Goal: Task Accomplishment & Management: Manage account settings

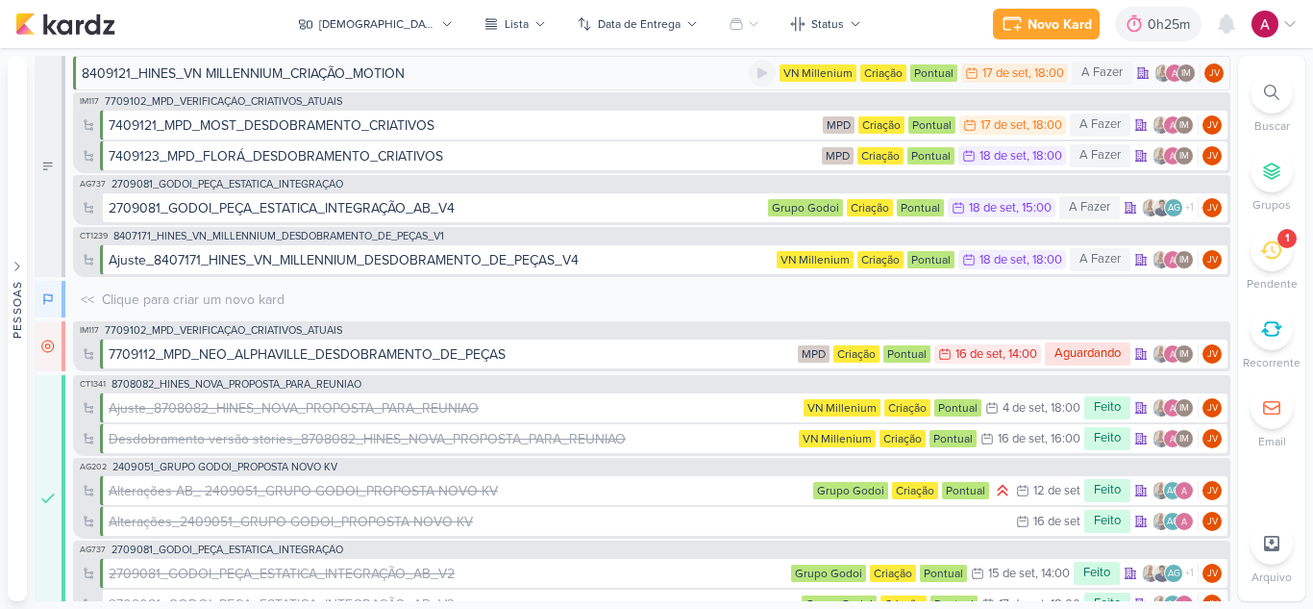
click at [468, 67] on div "8409121_HINES_VN MILLENNIUM_CRIAÇÃO_MOTION" at bounding box center [415, 73] width 667 height 20
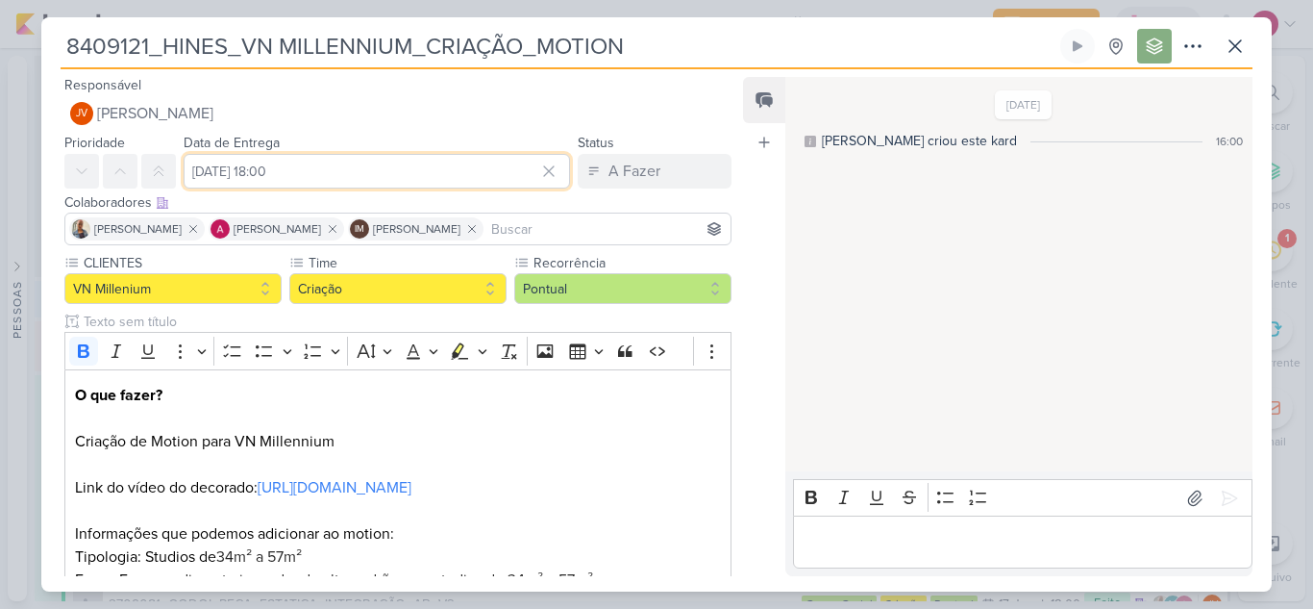
click at [395, 171] on input "[DATE] 18:00" at bounding box center [377, 171] width 387 height 35
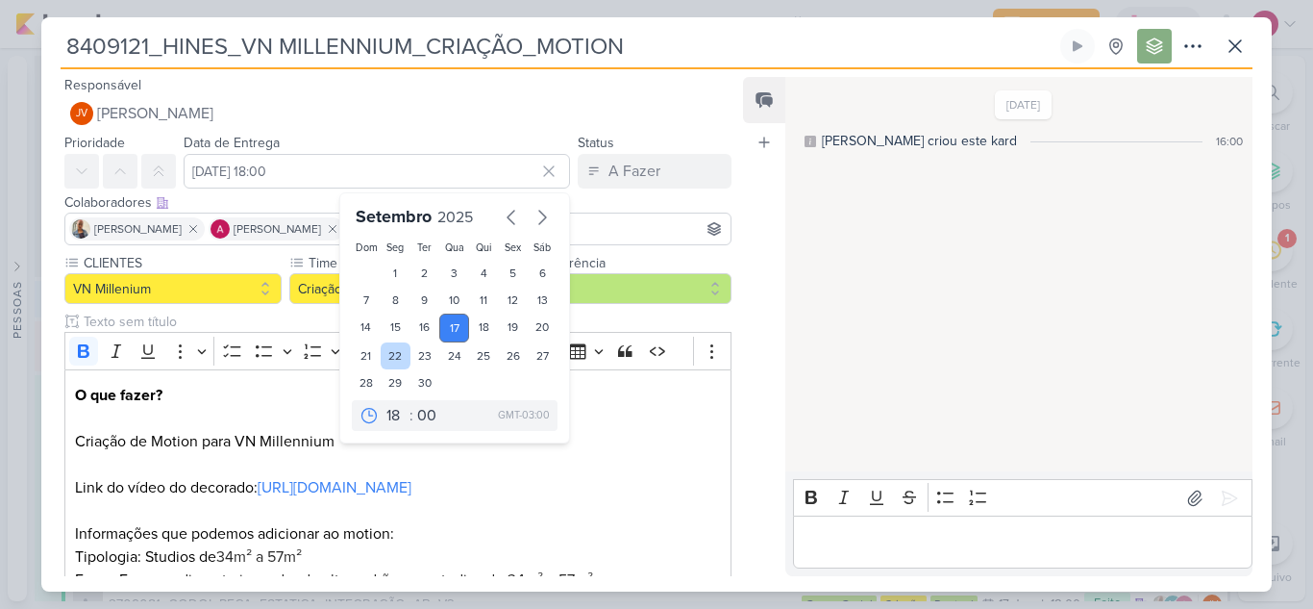
click at [385, 352] on div "22" at bounding box center [396, 355] width 30 height 27
click at [505, 319] on div "19" at bounding box center [513, 327] width 30 height 29
type input "[DATE] 18:00"
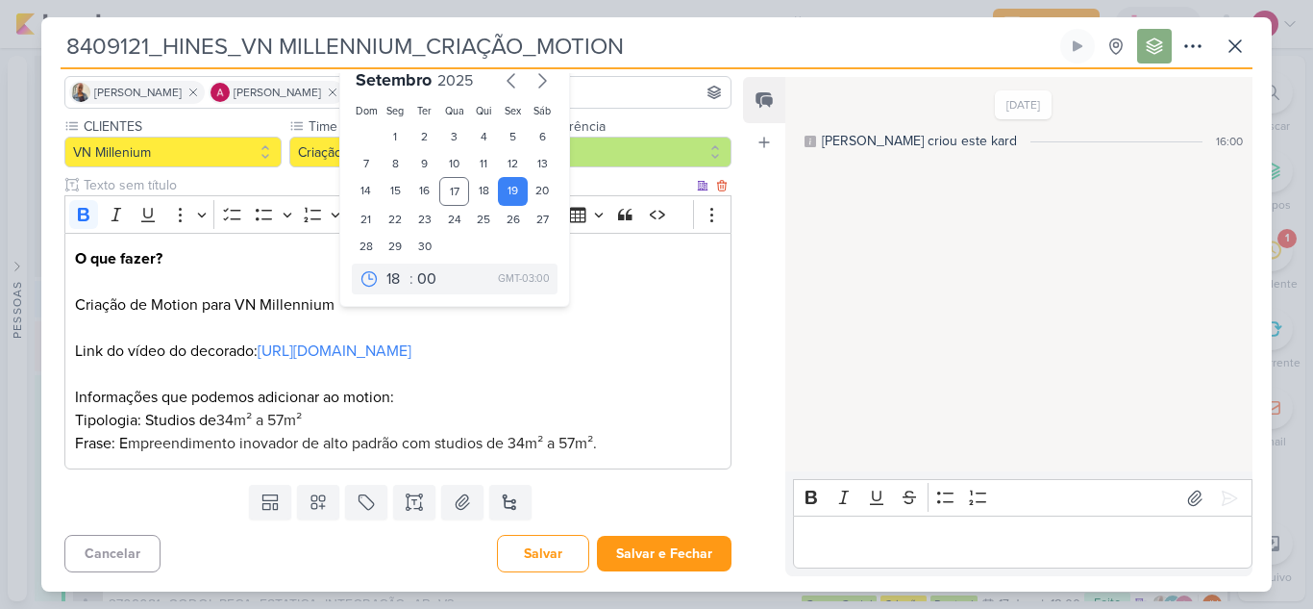
scroll to position [160, 0]
click at [678, 550] on button "Salvar e Fechar" at bounding box center [664, 554] width 135 height 36
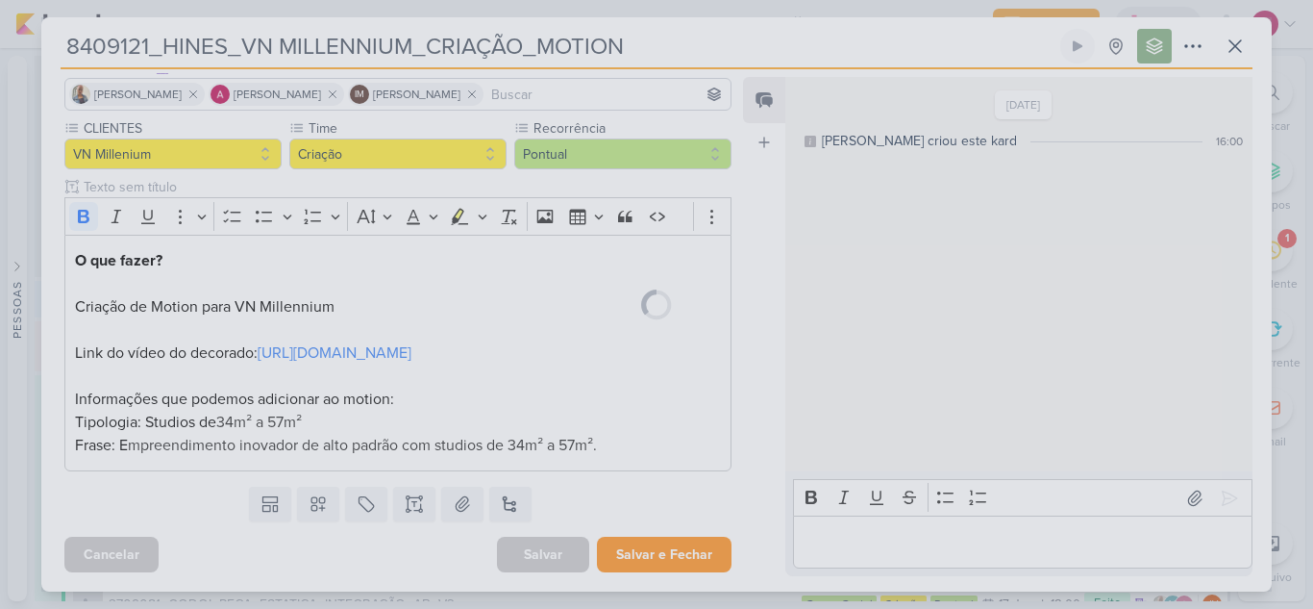
scroll to position [158, 0]
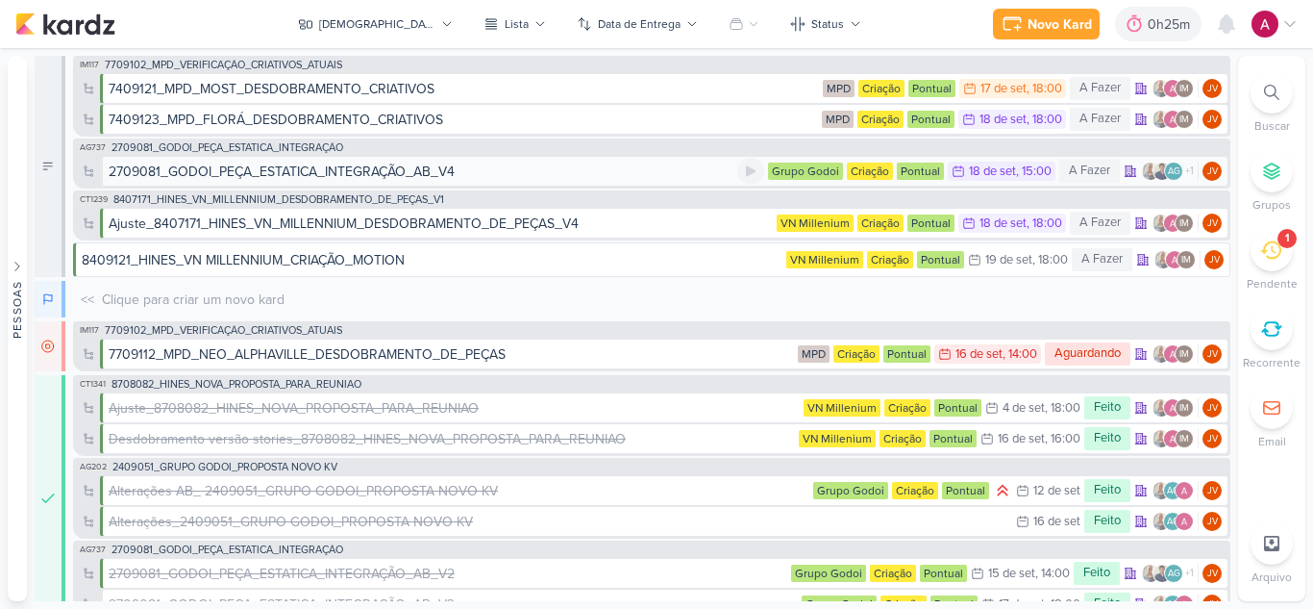
click at [363, 164] on div "2709081_GODOI_PEÇA_ESTATICA_INTEGRAÇÃO_AB_V4" at bounding box center [282, 172] width 346 height 20
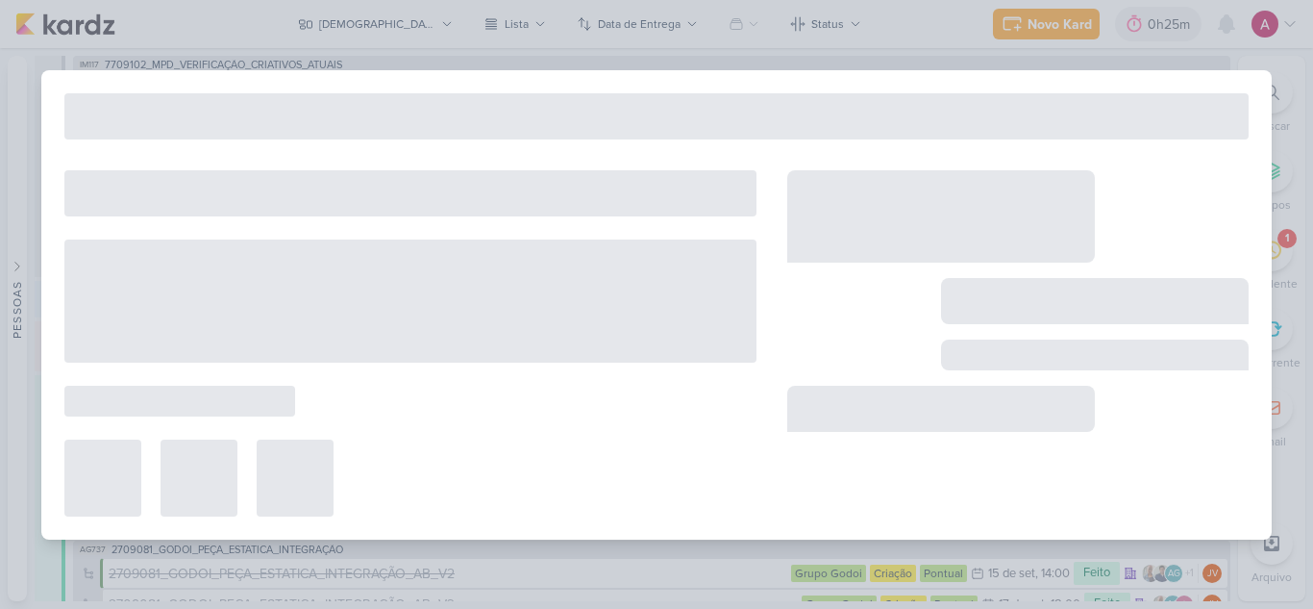
type input "2709081_GODOI_PEÇA_ESTATICA_INTEGRAÇÃO_AB_V4"
type input "[DATE] 15:00"
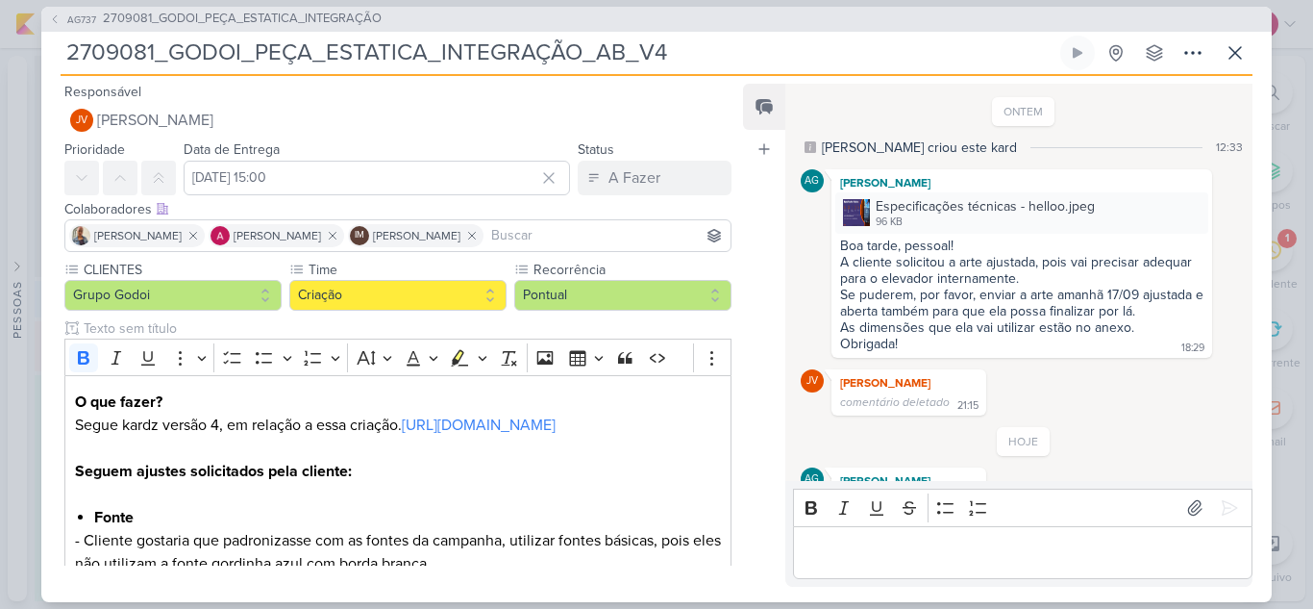
scroll to position [243, 0]
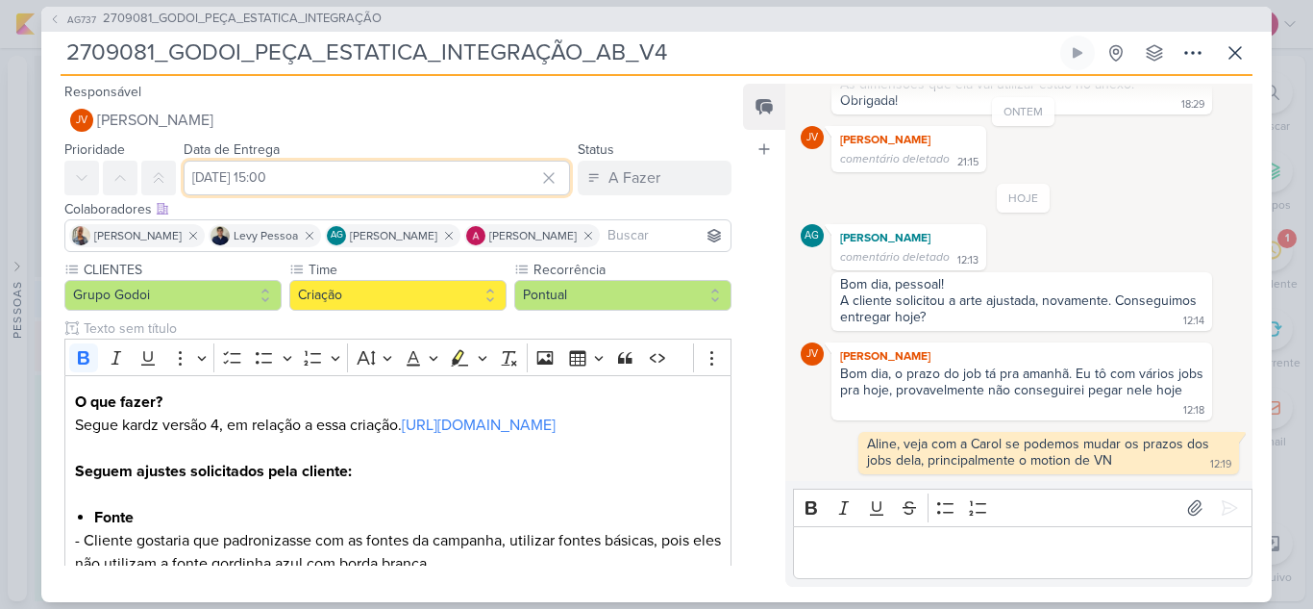
click at [338, 178] on input "[DATE] 15:00" at bounding box center [377, 178] width 387 height 35
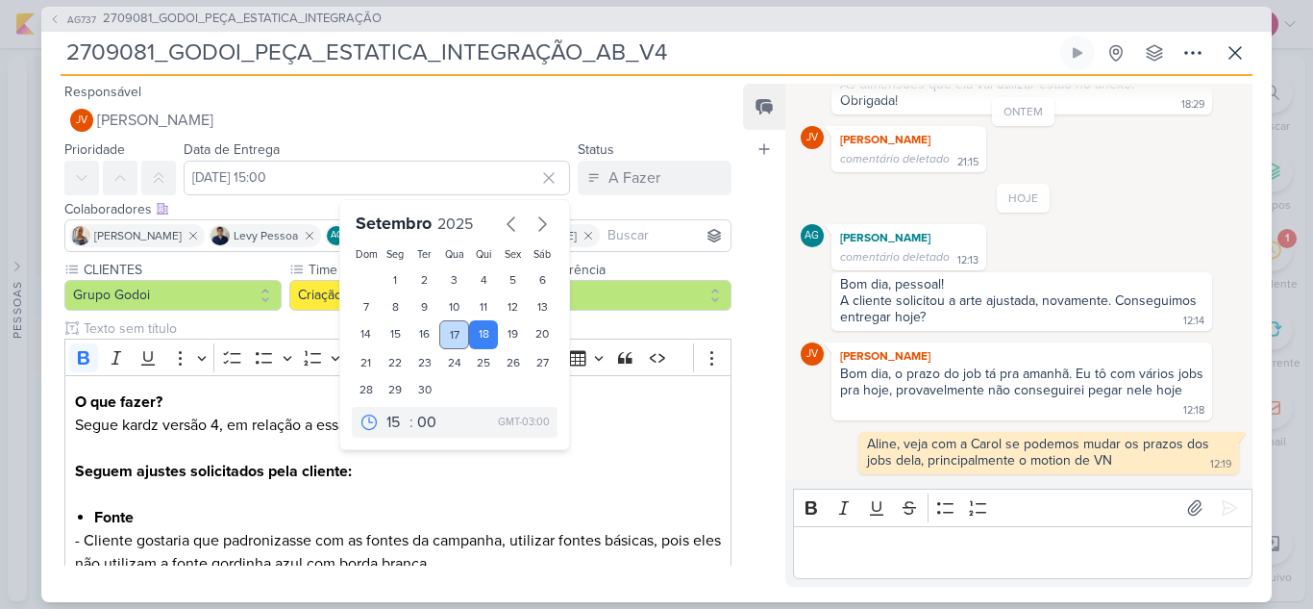
click at [450, 340] on div "17" at bounding box center [454, 334] width 30 height 29
type input "[DATE] 15:00"
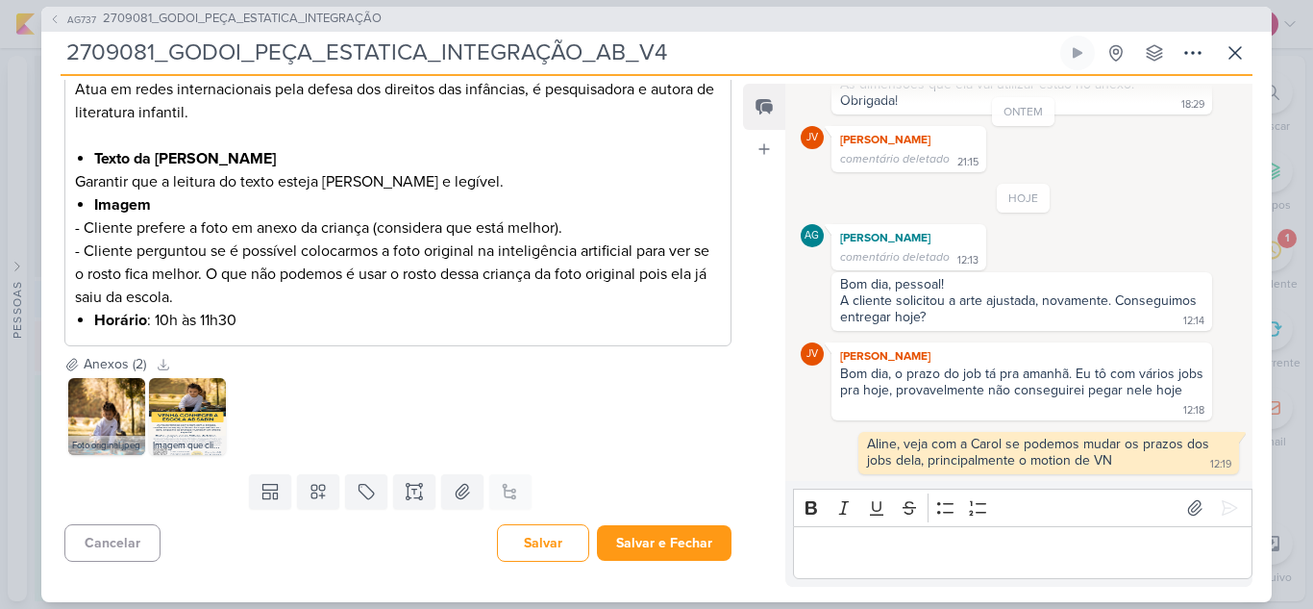
scroll to position [797, 0]
click at [694, 538] on button "Salvar e Fechar" at bounding box center [664, 543] width 135 height 36
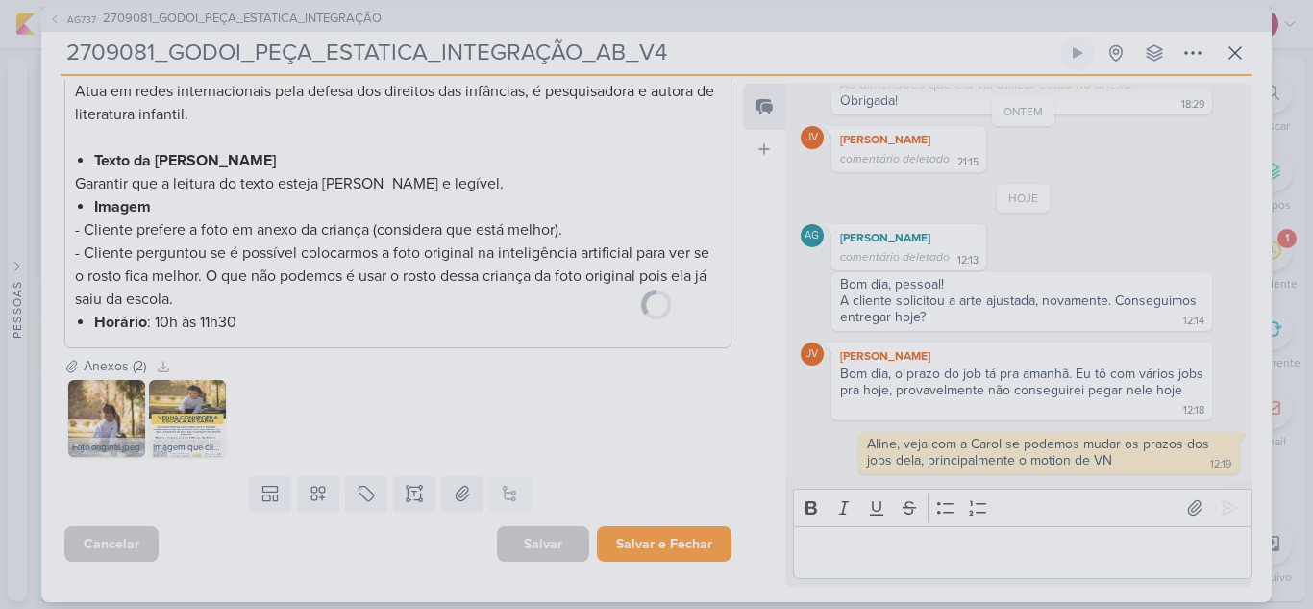
scroll to position [795, 0]
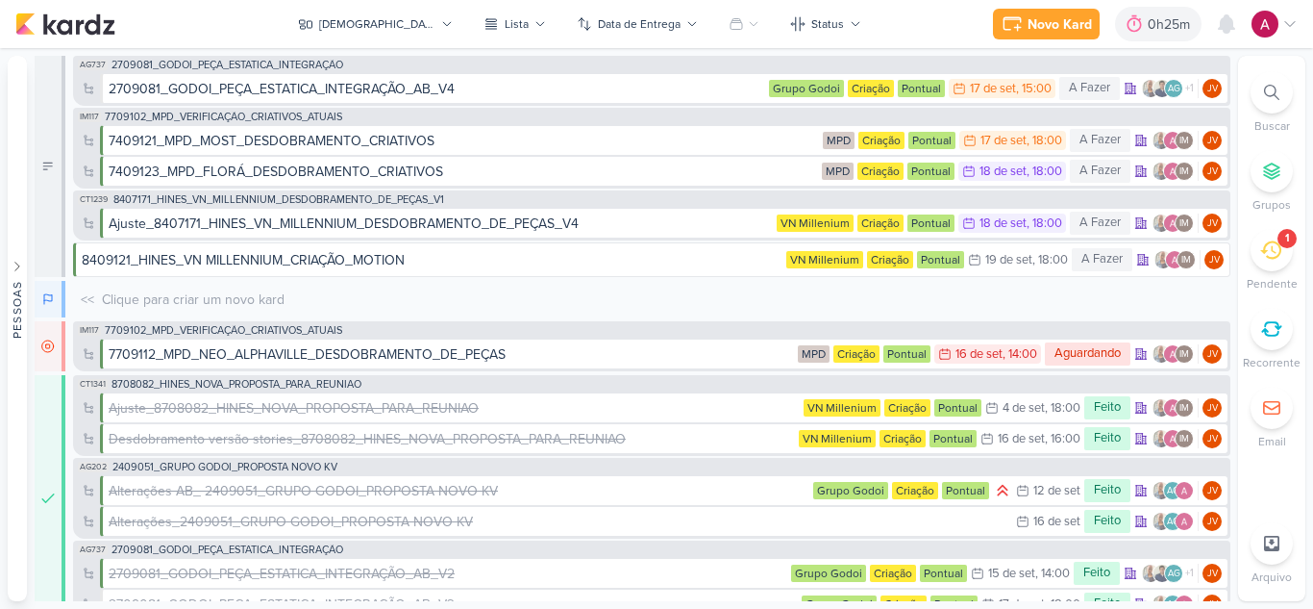
click at [1273, 252] on icon at bounding box center [1271, 249] width 21 height 21
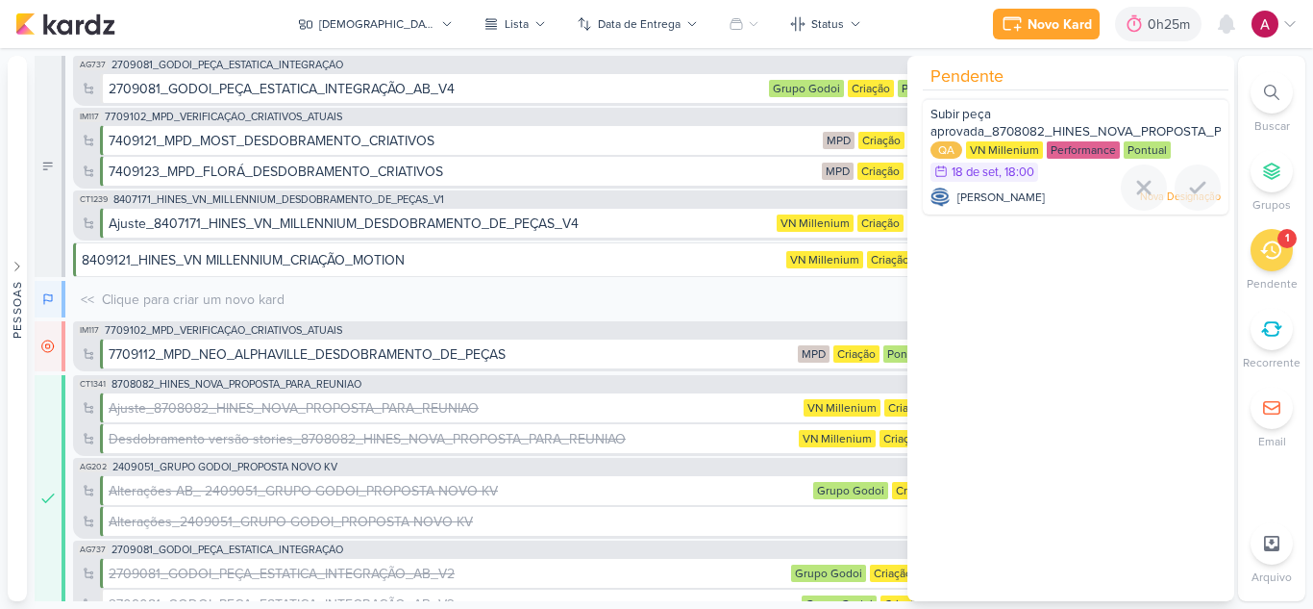
click at [1114, 114] on div "Subir peça aprovada_8708082_HINES_NOVA_PROPOSTA_PARA_REUNIAO" at bounding box center [1076, 124] width 290 height 36
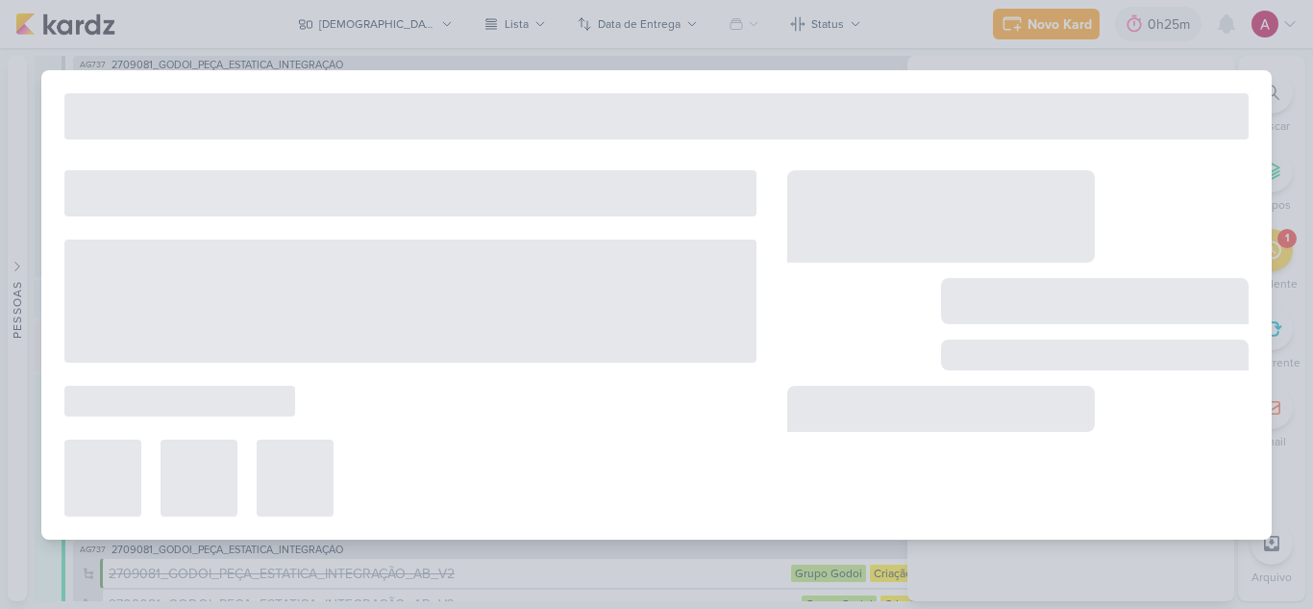
type input "Subir peça aprovada_8708082_HINES_NOVA_PROPOSTA_PARA_REUNIAO"
type input "[DATE] 18:00"
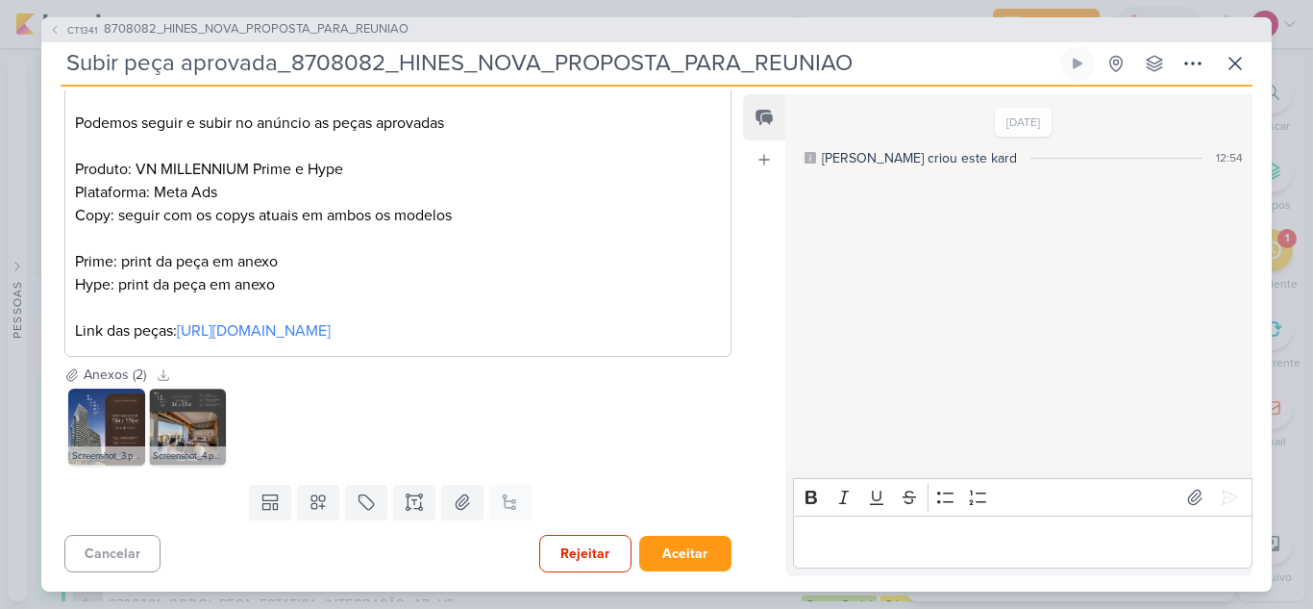
scroll to position [446, 0]
click at [892, 522] on div "Editor editing area: main" at bounding box center [1023, 541] width 460 height 53
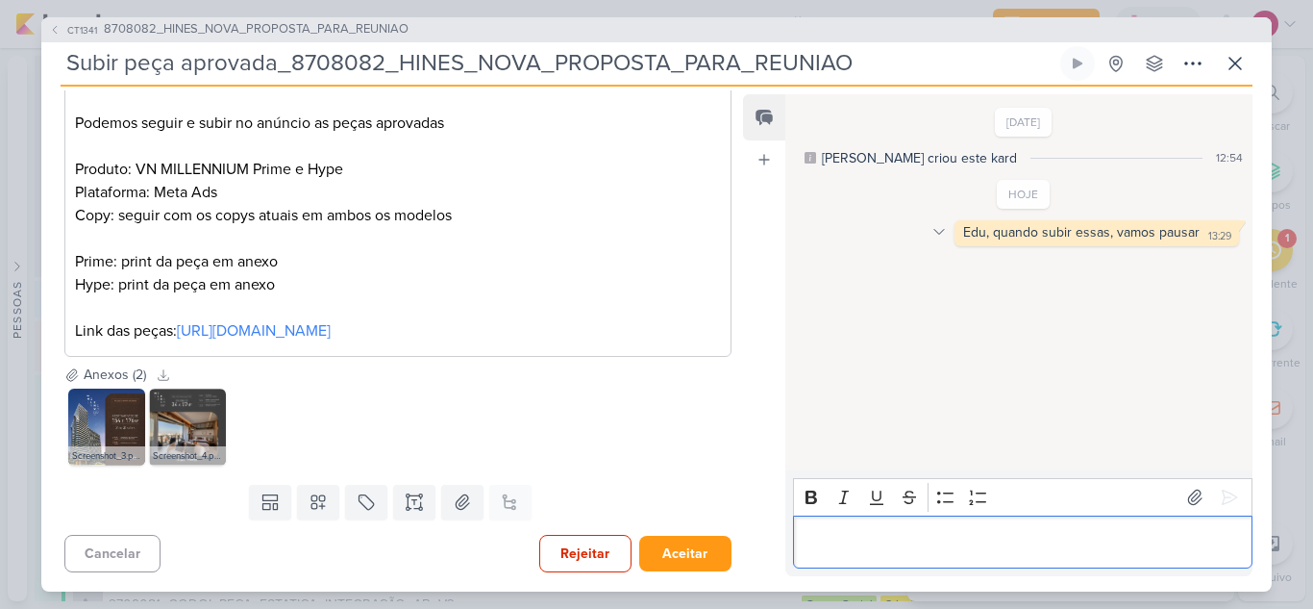
click at [935, 230] on icon at bounding box center [940, 231] width 10 height 5
click at [955, 267] on icon at bounding box center [951, 265] width 15 height 15
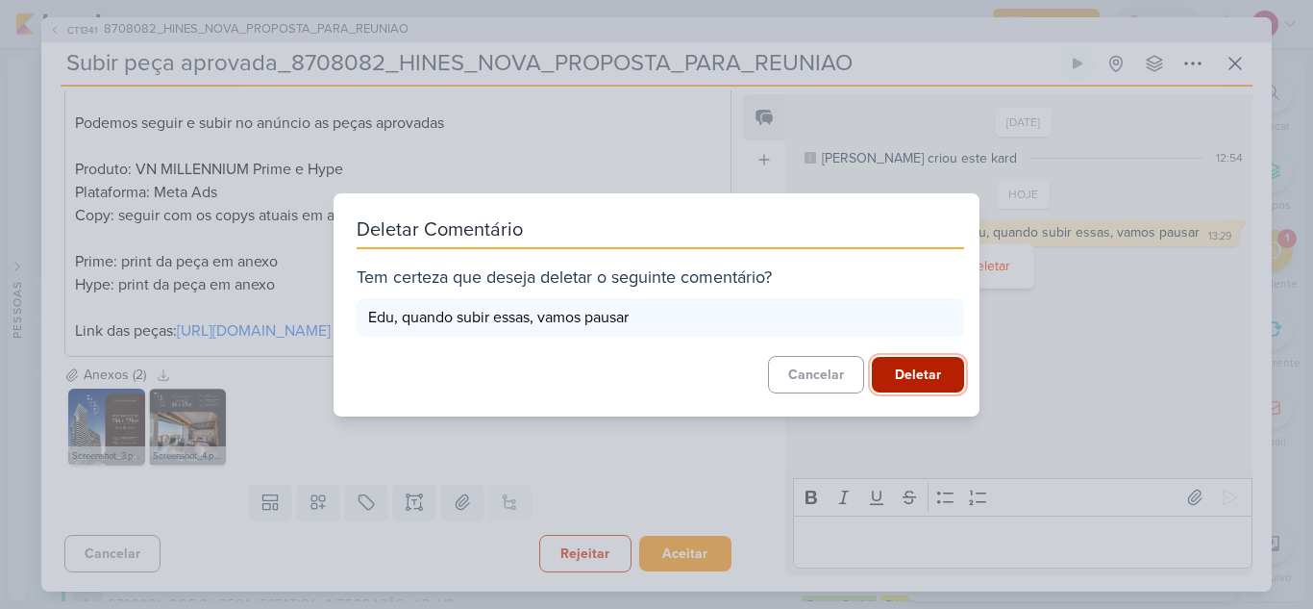
click at [889, 375] on button "Deletar" at bounding box center [918, 375] width 92 height 36
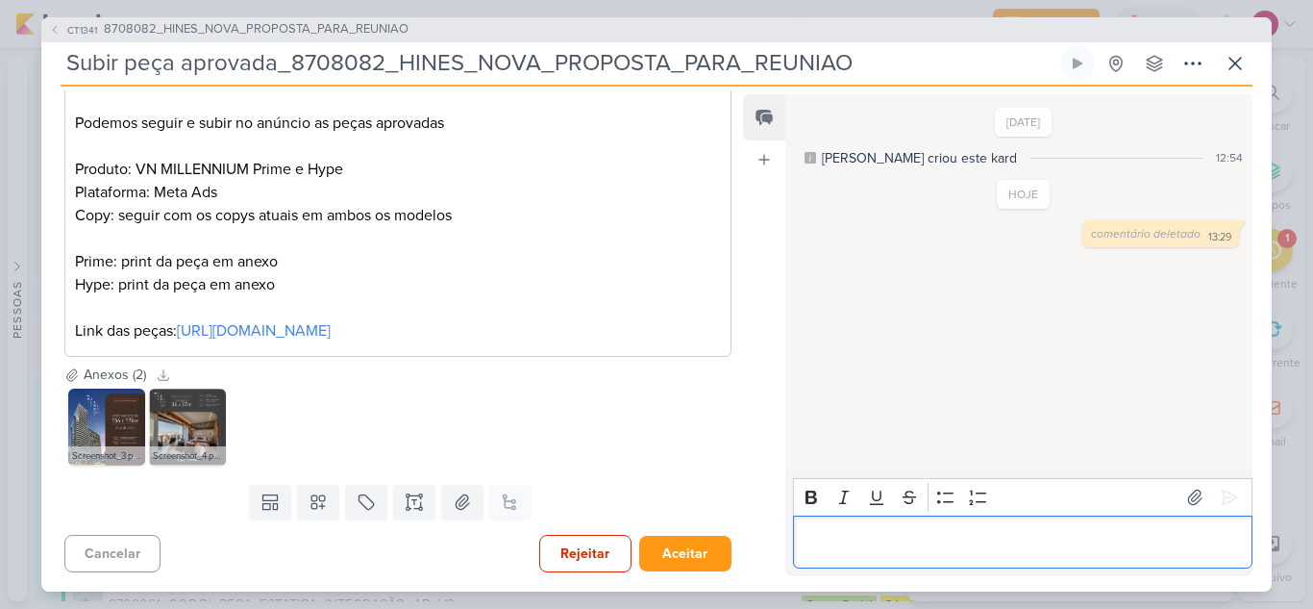
click at [846, 530] on div "Editor editing area: main" at bounding box center [1023, 541] width 460 height 53
click at [859, 536] on li "Editor editing area: main" at bounding box center [1032, 541] width 420 height 23
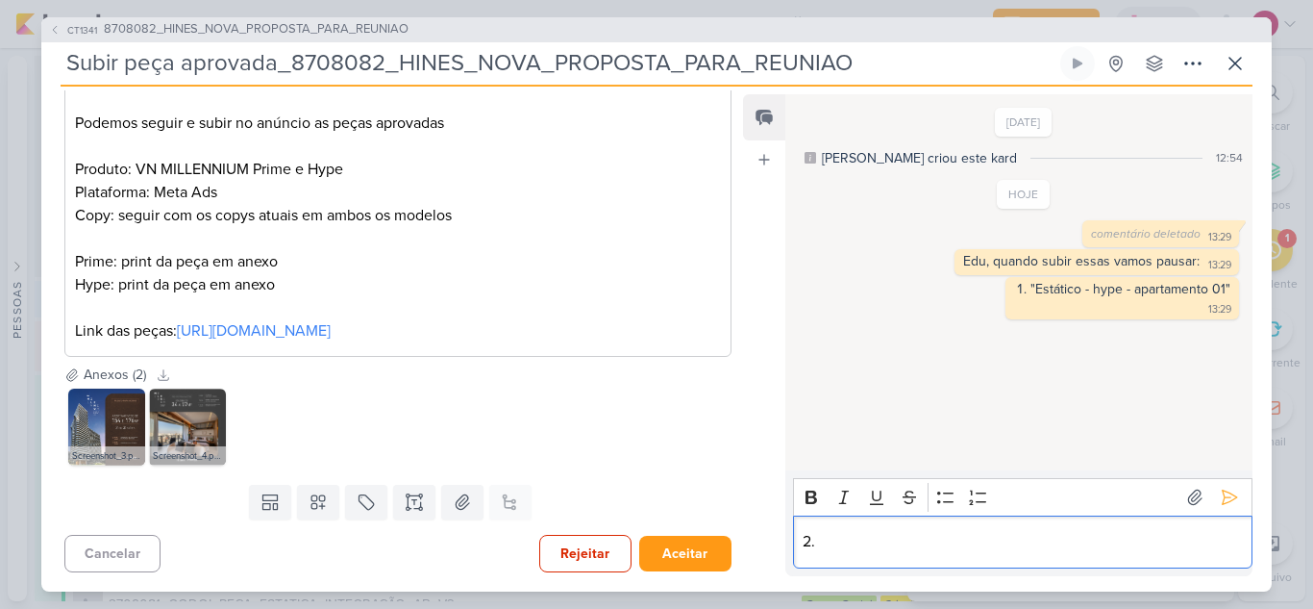
click at [916, 345] on div "[DATE] [PERSON_NAME] criou este kard 12:54 HOJE comentário deletado" at bounding box center [1018, 283] width 465 height 375
click at [928, 538] on p "2." at bounding box center [1022, 541] width 439 height 23
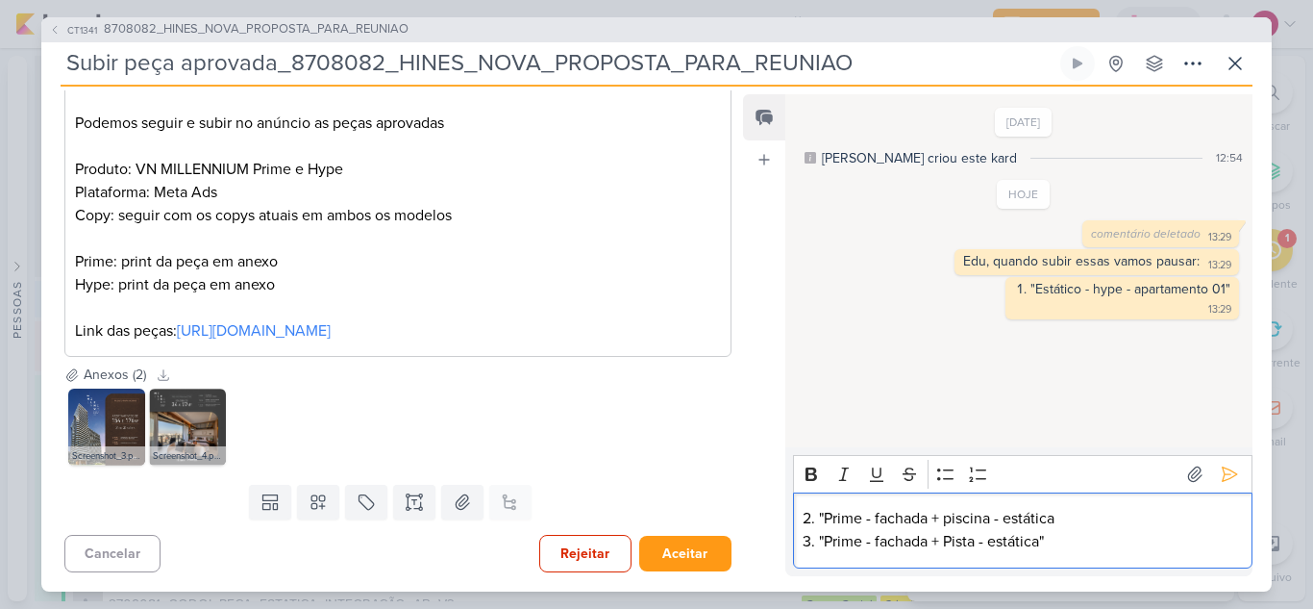
click at [1092, 522] on p "2. "Prime - fachada + piscina - estática" at bounding box center [1022, 518] width 439 height 23
click at [1220, 470] on icon at bounding box center [1229, 473] width 19 height 19
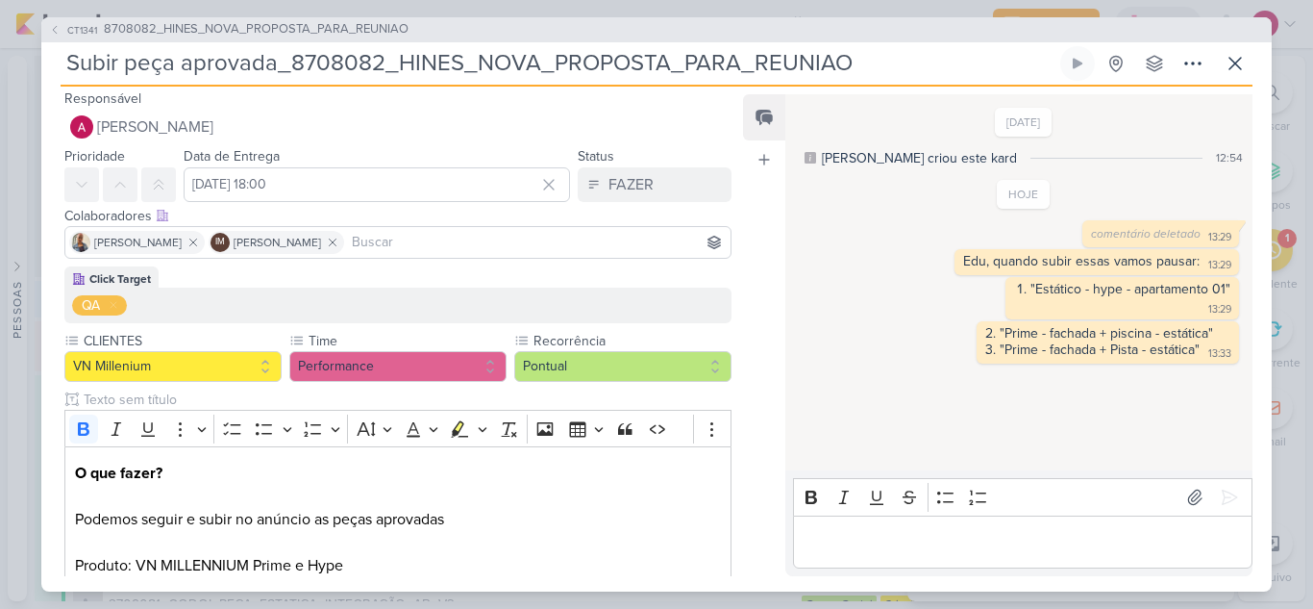
scroll to position [0, 0]
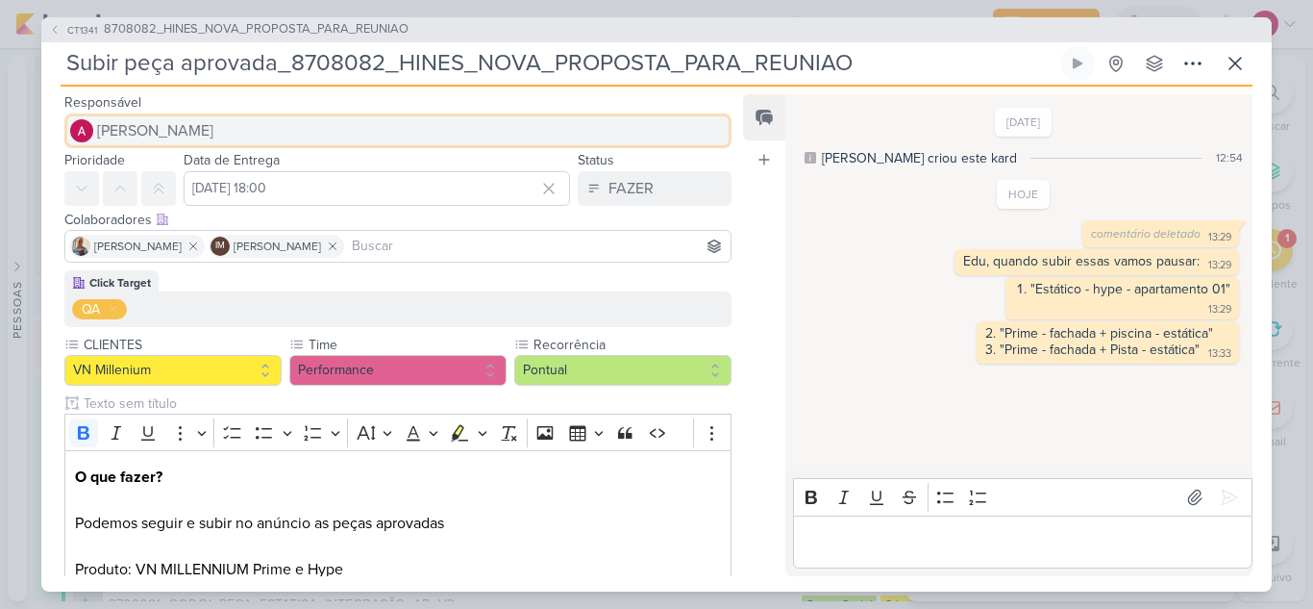
click at [252, 138] on button "[PERSON_NAME]" at bounding box center [397, 130] width 667 height 35
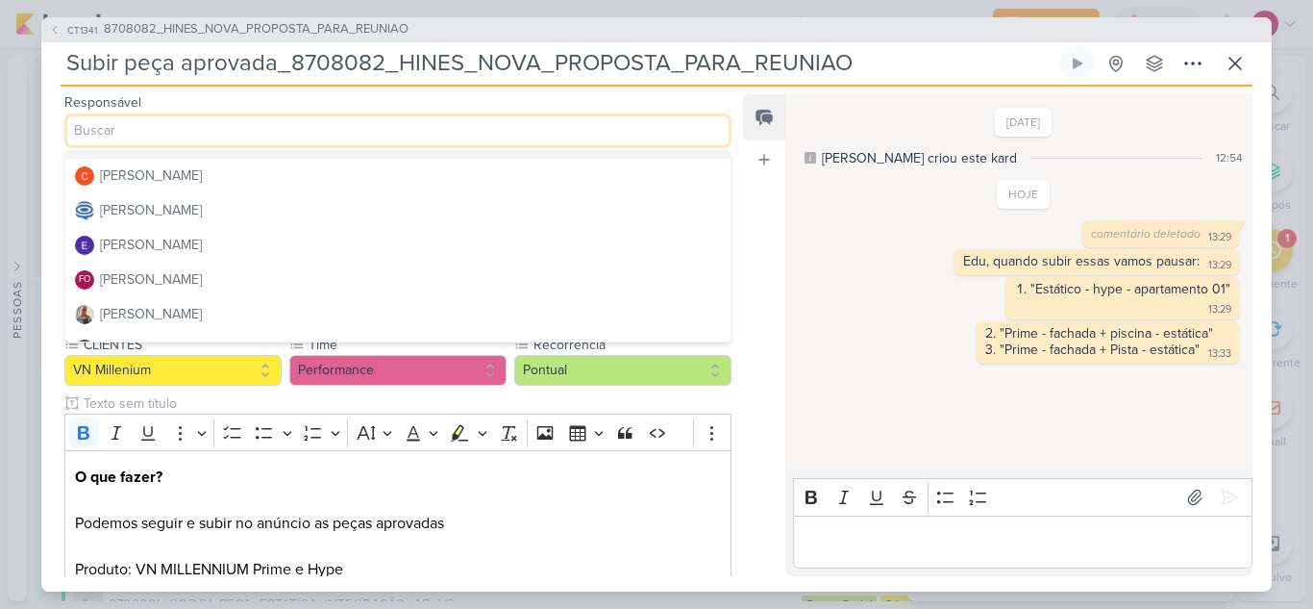
scroll to position [96, 0]
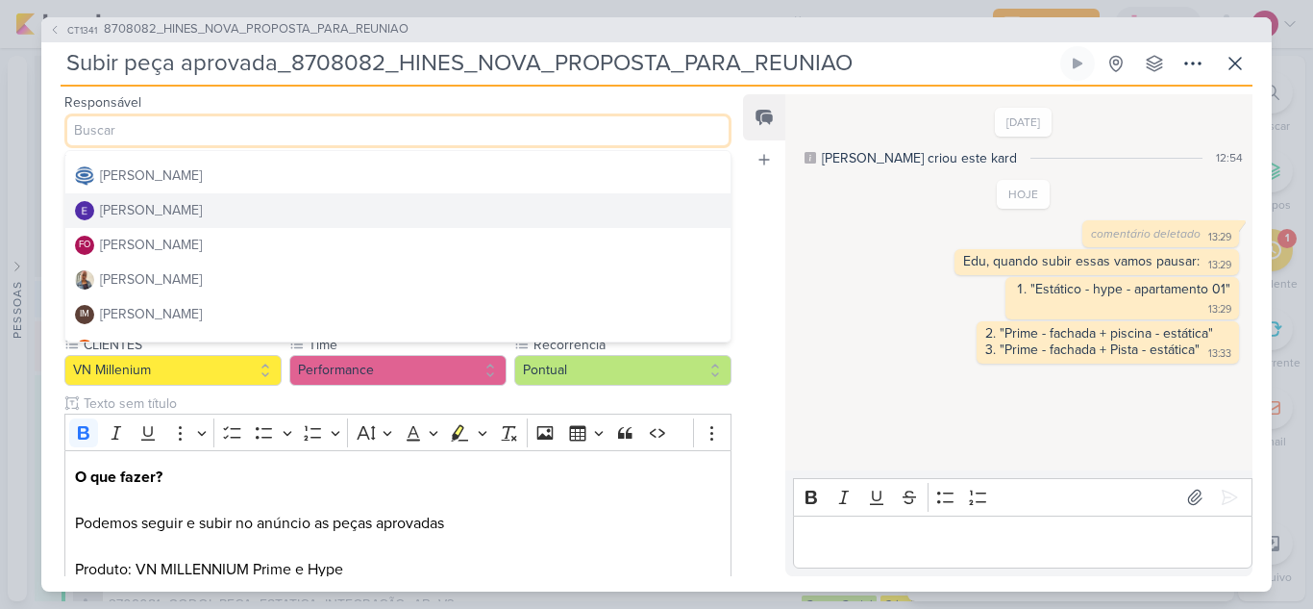
click at [202, 212] on div "[PERSON_NAME]" at bounding box center [151, 210] width 102 height 20
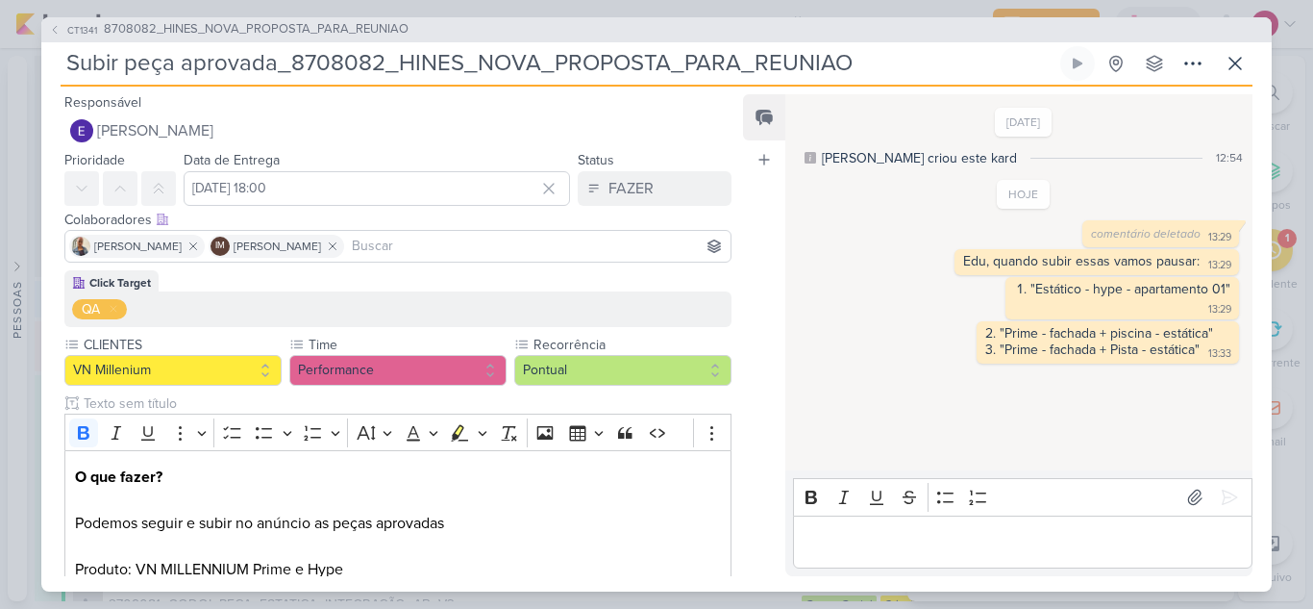
click at [413, 247] on input at bounding box center [537, 246] width 379 height 23
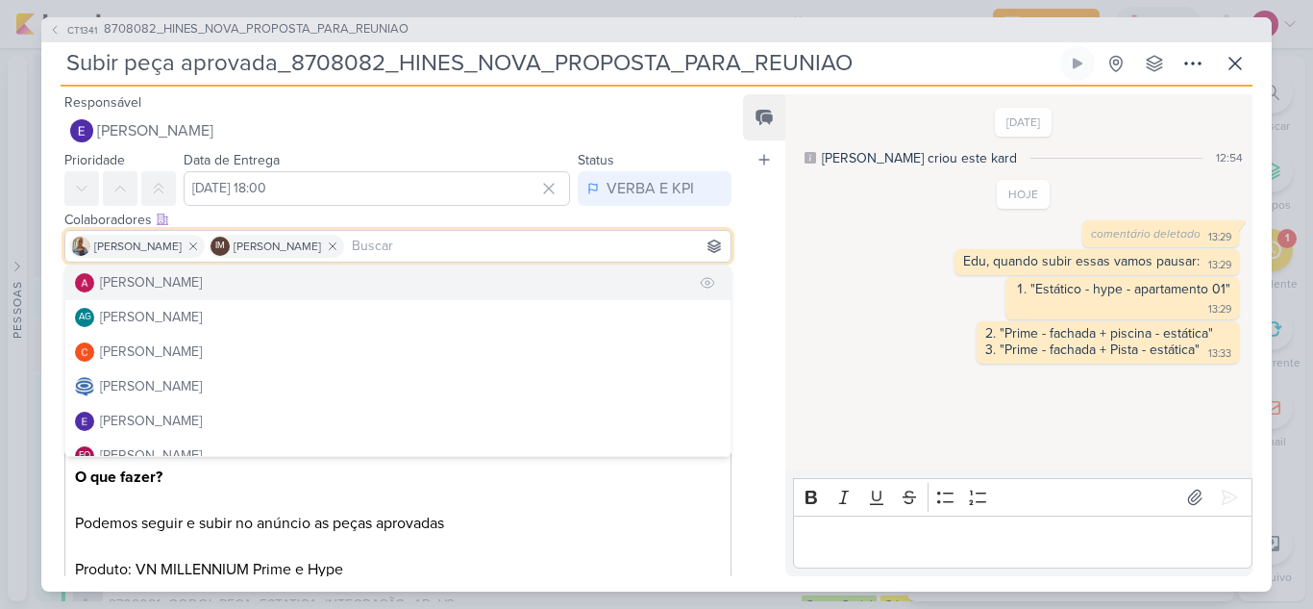
click at [303, 278] on button "[PERSON_NAME]" at bounding box center [397, 282] width 665 height 35
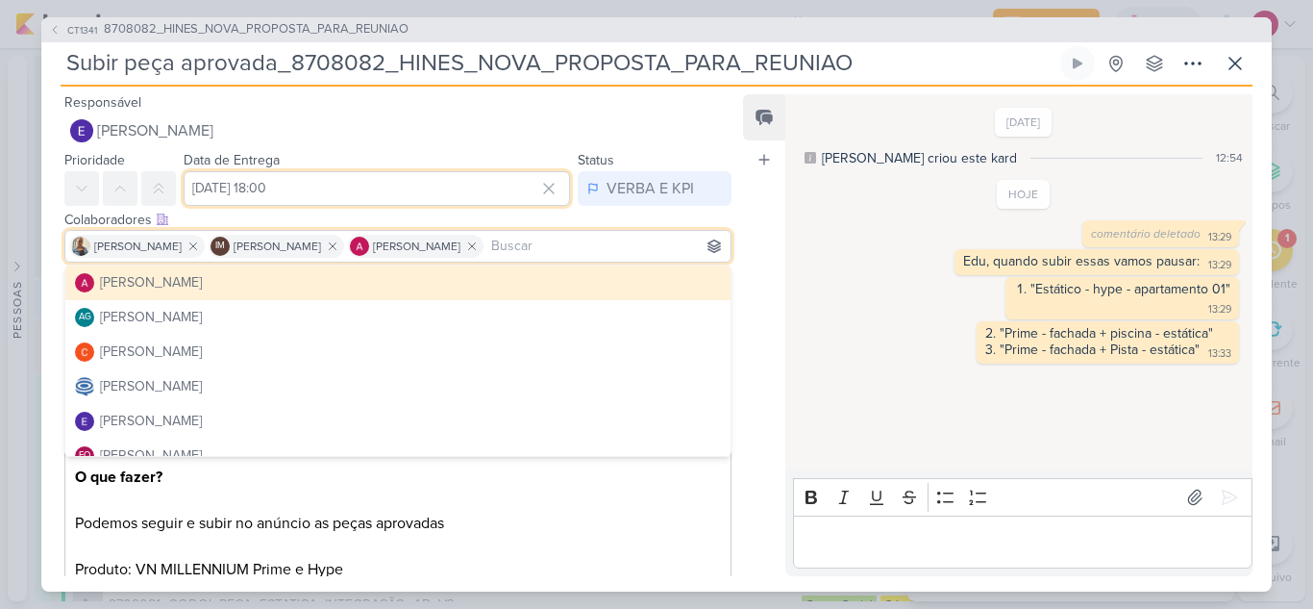
click at [302, 189] on input "[DATE] 18:00" at bounding box center [377, 188] width 387 height 35
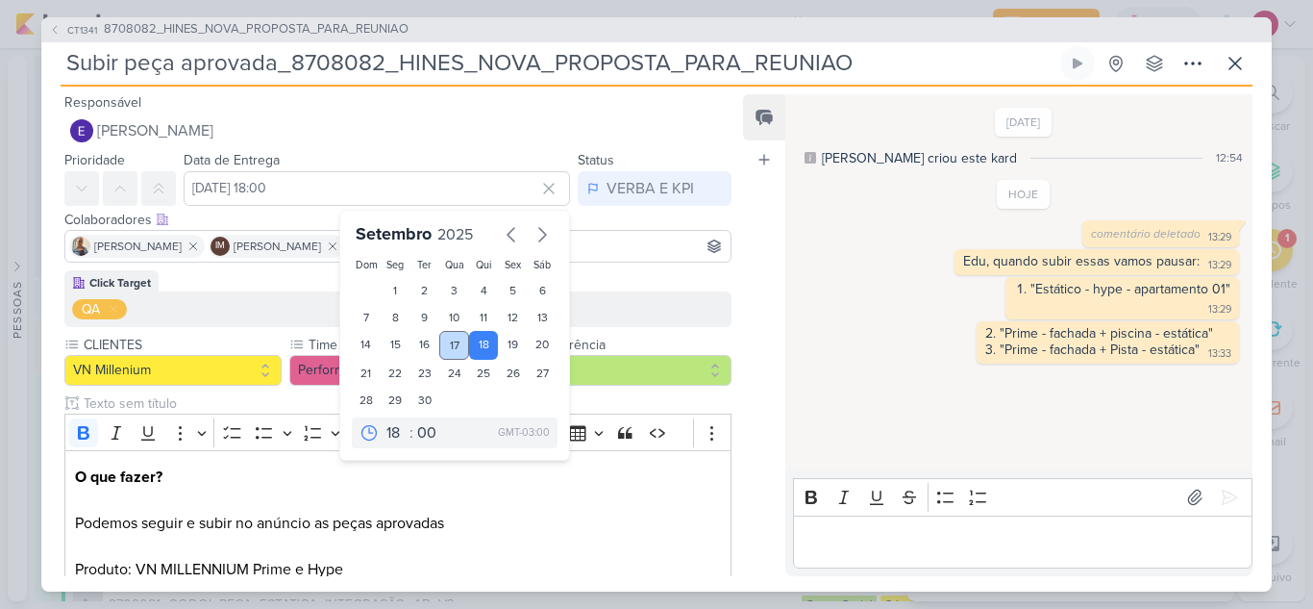
click at [450, 342] on div "17" at bounding box center [454, 345] width 30 height 29
type input "[DATE] 18:00"
click at [163, 185] on icon at bounding box center [158, 188] width 15 height 15
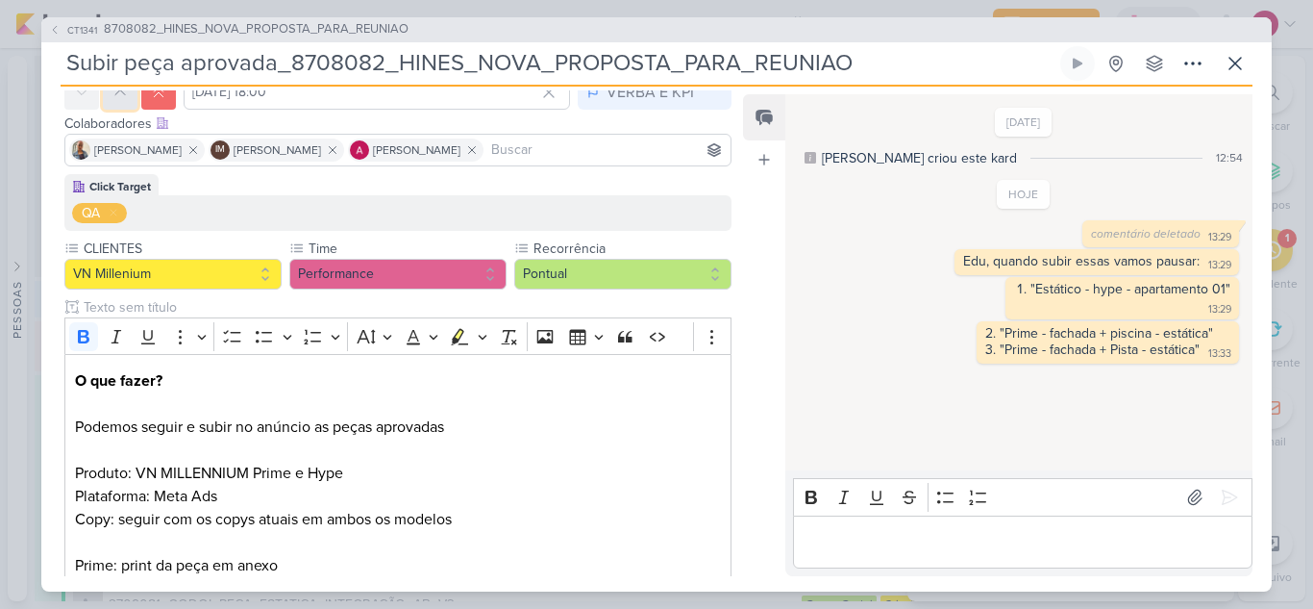
click at [120, 99] on icon at bounding box center [120, 92] width 15 height 15
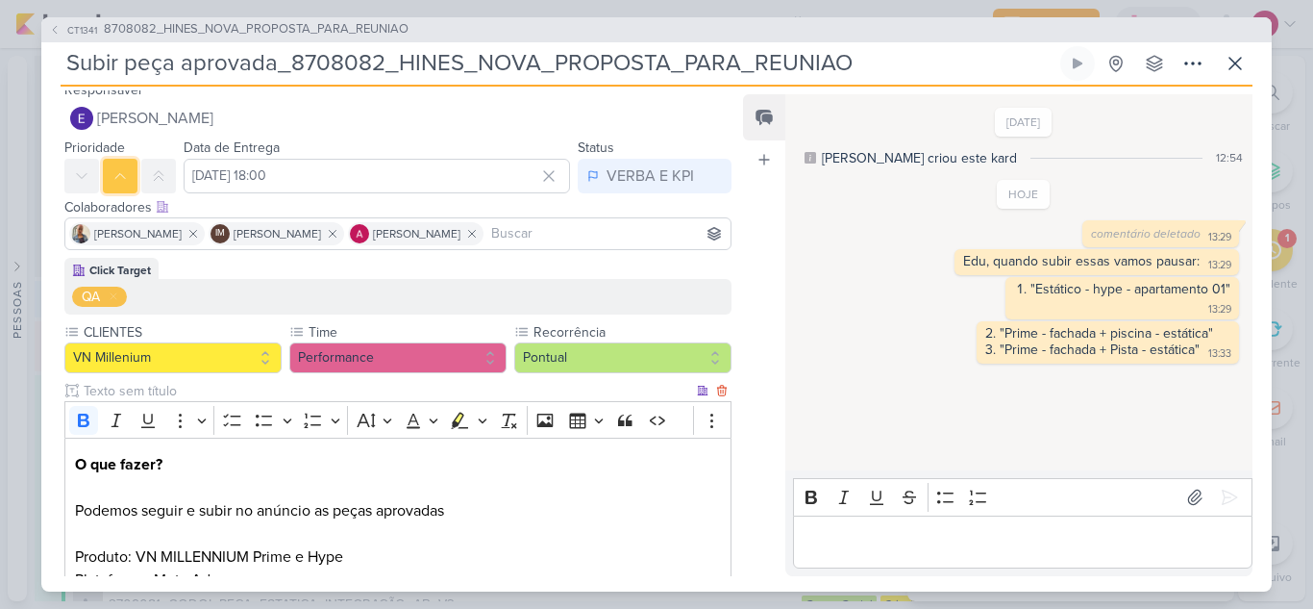
scroll to position [0, 0]
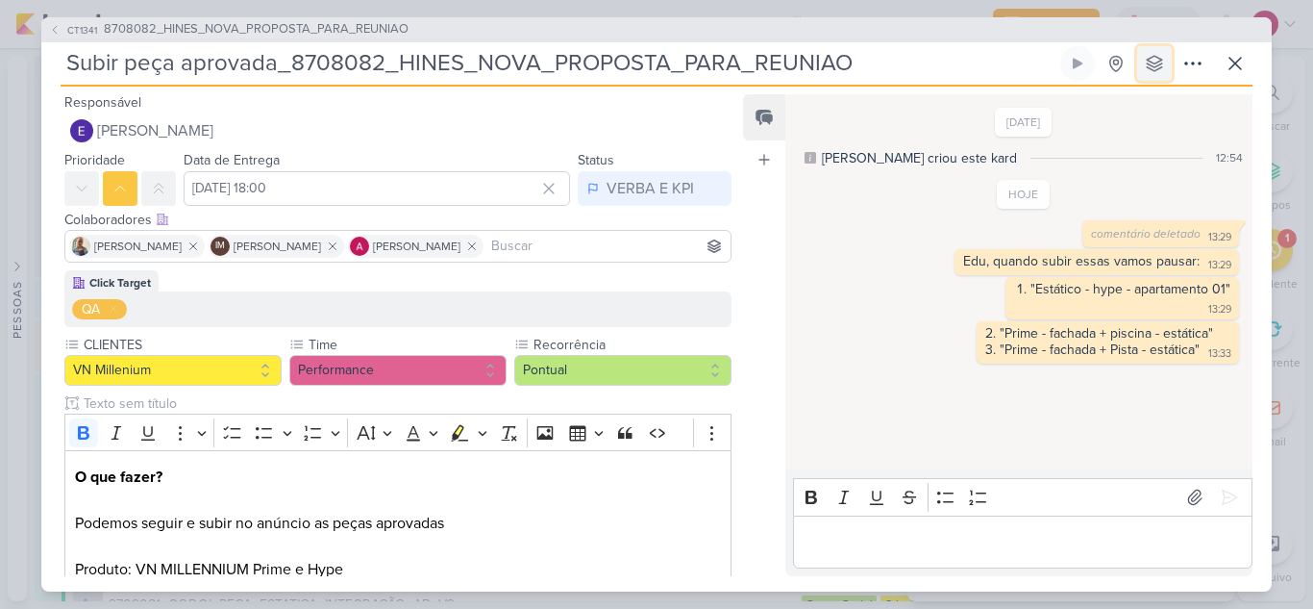
click at [1144, 64] on button at bounding box center [1155, 63] width 35 height 35
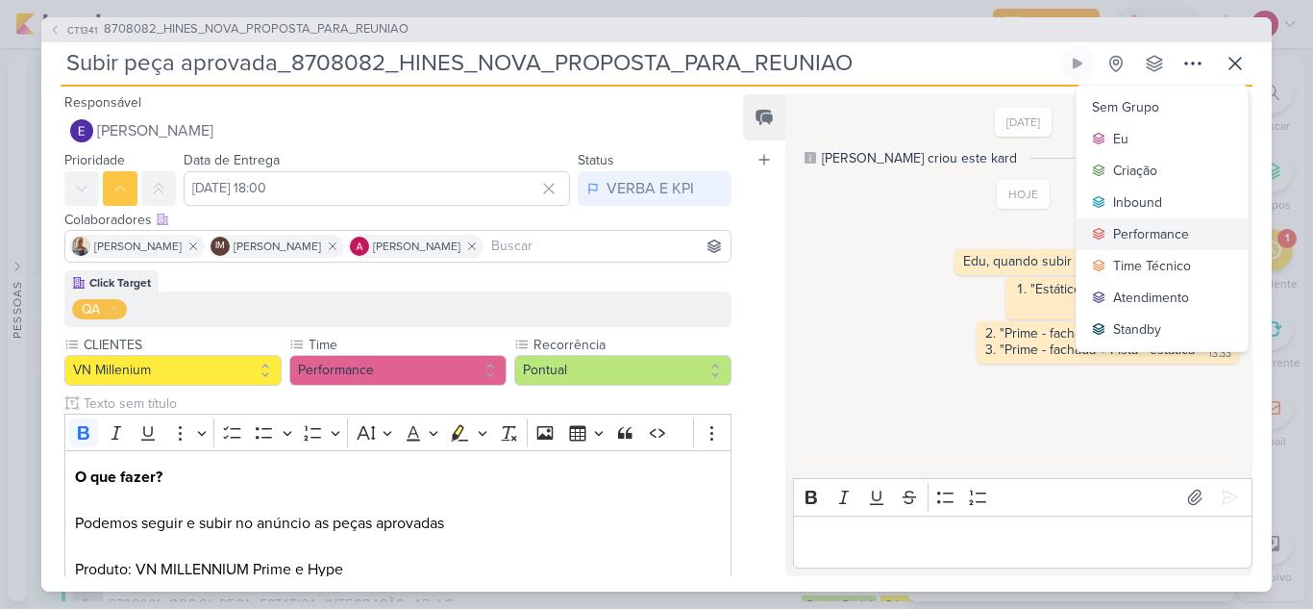
click at [1150, 229] on div "Performance" at bounding box center [1151, 234] width 76 height 20
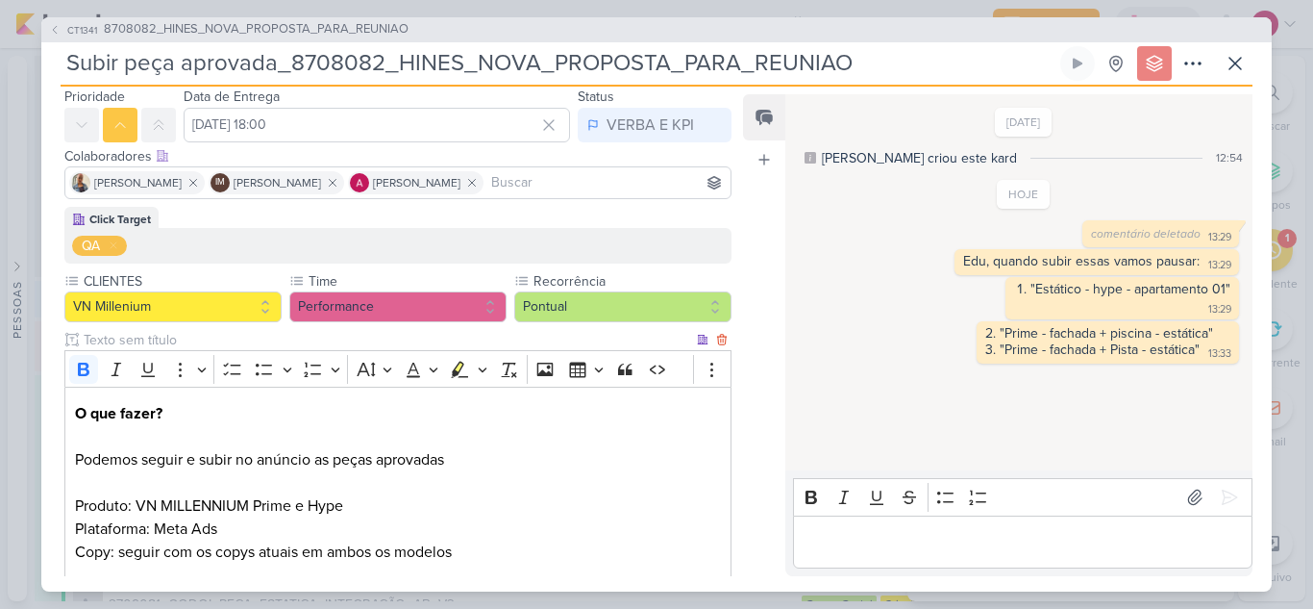
scroll to position [446, 0]
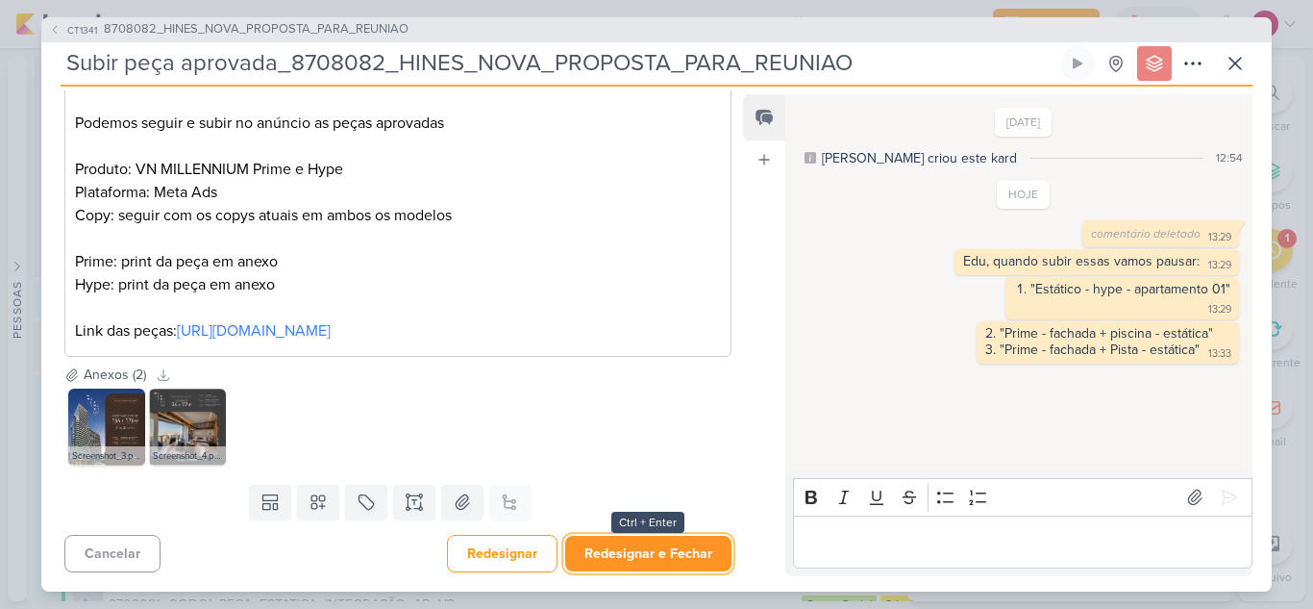
click at [672, 546] on button "Redesignar e Fechar" at bounding box center [648, 554] width 166 height 36
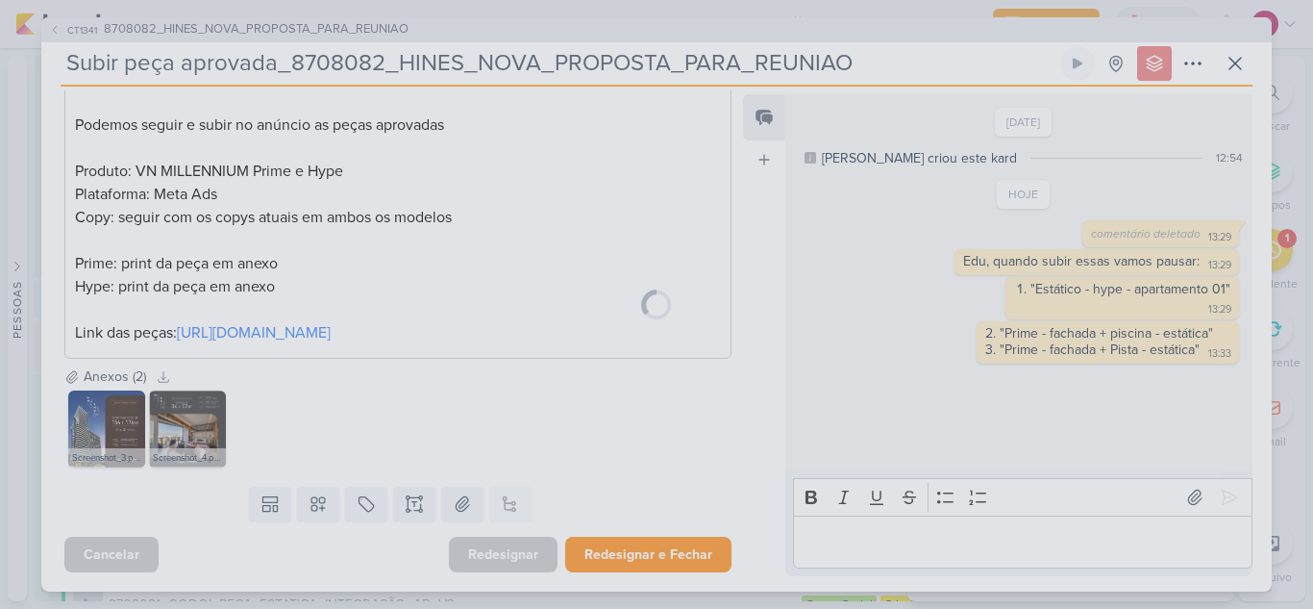
scroll to position [444, 0]
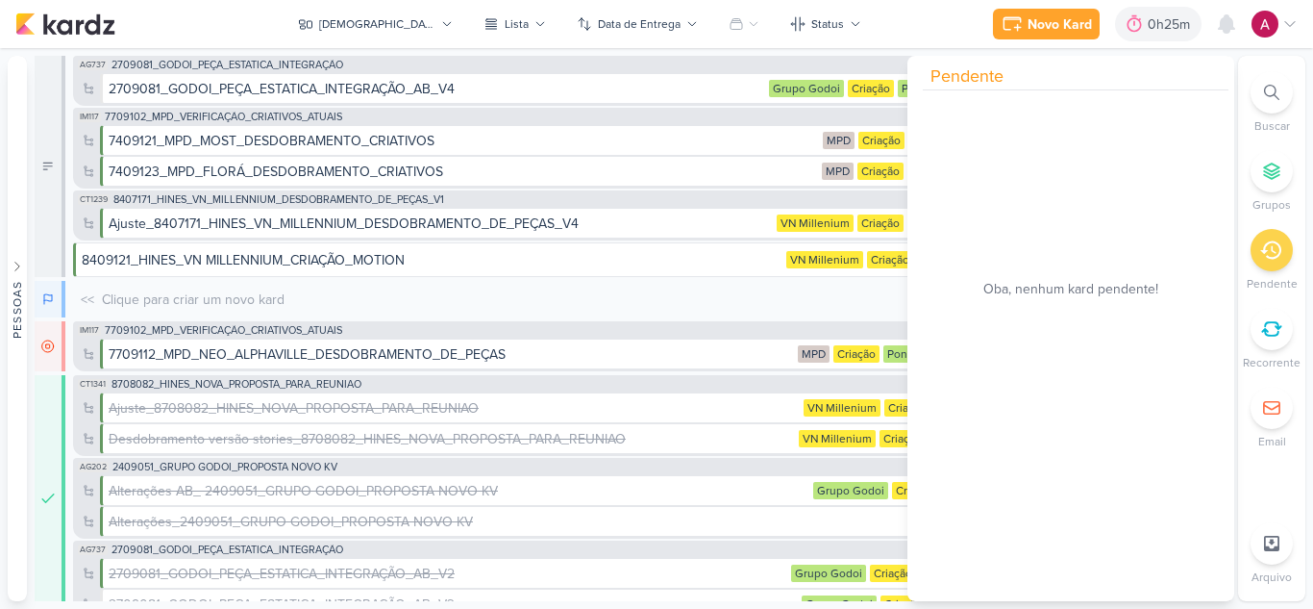
click at [1263, 94] on div at bounding box center [1272, 92] width 42 height 42
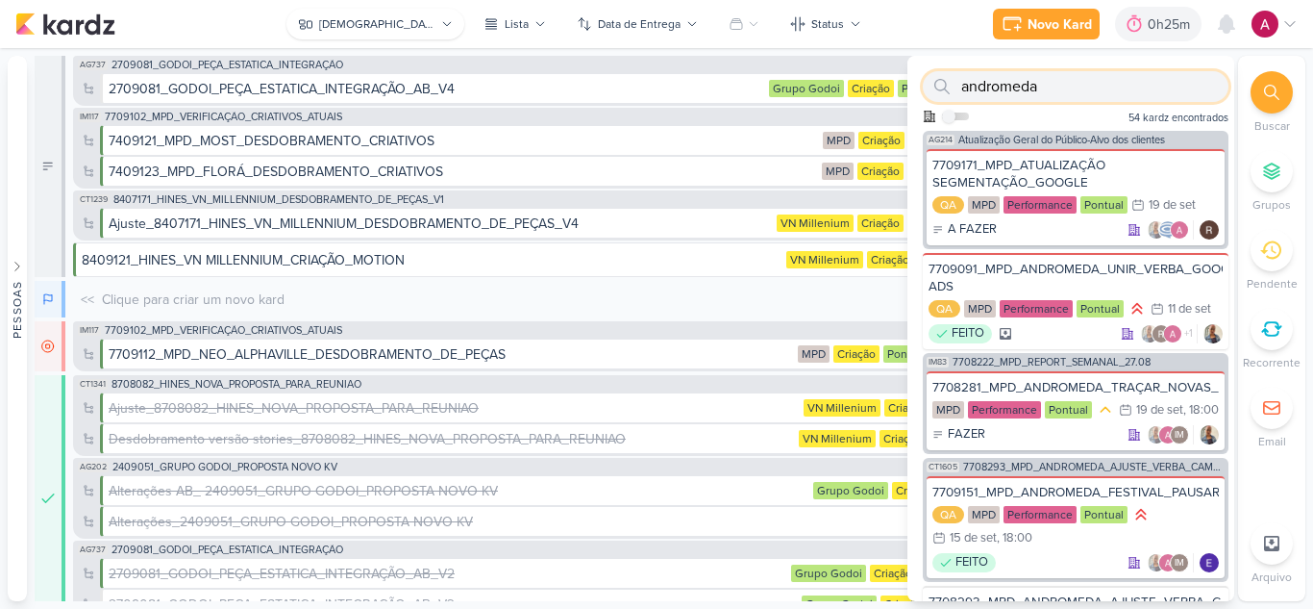
type input "andromeda"
click at [385, 18] on div "[DEMOGRAPHIC_DATA]" at bounding box center [377, 23] width 116 height 17
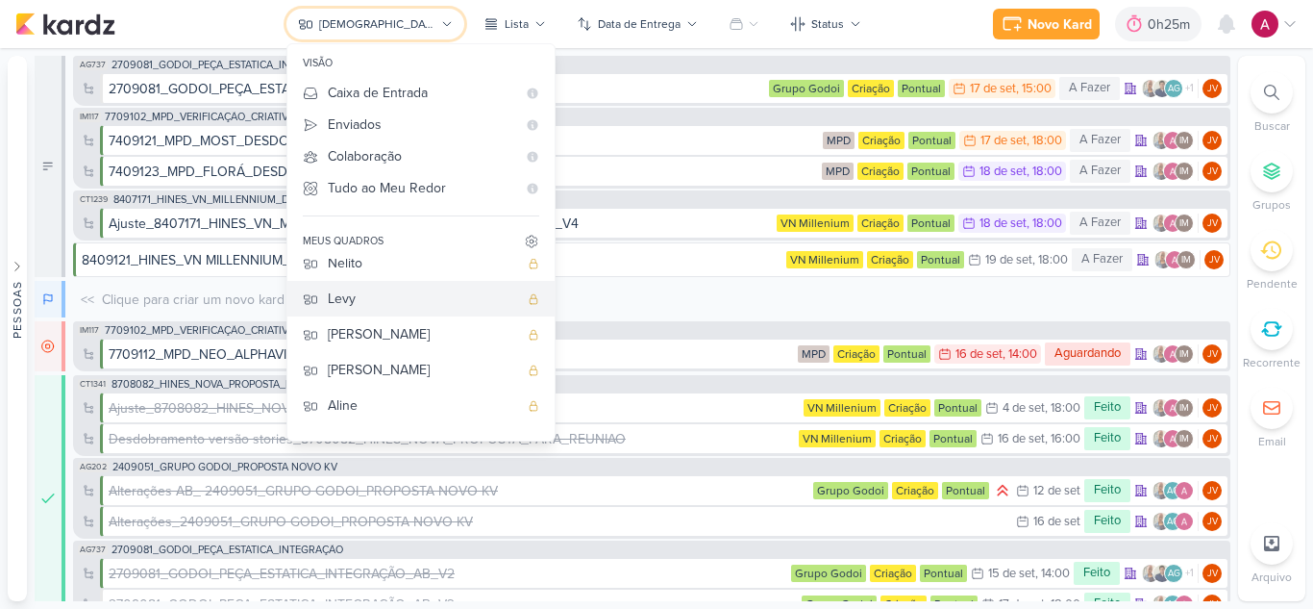
scroll to position [144, 0]
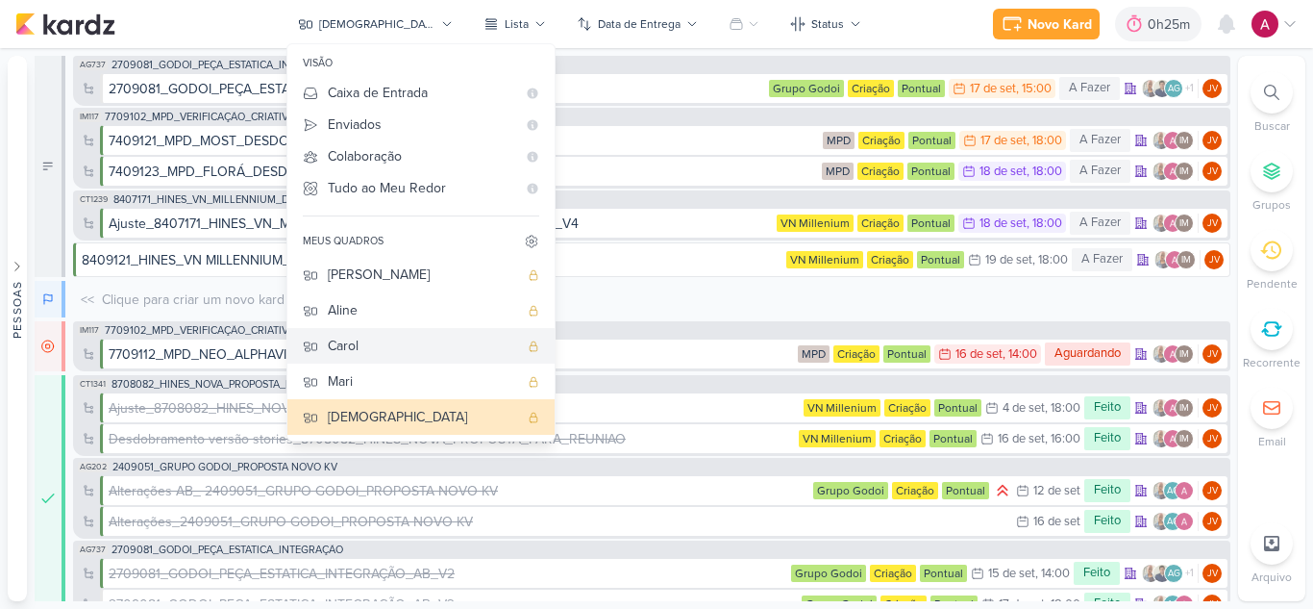
click at [421, 348] on div "Carol" at bounding box center [423, 346] width 190 height 20
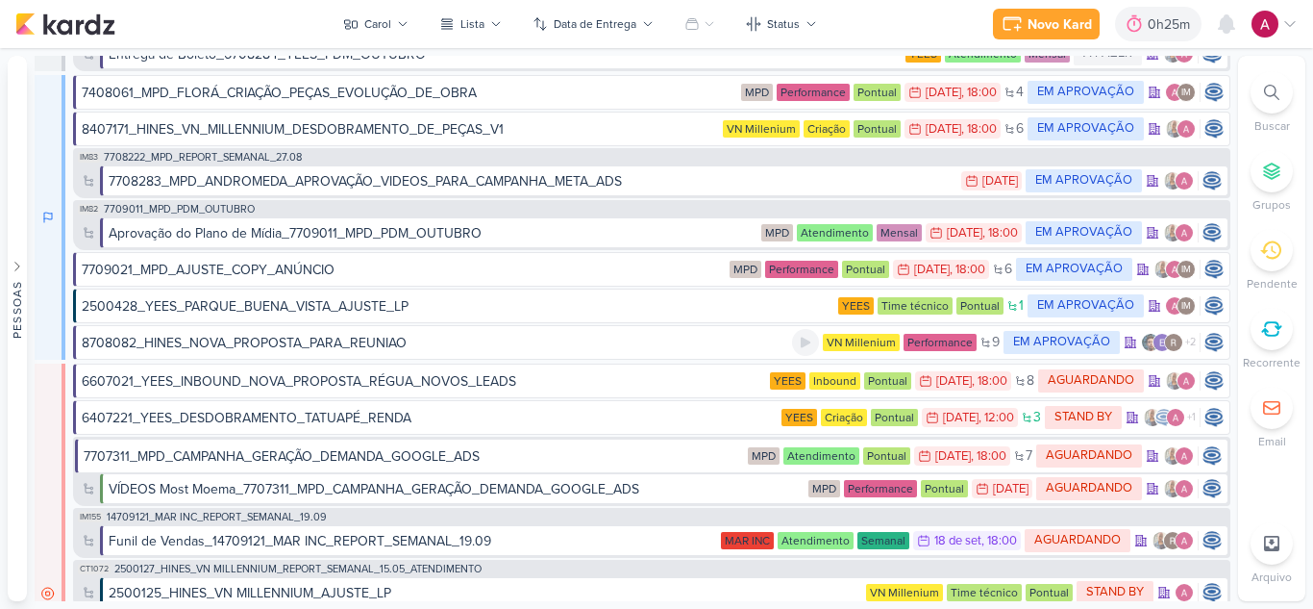
scroll to position [769, 0]
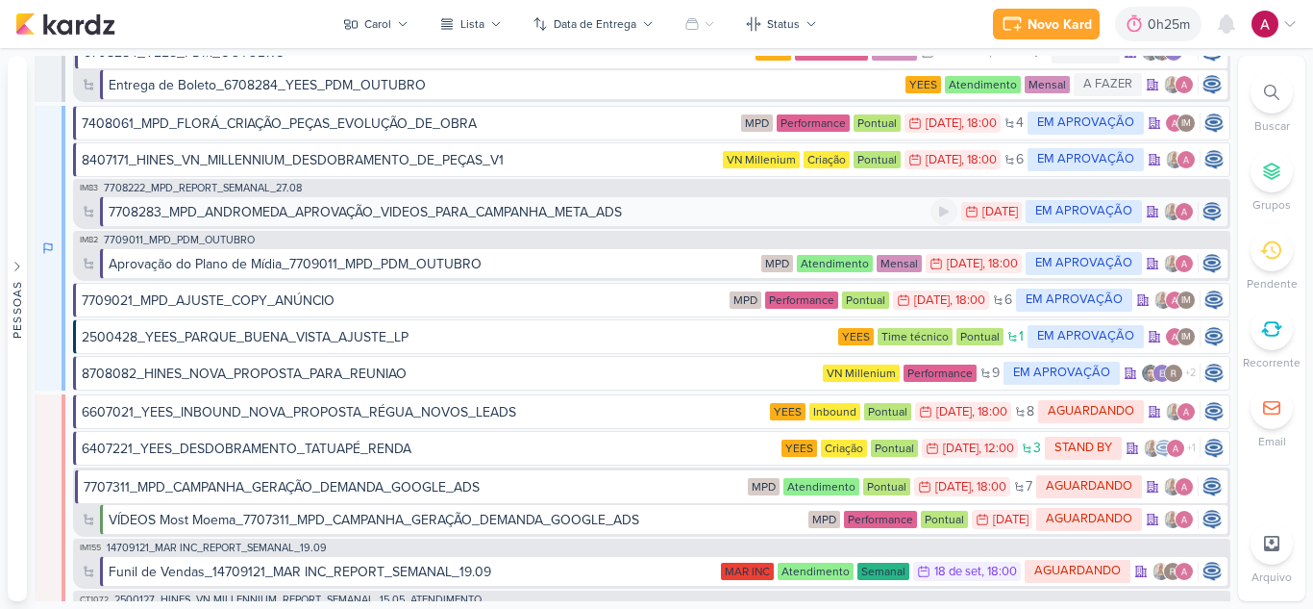
click at [312, 208] on div "7708283_MPD_ANDROMEDA_APROVAÇÃO_VIDEOS_PARA_CAMPANHA_META_ADS" at bounding box center [365, 212] width 513 height 20
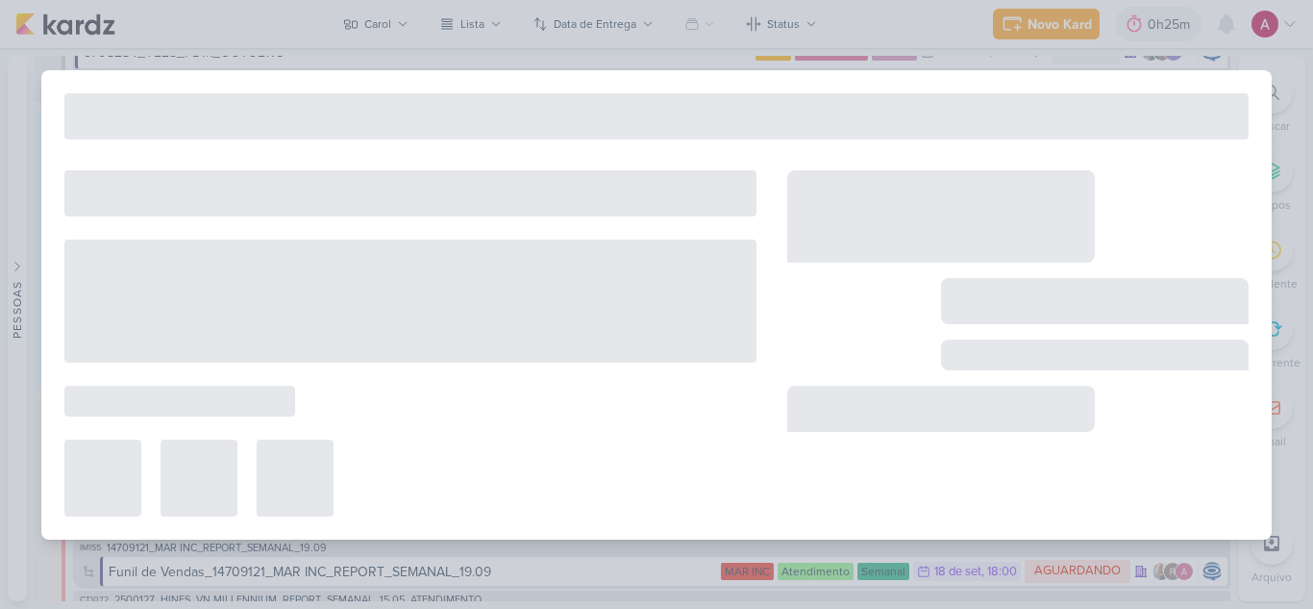
type input "7708283_MPD_ANDROMEDA_APROVAÇÃO_VIDEOS_PARA_CAMPANHA_META_ADS"
type input "[DATE] 23:59"
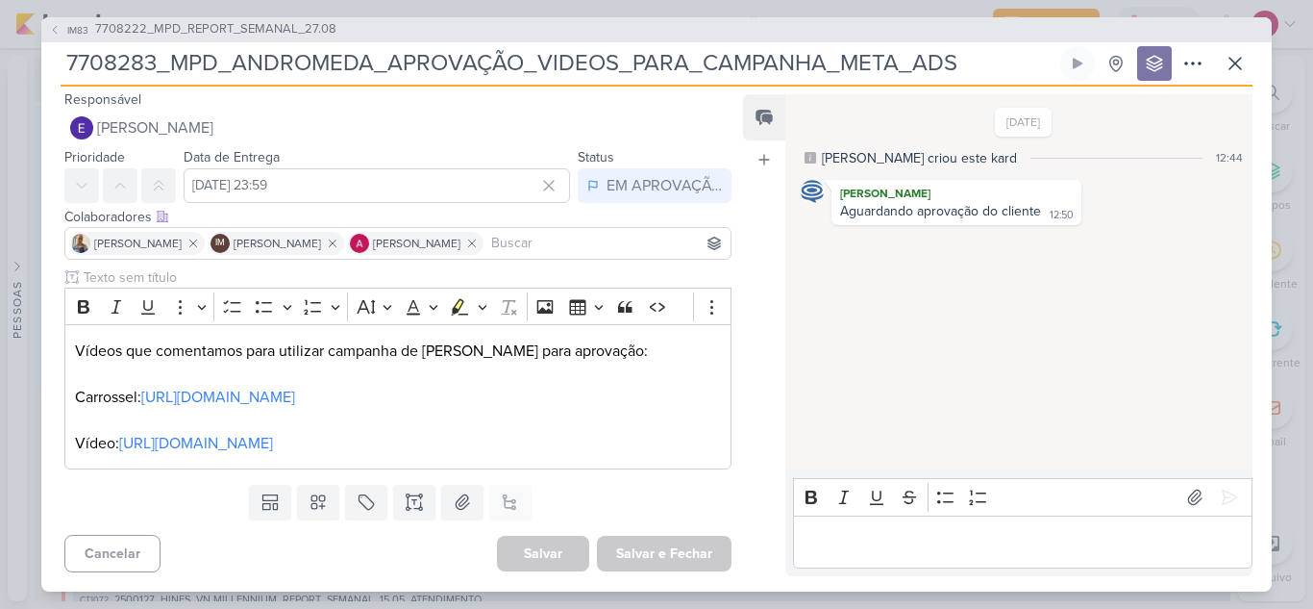
scroll to position [0, 0]
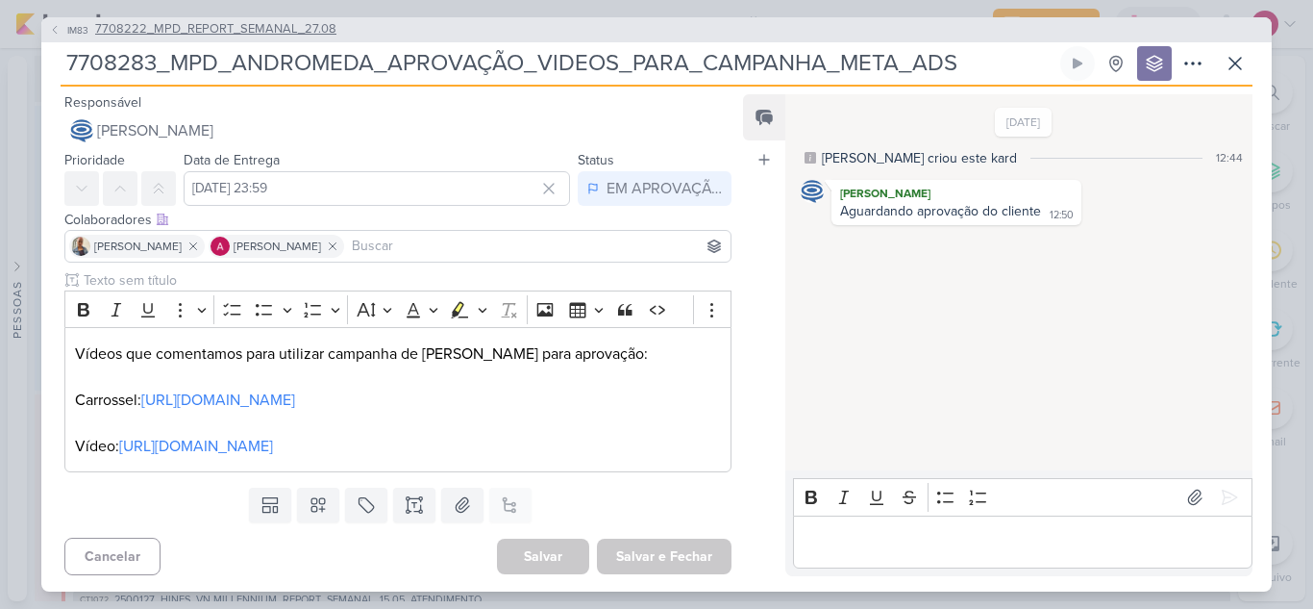
click at [213, 30] on span "7708222_MPD_REPORT_SEMANAL_27.08" at bounding box center [215, 29] width 241 height 19
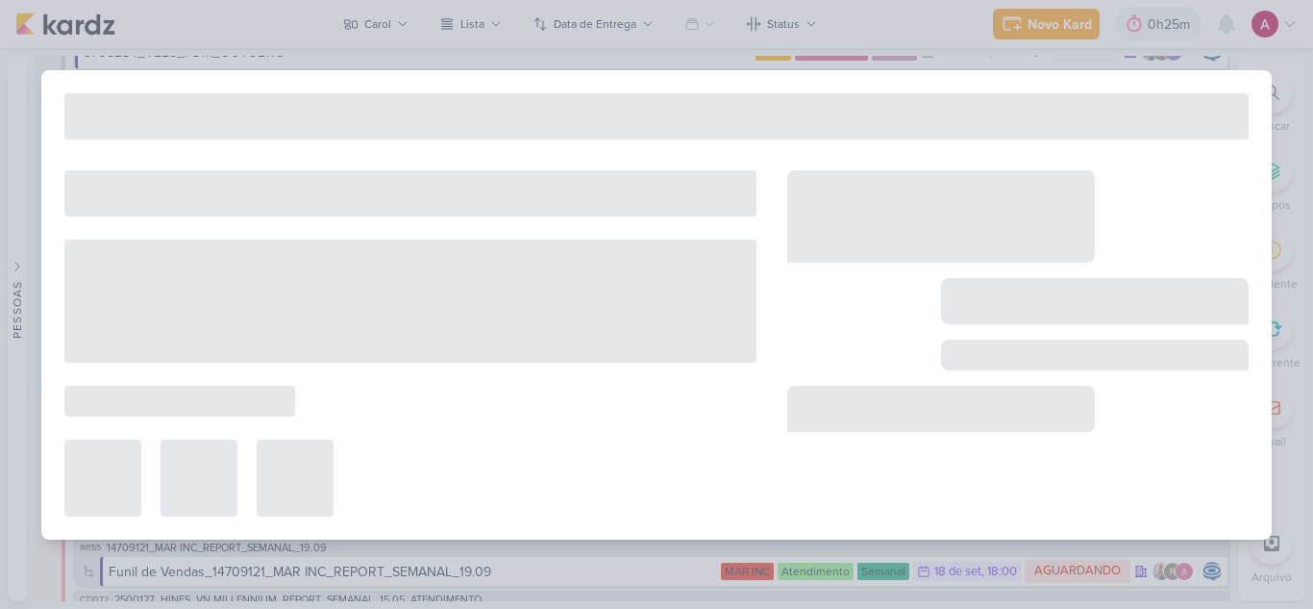
type input "7708222_MPD_REPORT_SEMANAL_27.08"
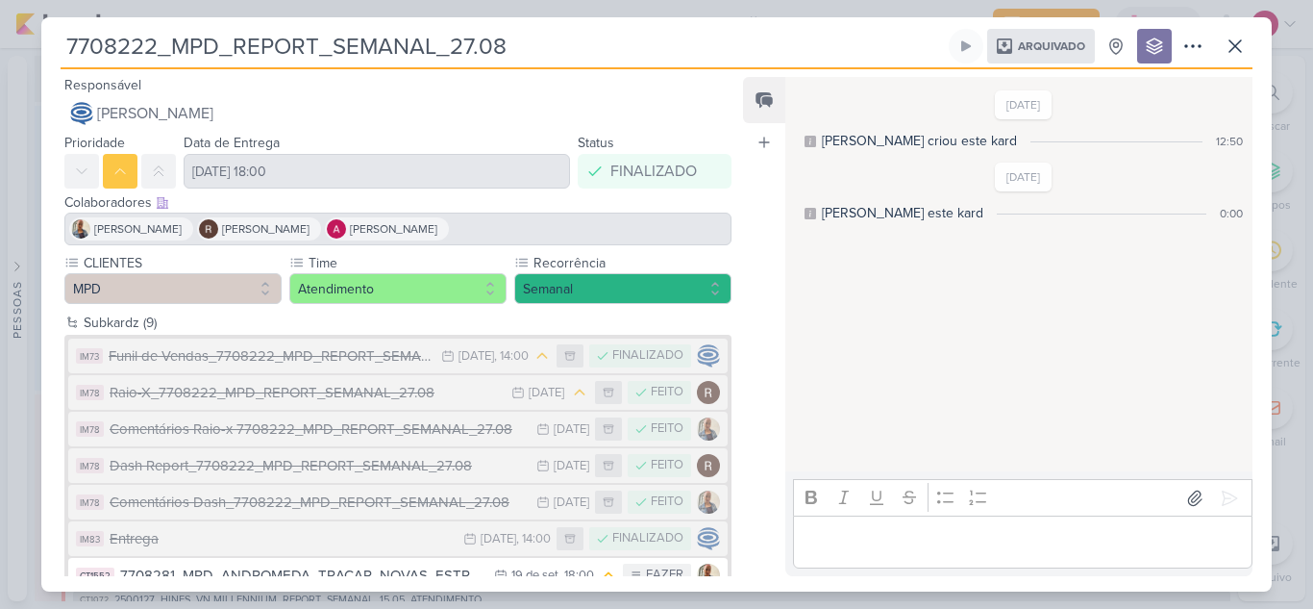
scroll to position [113, 0]
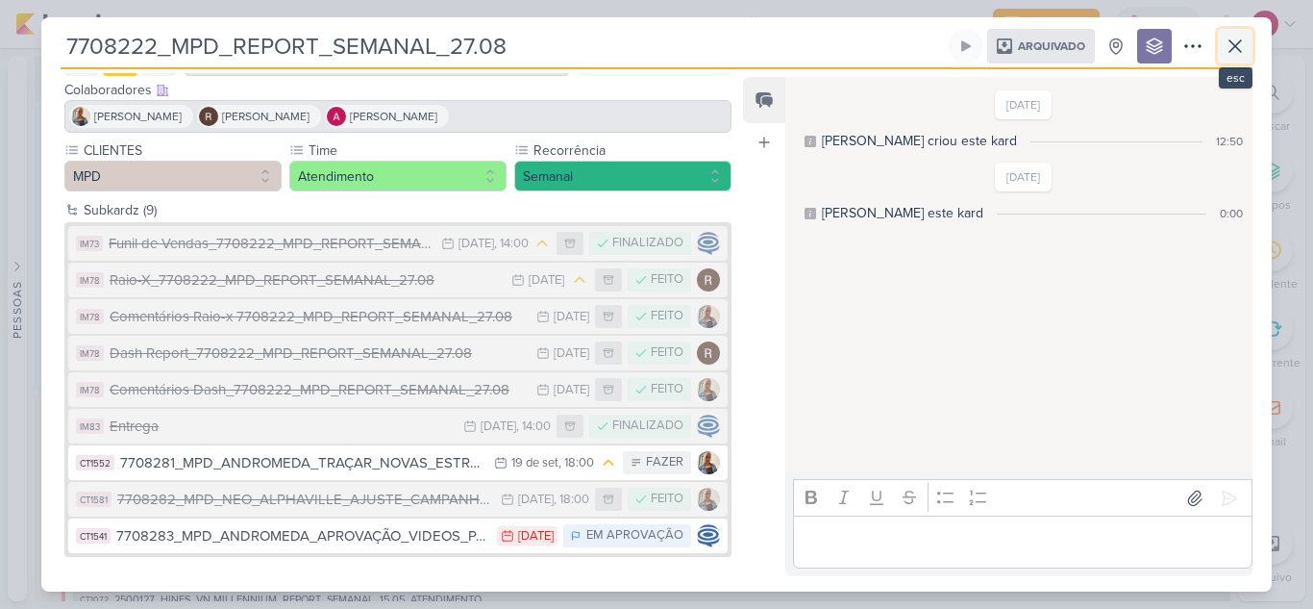
click at [1235, 52] on icon at bounding box center [1235, 46] width 23 height 23
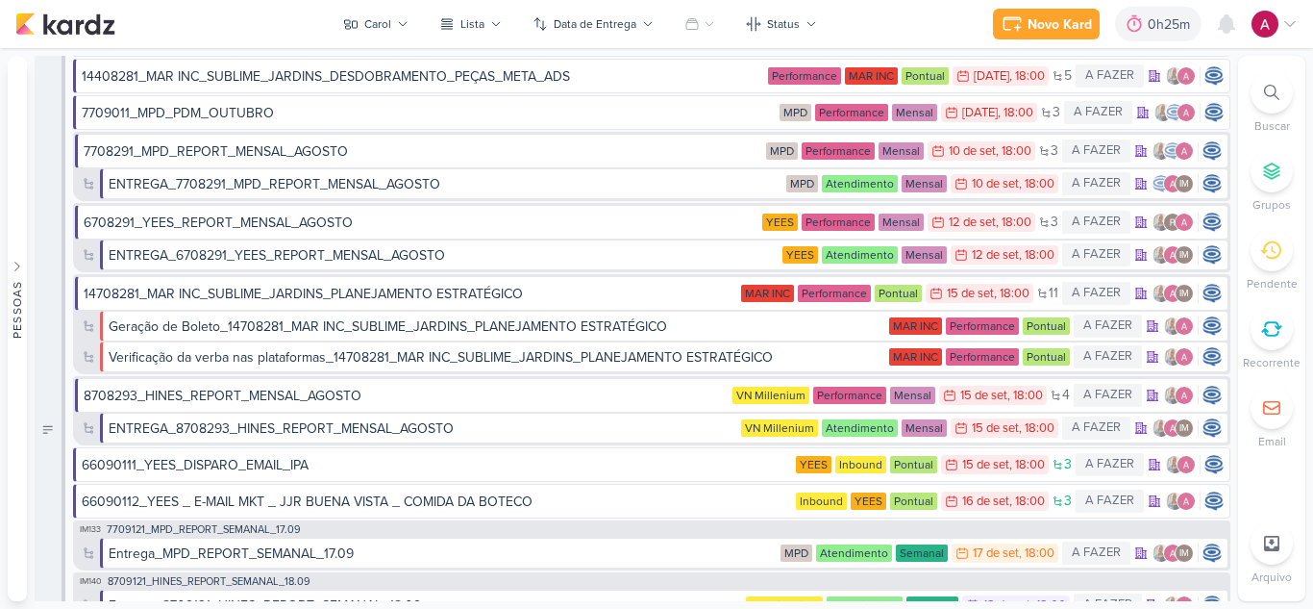
scroll to position [0, 0]
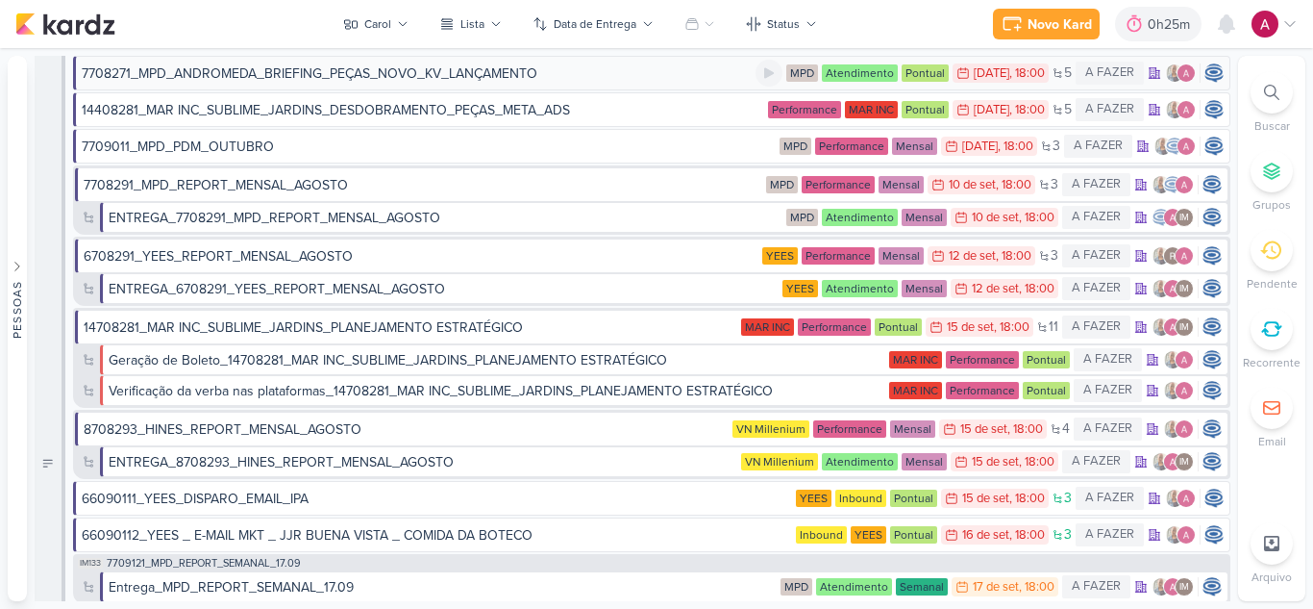
click at [452, 74] on div "7708271_MPD_ANDROMEDA_BRIEFING_PEÇAS_NOVO_KV_LANÇAMENTO" at bounding box center [310, 73] width 456 height 20
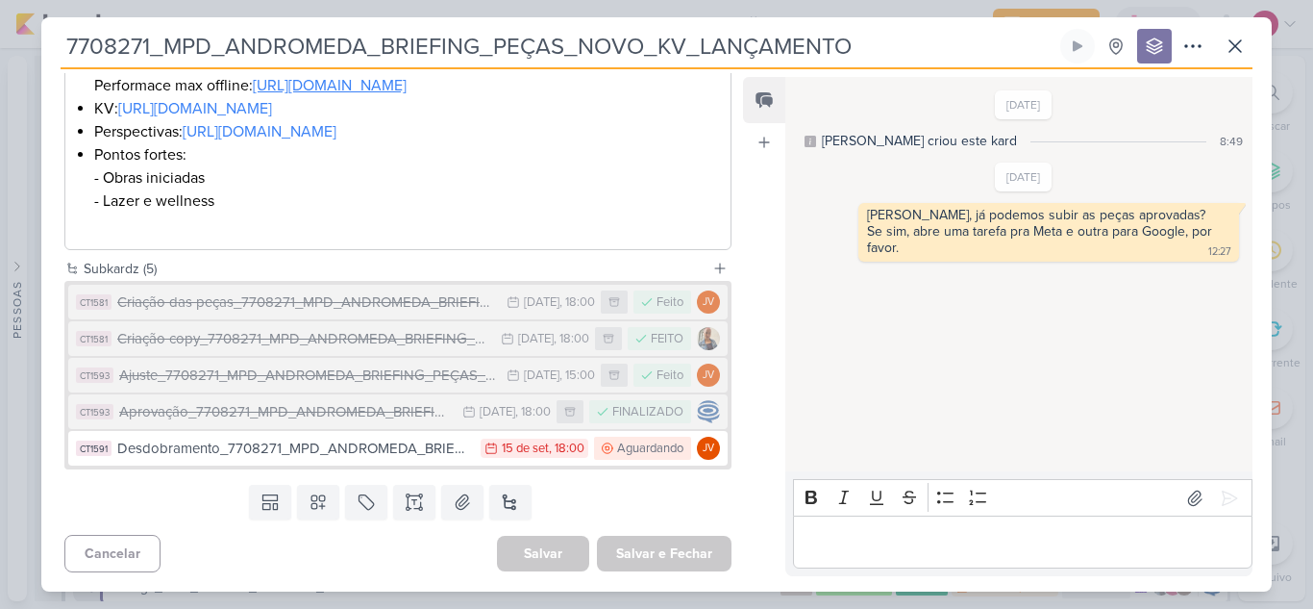
scroll to position [656, 0]
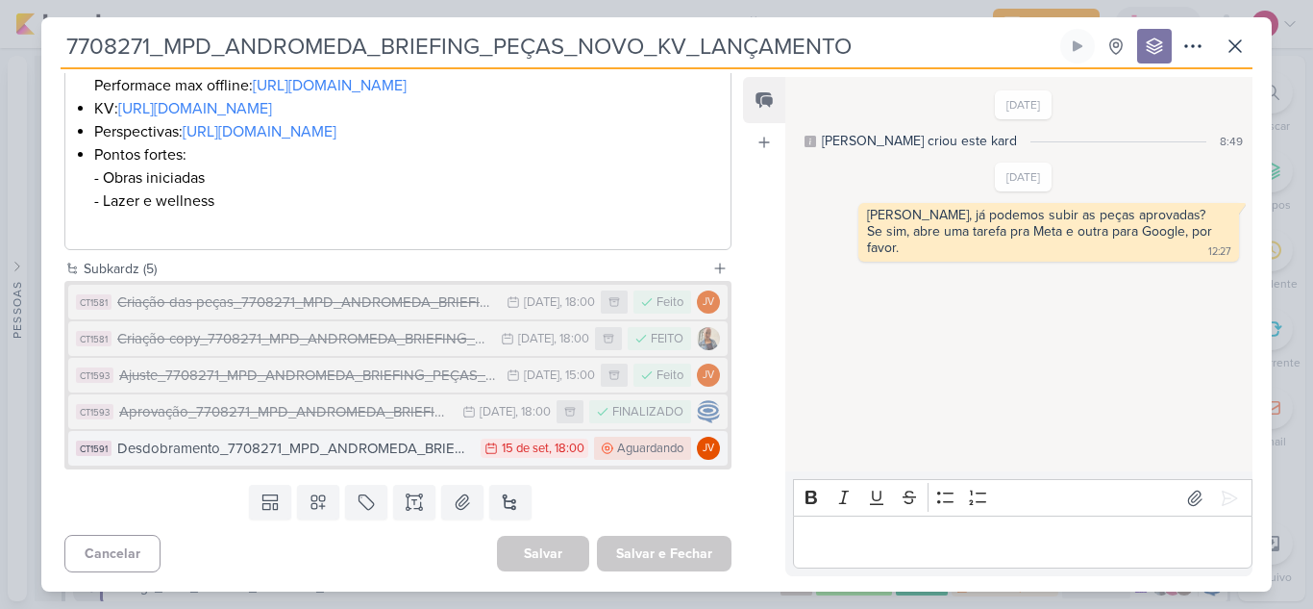
click at [350, 454] on div "Desdobramento_7708271_MPD_ANDROMEDA_BRIEFING_PEÇAS_NOVO_KV_LANÇAMENTO" at bounding box center [294, 449] width 354 height 22
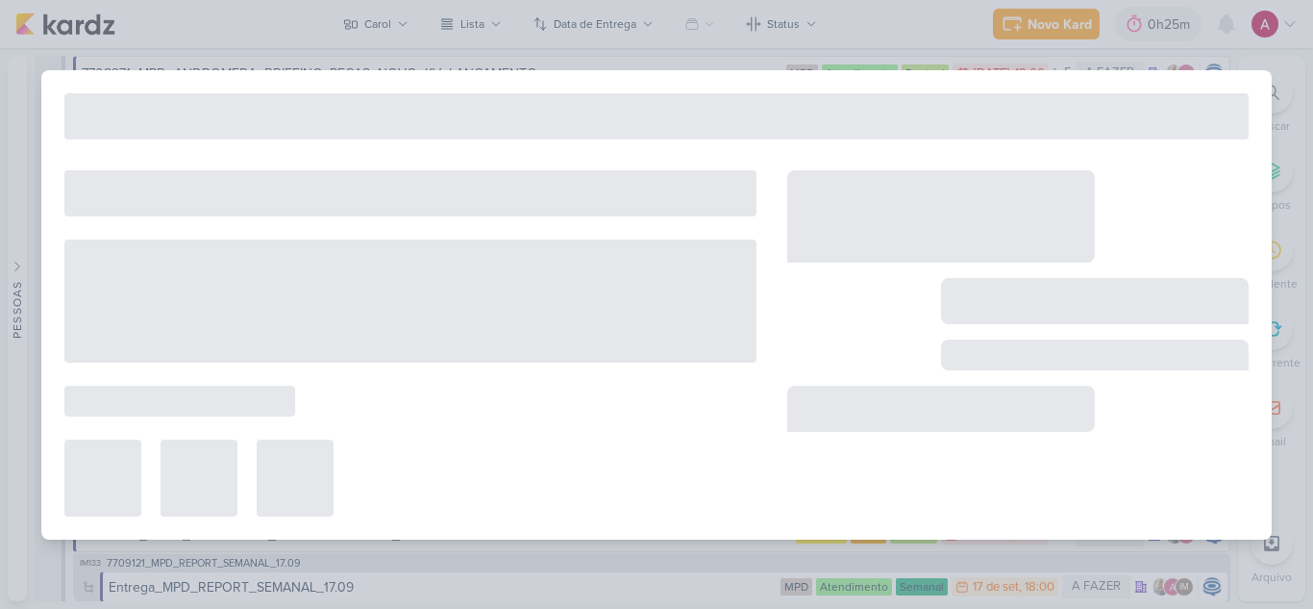
type input "Desdobramento_7708271_MPD_ANDROMEDA_BRIEFING_PEÇAS_NOVO_KV_LANÇAMENTO"
type input "[DATE] 18:00"
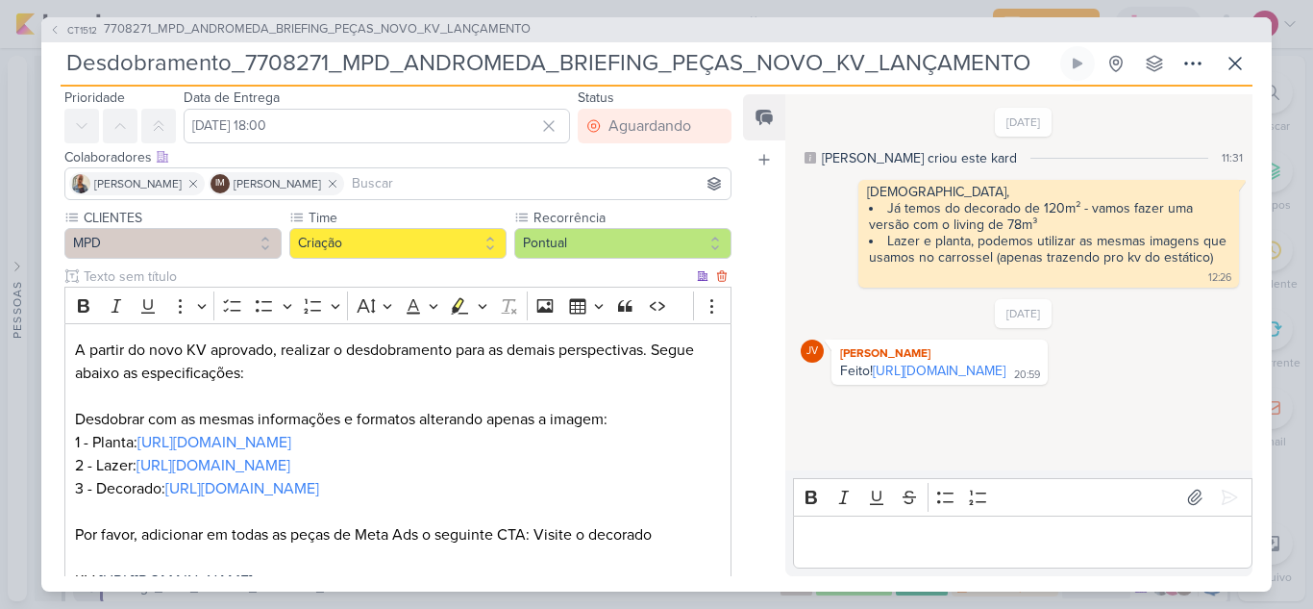
scroll to position [0, 0]
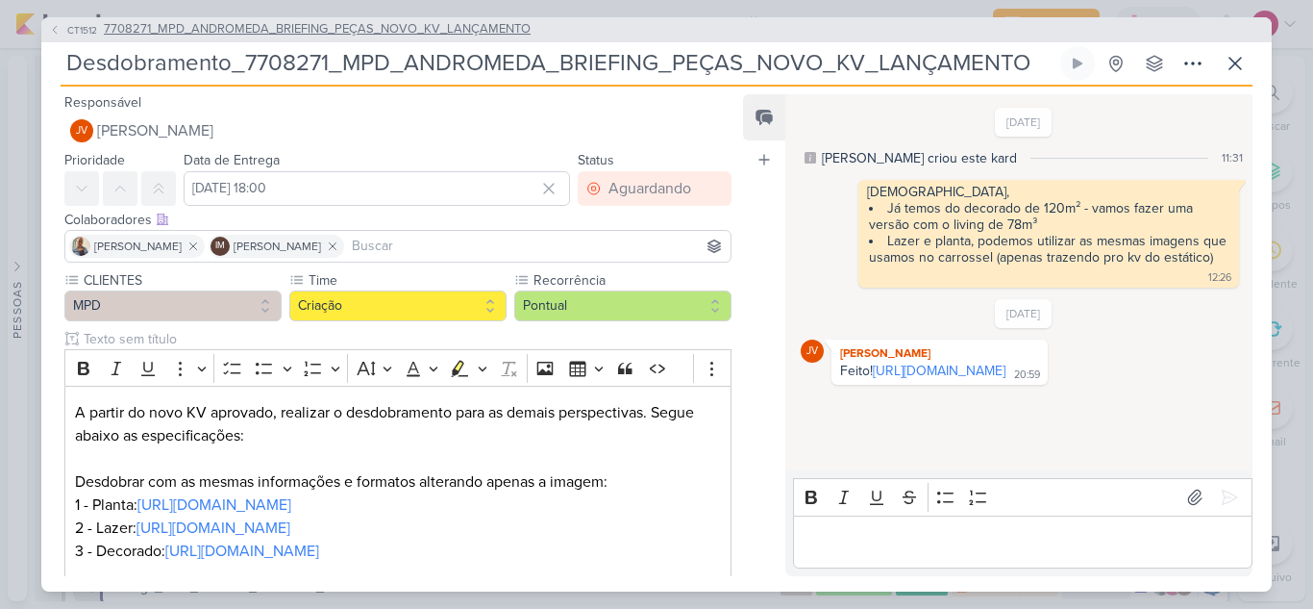
click at [58, 25] on icon at bounding box center [55, 30] width 12 height 12
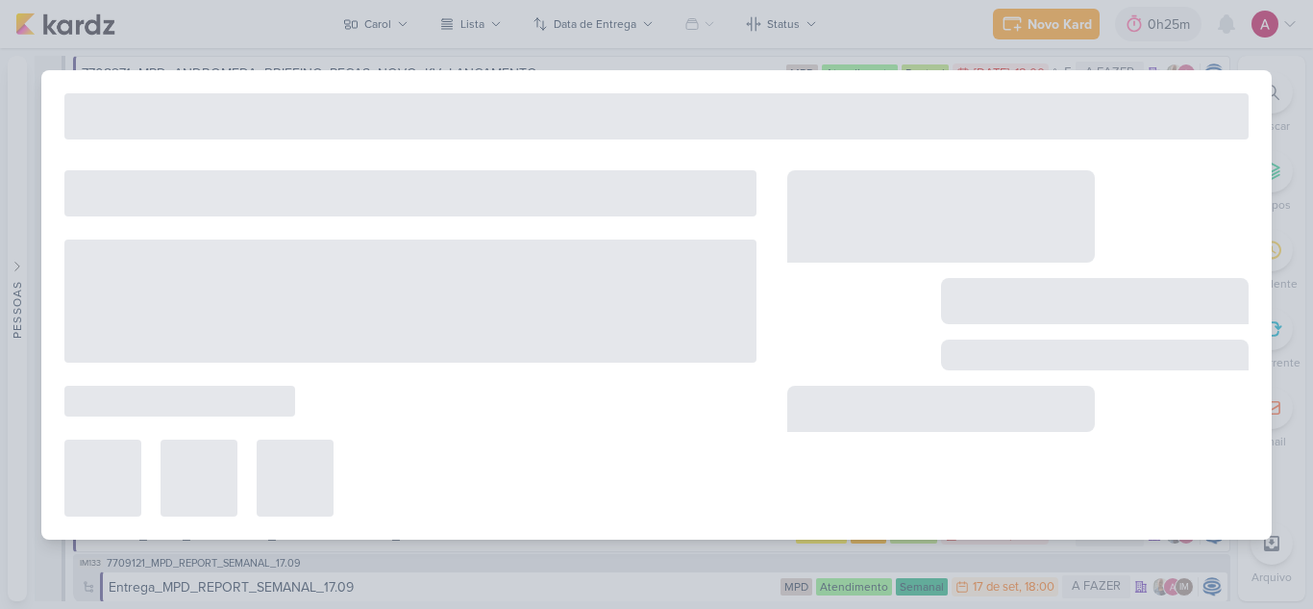
type input "7708271_MPD_ANDROMEDA_BRIEFING_PEÇAS_NOVO_KV_LANÇAMENTO"
type input "[DATE] 18:00"
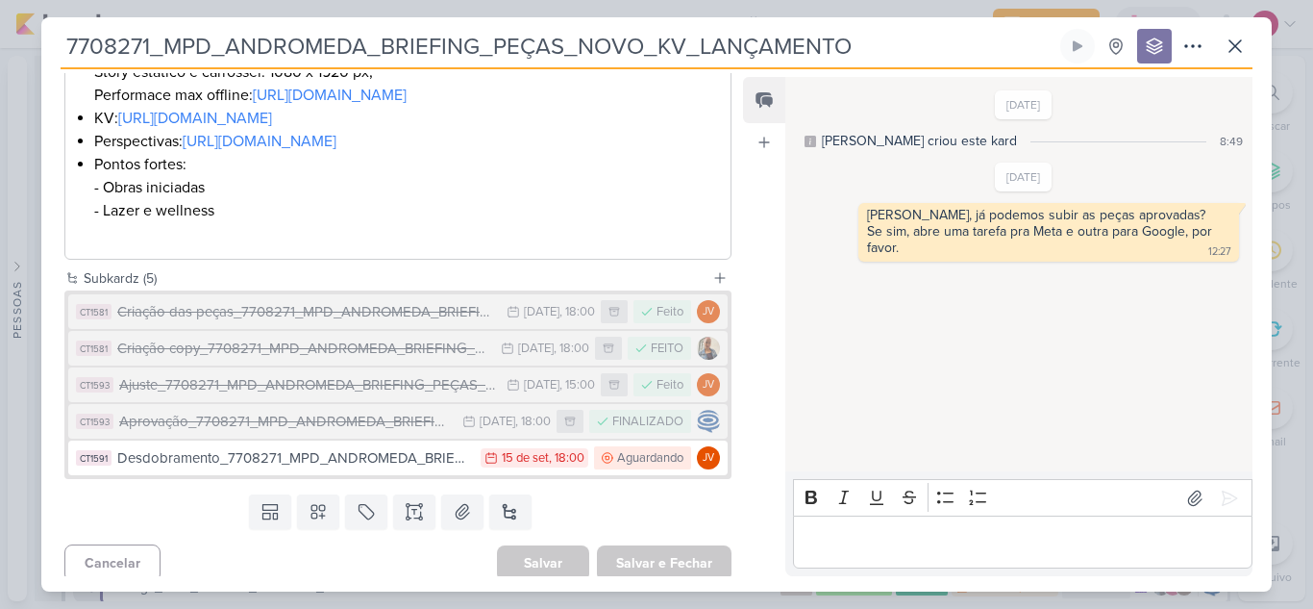
scroll to position [656, 0]
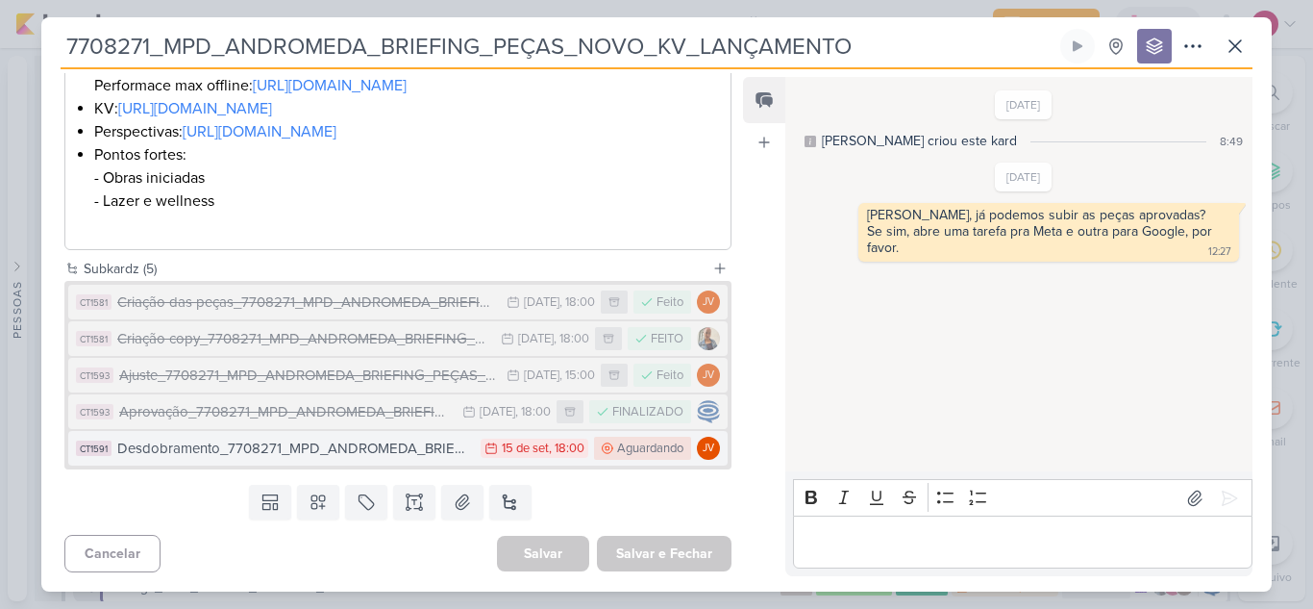
click at [333, 455] on div "Desdobramento_7708271_MPD_ANDROMEDA_BRIEFING_PEÇAS_NOVO_KV_LANÇAMENTO" at bounding box center [294, 449] width 354 height 22
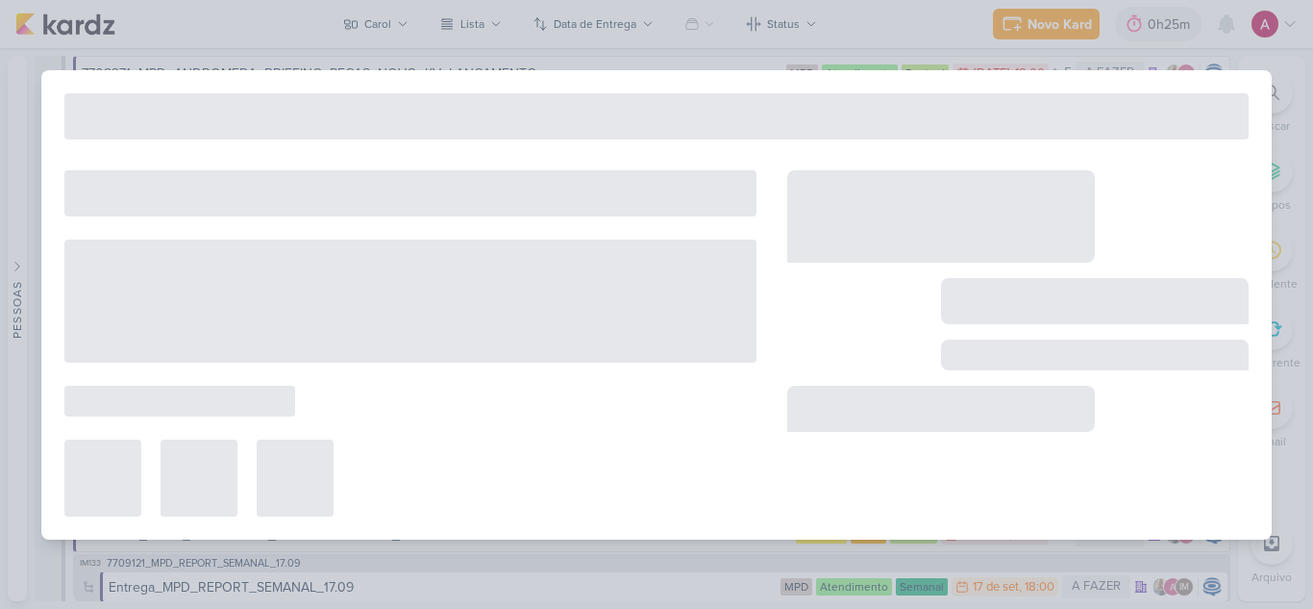
type input "Desdobramento_7708271_MPD_ANDROMEDA_BRIEFING_PEÇAS_NOVO_KV_LANÇAMENTO"
type input "[DATE] 18:00"
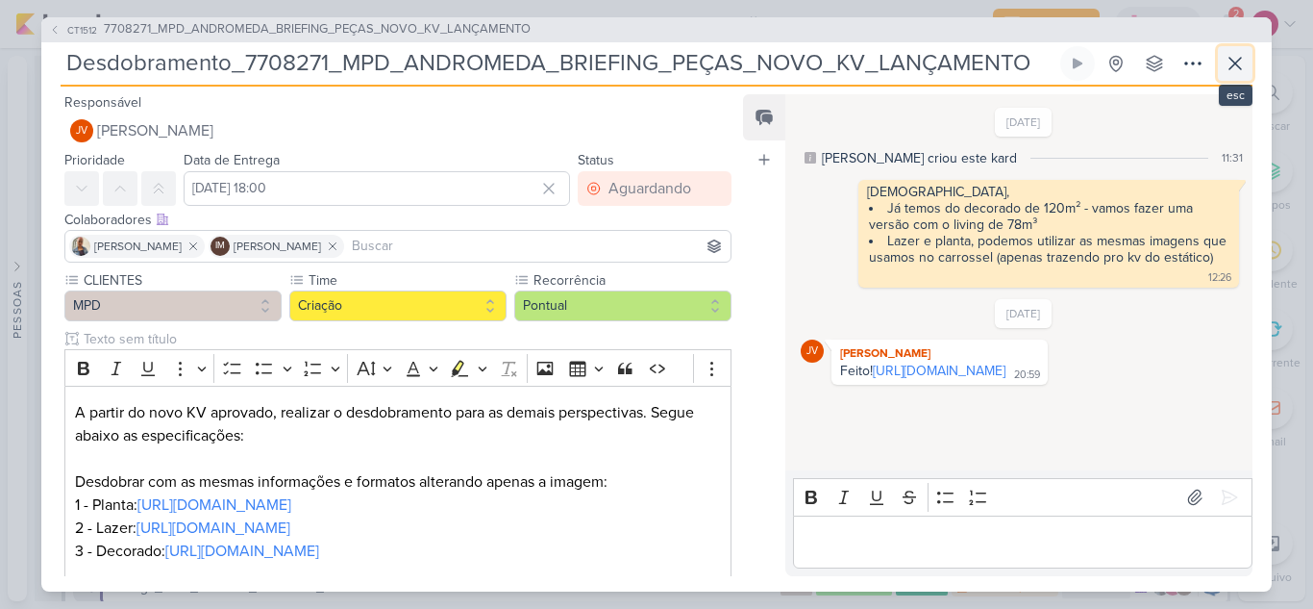
click at [1238, 59] on icon at bounding box center [1235, 63] width 23 height 23
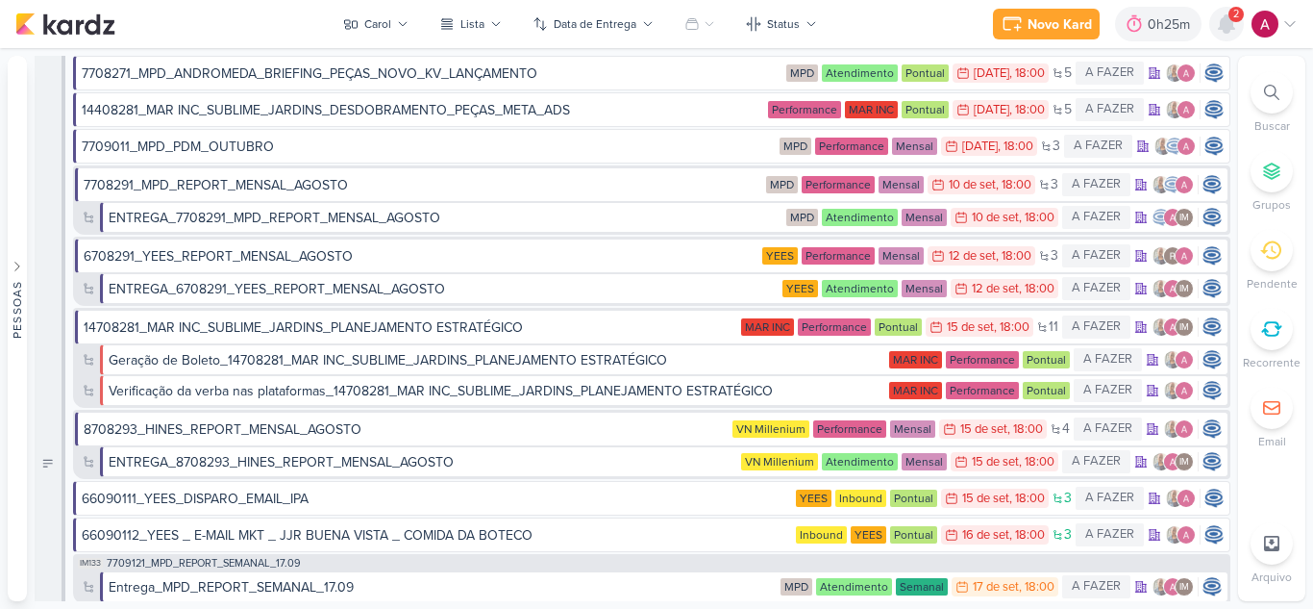
click at [1228, 32] on icon at bounding box center [1226, 23] width 15 height 17
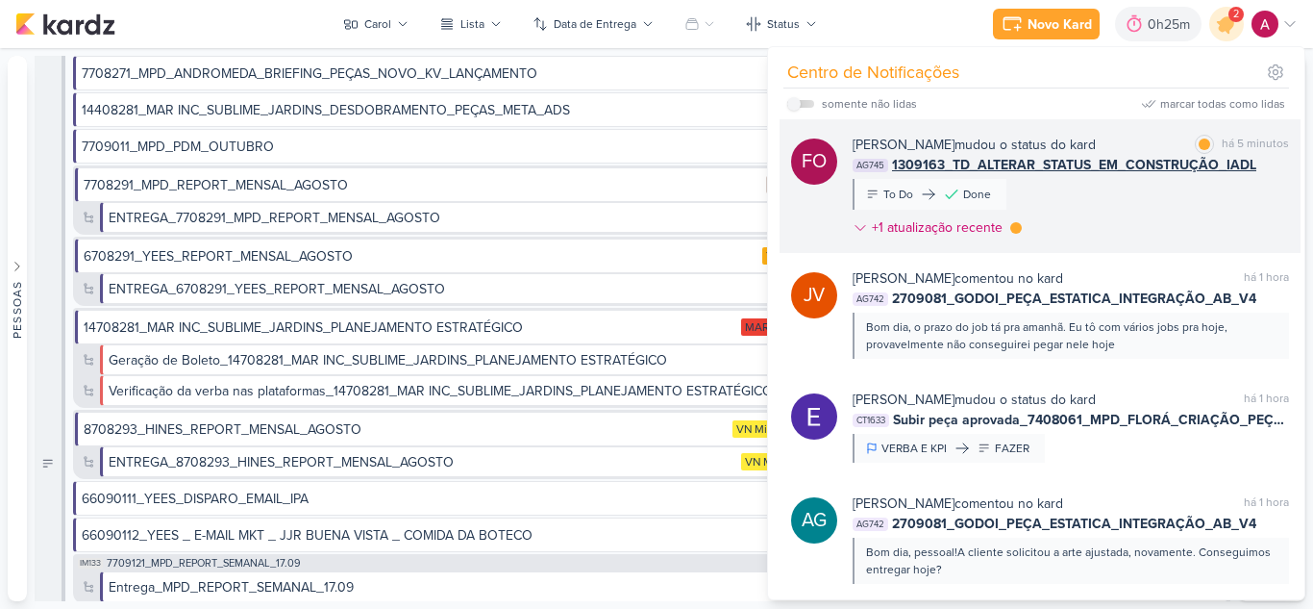
click at [1174, 189] on div "[PERSON_NAME] mudou o status do kard marcar como lida há 5 minutos AG745 130916…" at bounding box center [1071, 190] width 437 height 111
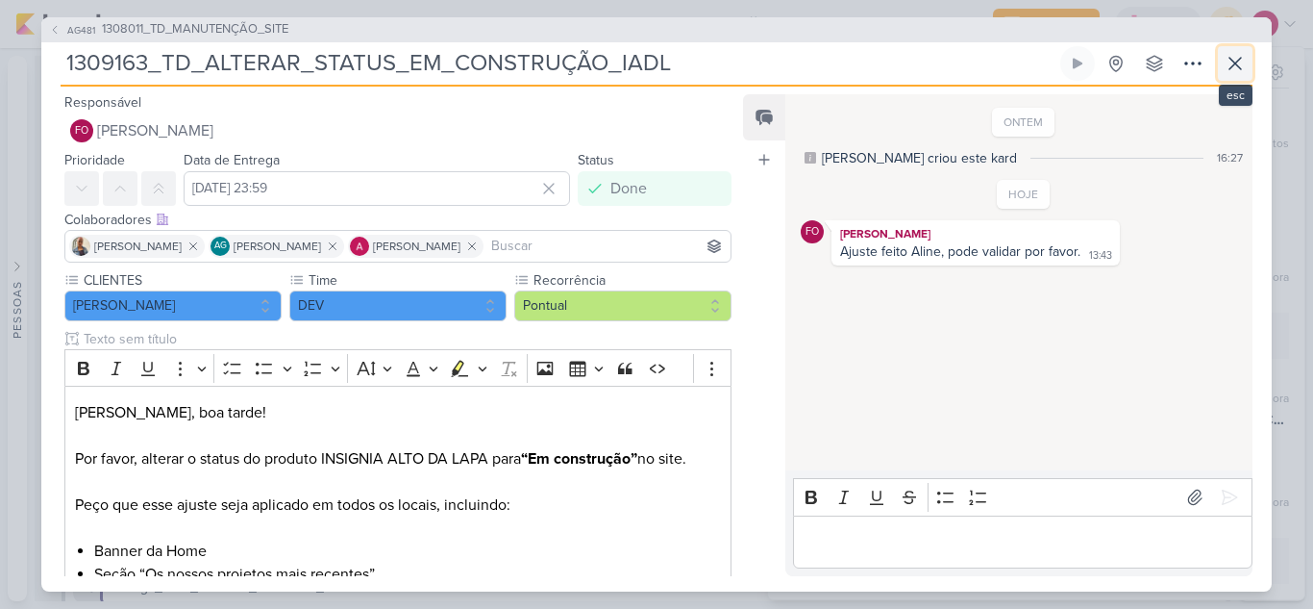
click at [1237, 64] on icon at bounding box center [1236, 64] width 12 height 12
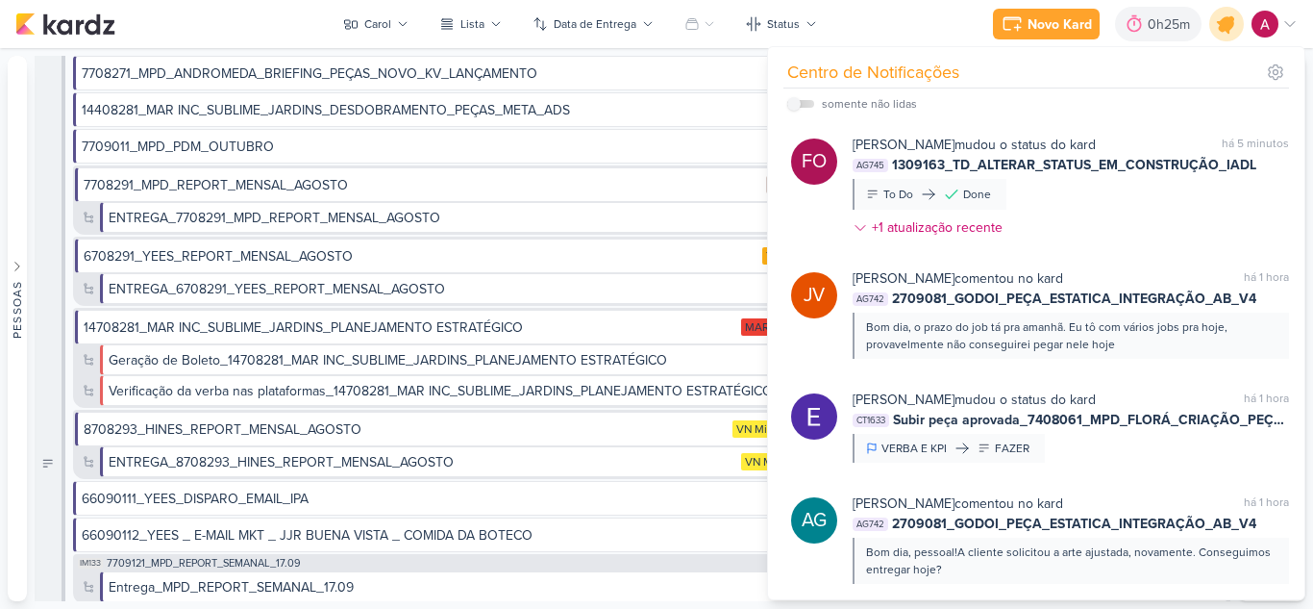
click at [1233, 37] on div at bounding box center [1227, 24] width 49 height 49
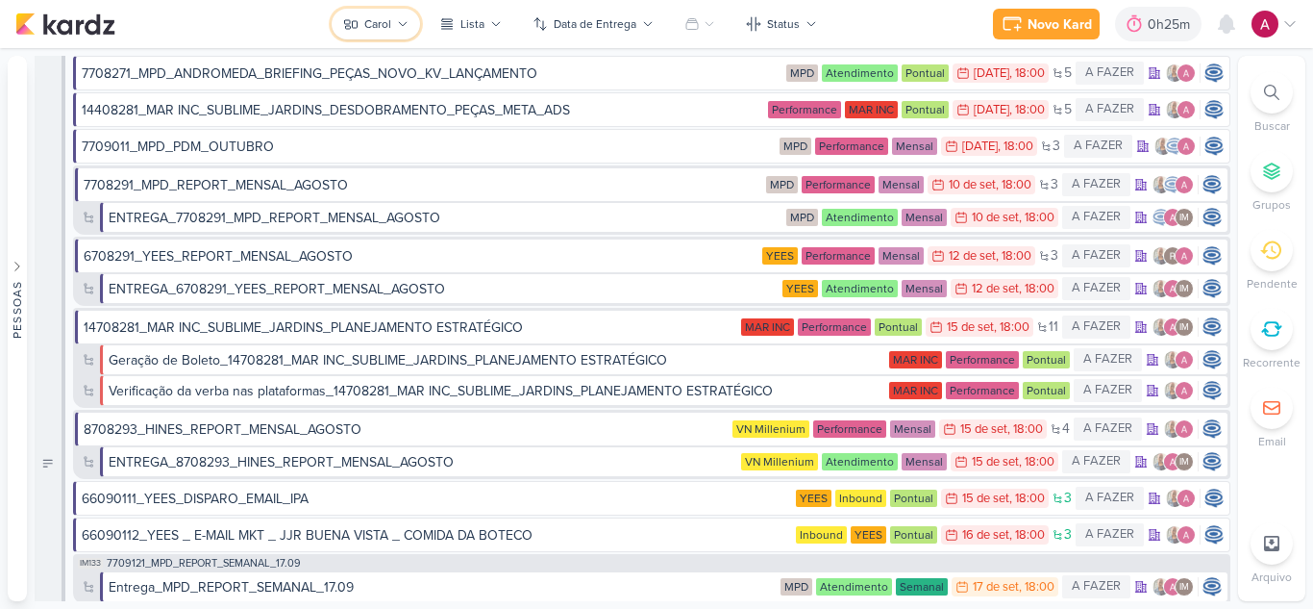
click at [394, 31] on button "Carol" at bounding box center [376, 24] width 88 height 31
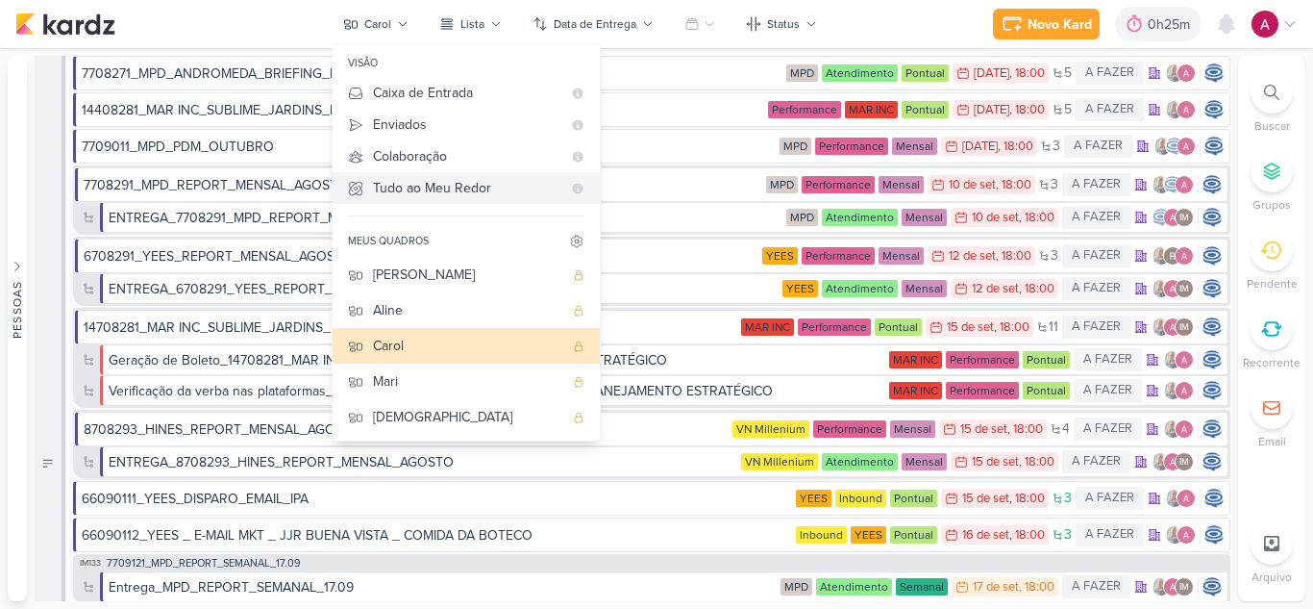
click at [429, 181] on div "Tudo ao Meu Redor" at bounding box center [467, 188] width 188 height 20
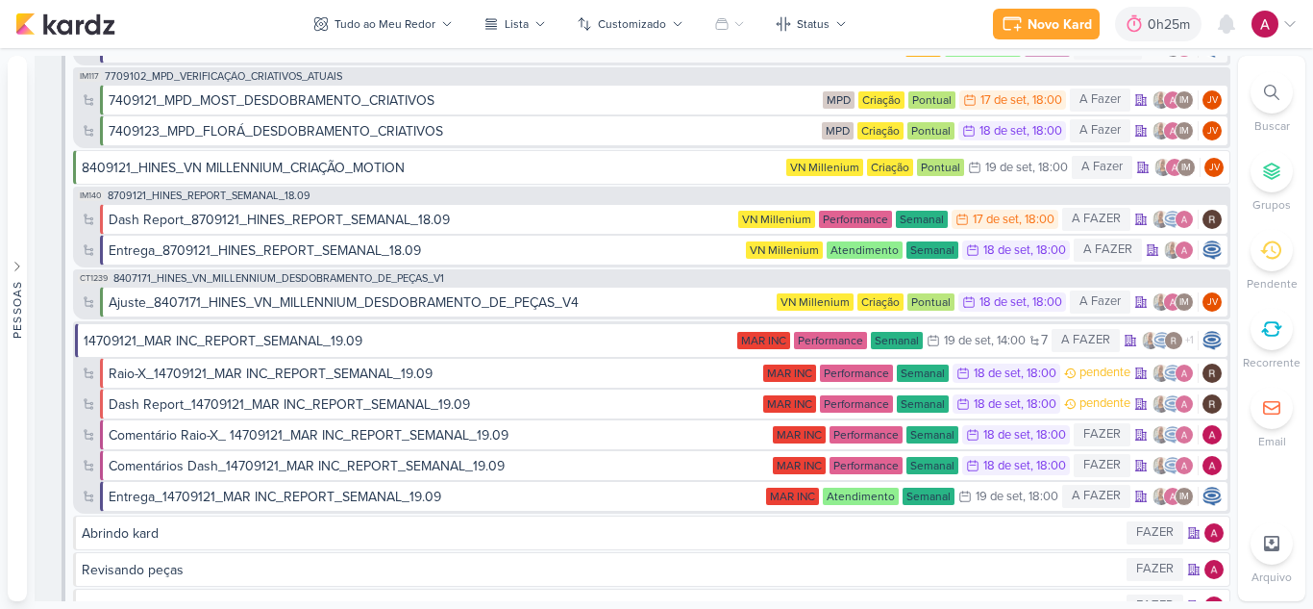
scroll to position [0, 0]
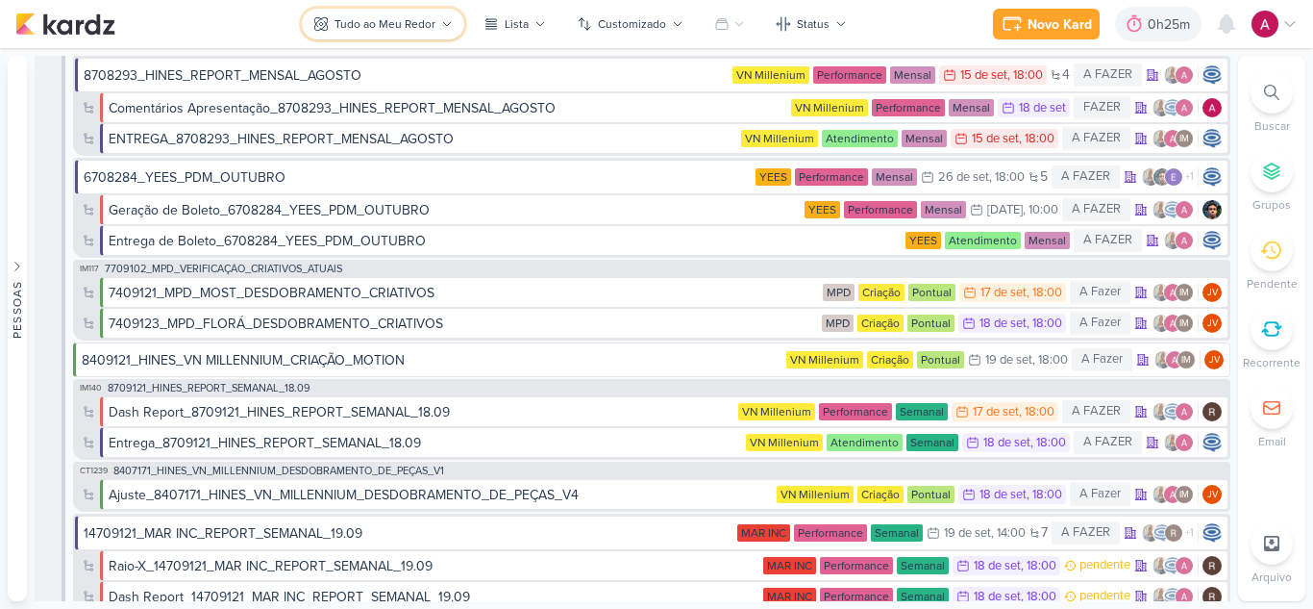
click at [388, 27] on div "Tudo ao Meu Redor" at bounding box center [385, 23] width 101 height 17
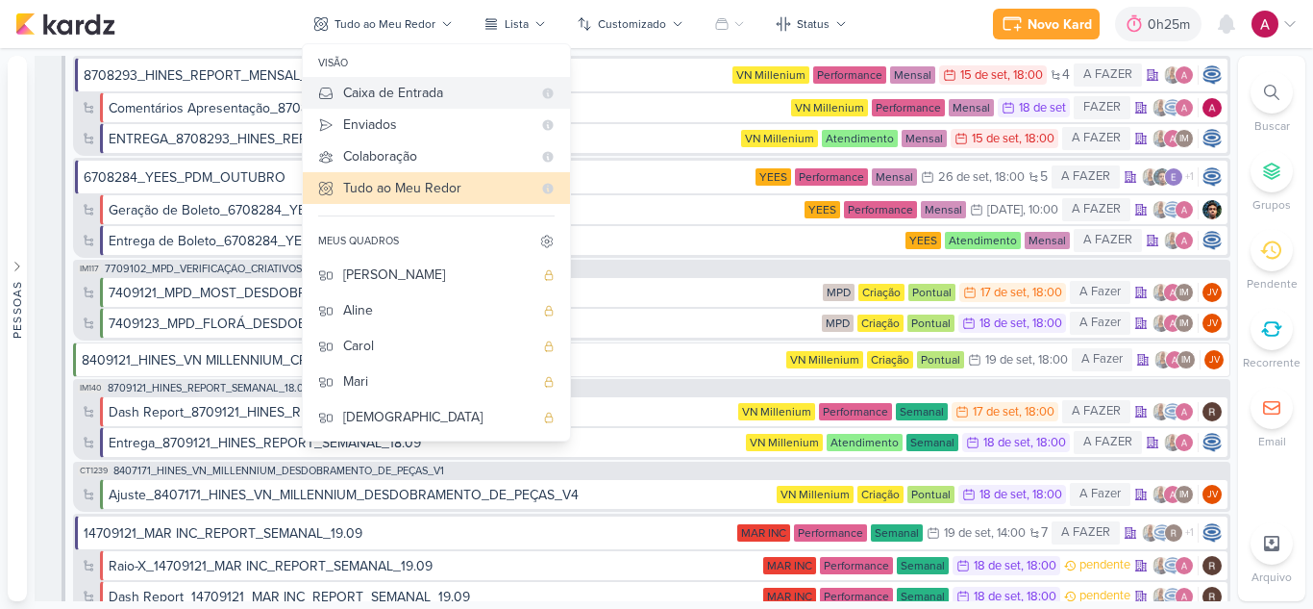
click at [427, 92] on div "Caixa de Entrada" at bounding box center [437, 93] width 188 height 20
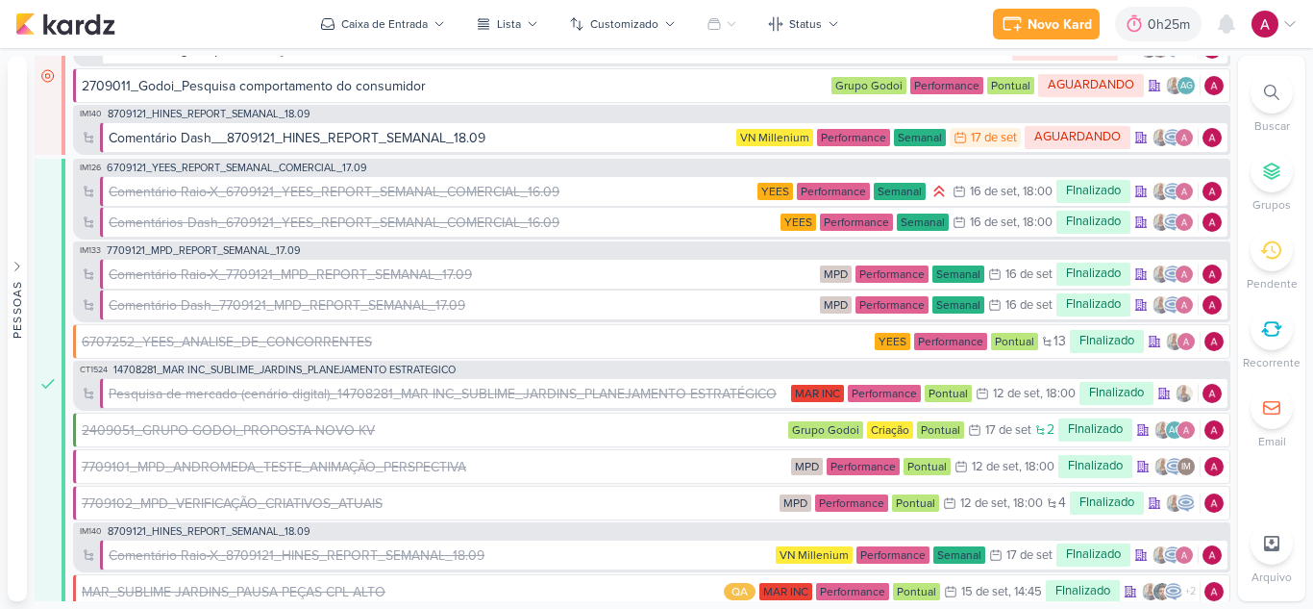
scroll to position [434, 0]
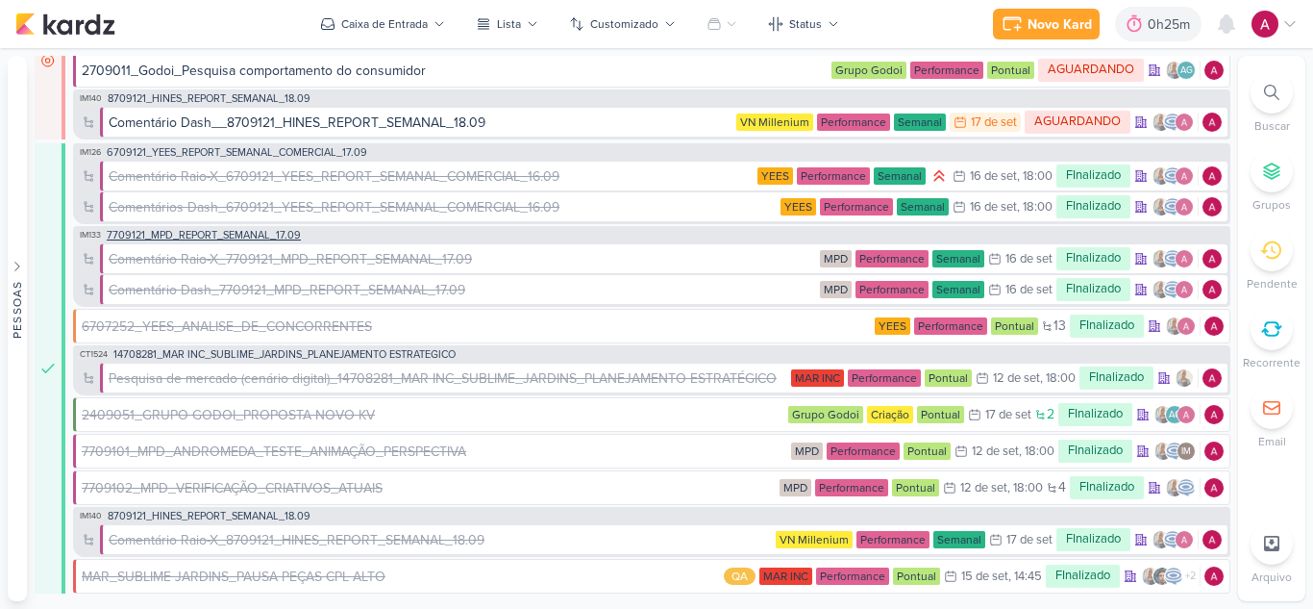
click at [220, 231] on span "7709121_MPD_REPORT_SEMANAL_17.09" at bounding box center [204, 235] width 194 height 11
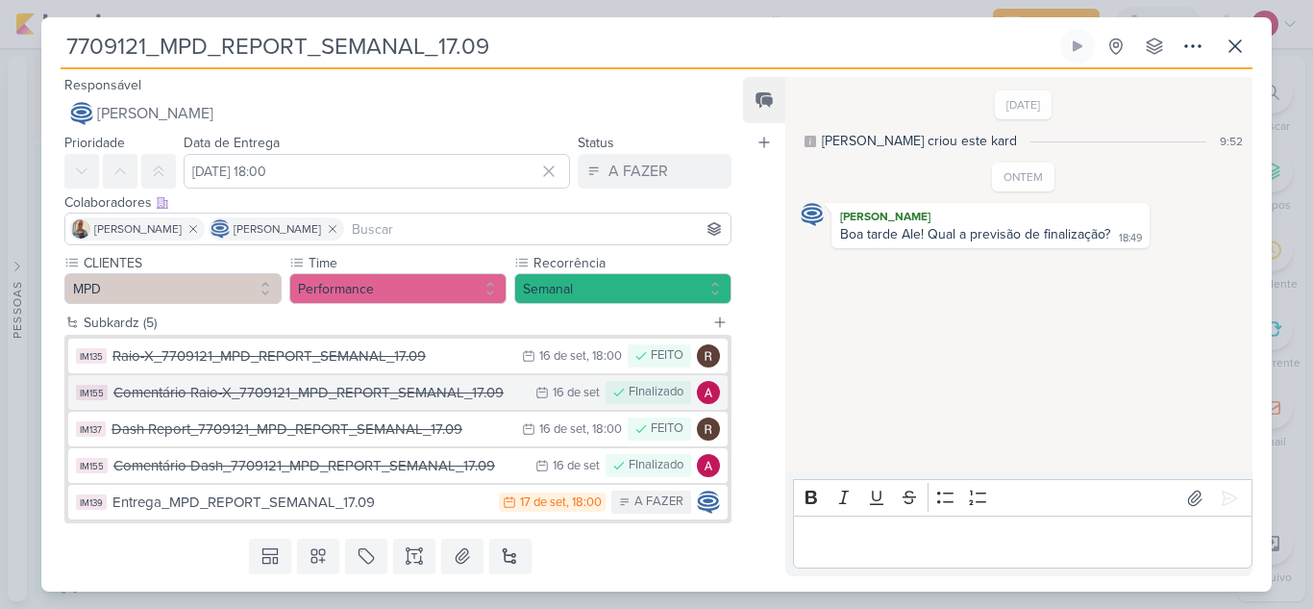
click at [265, 399] on div "Comentário Raio-X_7709121_MPD_REPORT_SEMANAL_17.09" at bounding box center [319, 393] width 413 height 22
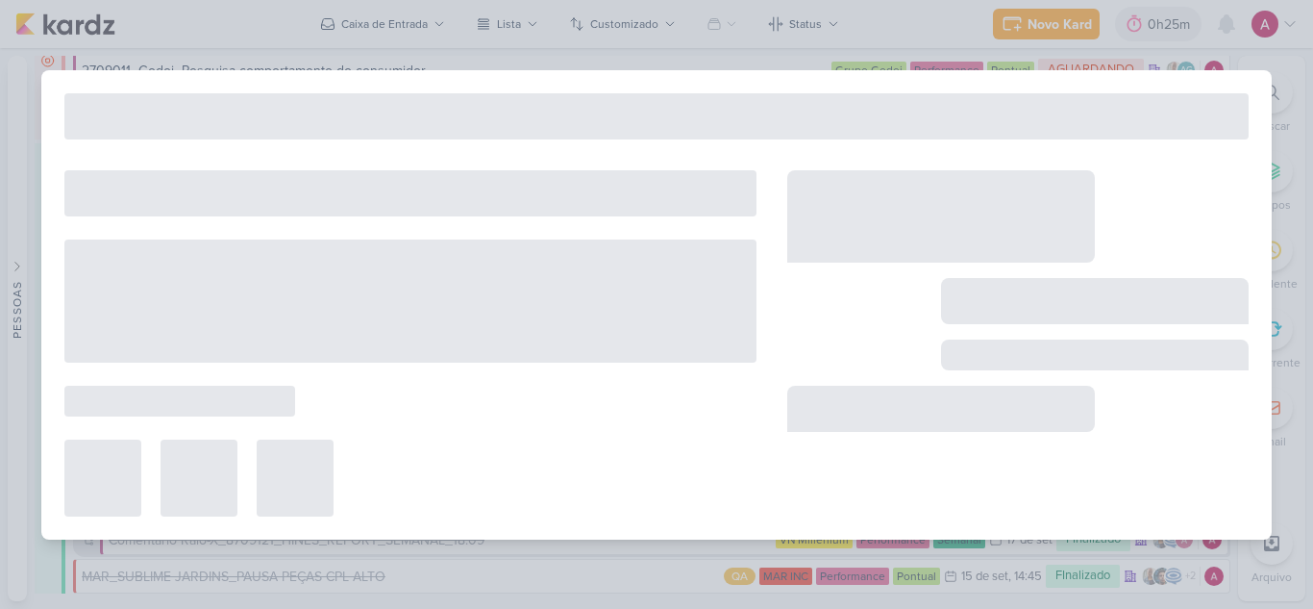
type input "Comentário Raio-X_7709121_MPD_REPORT_SEMANAL_17.09"
type input "[DATE] 23:59"
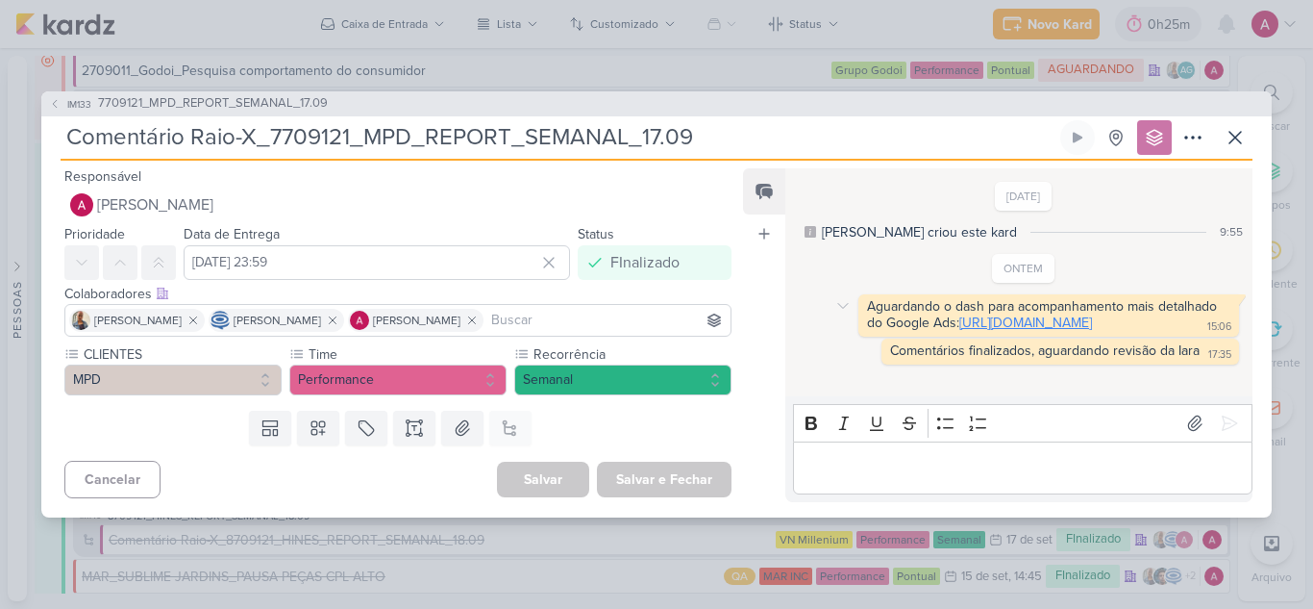
click at [960, 331] on link "[URL][DOMAIN_NAME]" at bounding box center [1026, 322] width 133 height 16
click at [64, 97] on span "IM133" at bounding box center [79, 104] width 30 height 14
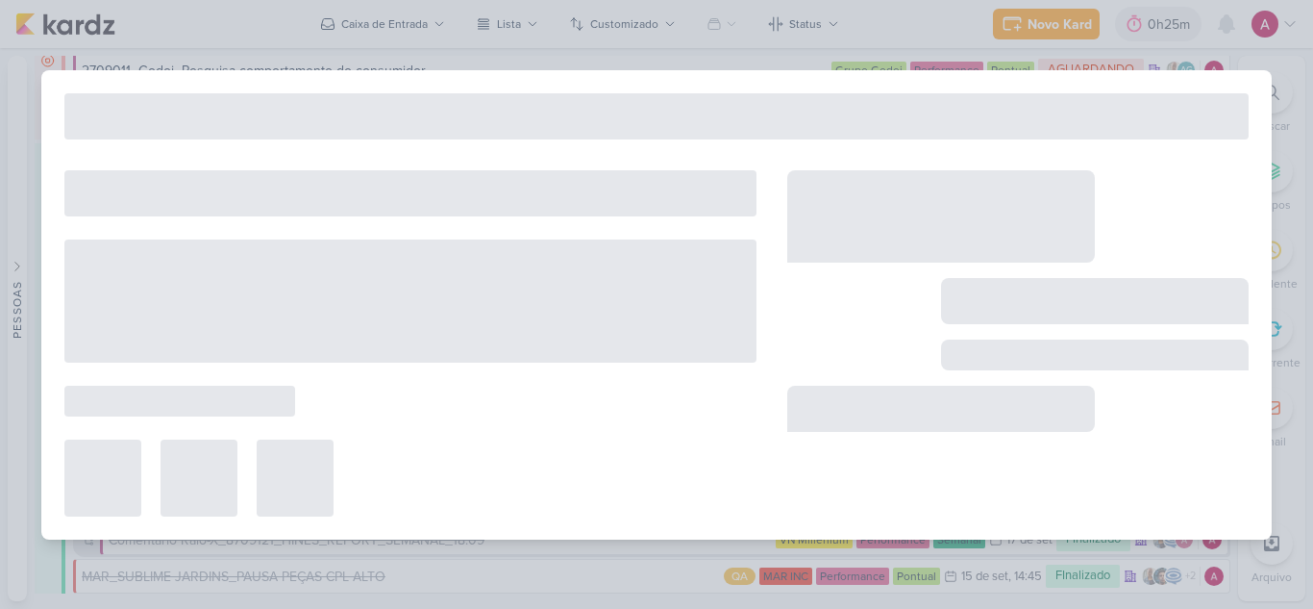
type input "7709121_MPD_REPORT_SEMANAL_17.09"
type input "[DATE] 18:00"
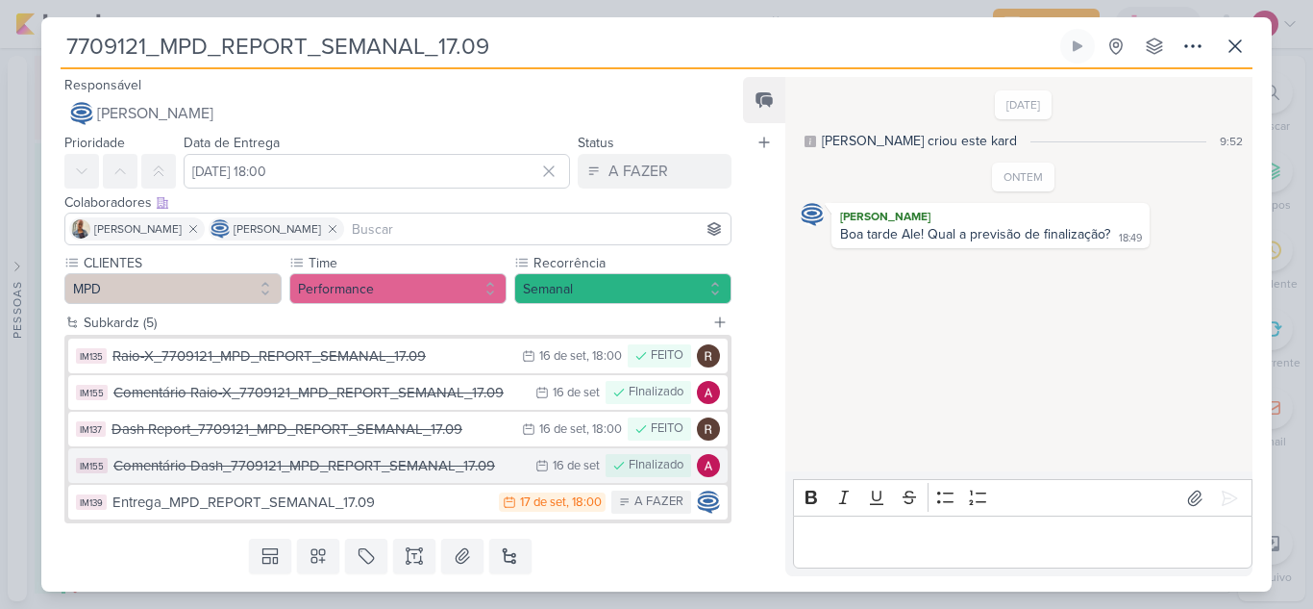
click at [335, 467] on div "Comentário Dash_7709121_MPD_REPORT_SEMANAL_17.09" at bounding box center [319, 466] width 413 height 22
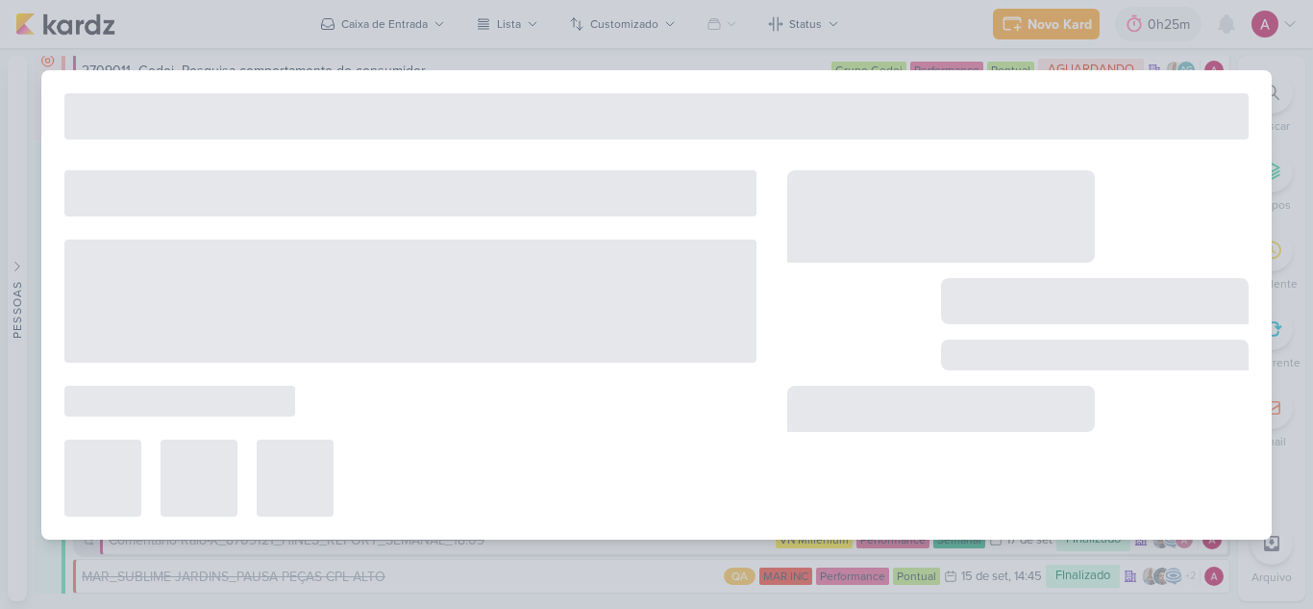
type input "Comentário Dash_7709121_MPD_REPORT_SEMANAL_17.09"
type input "[DATE] 23:59"
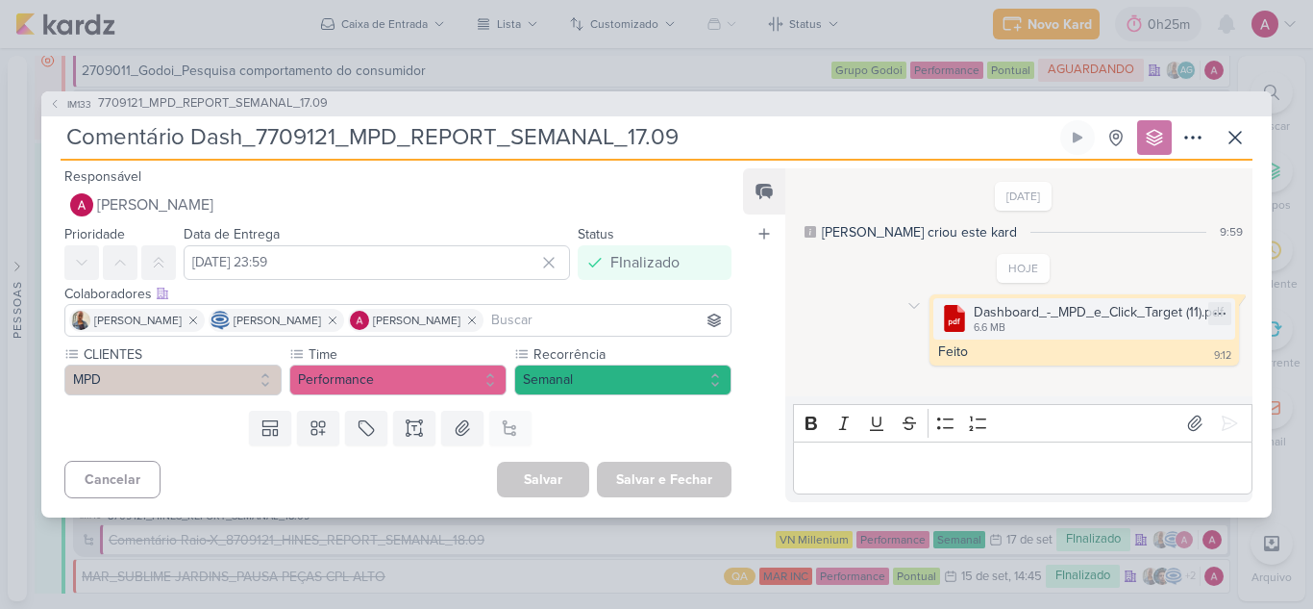
click at [992, 322] on div "6.6 MB" at bounding box center [1099, 327] width 250 height 15
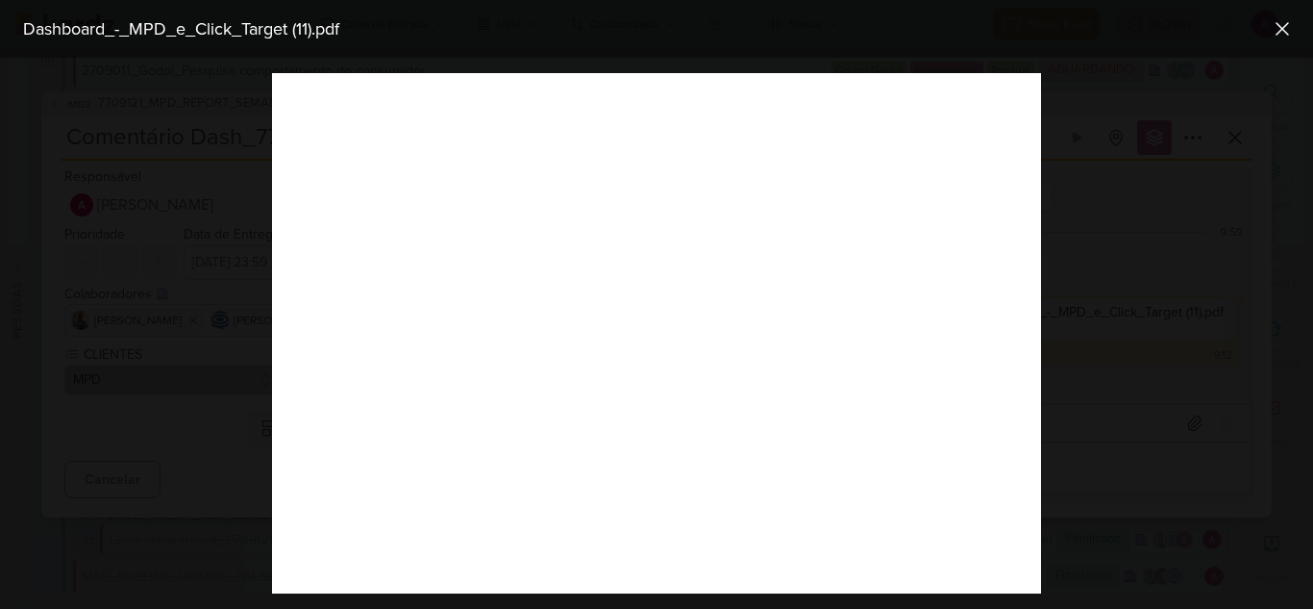
click at [1138, 207] on div at bounding box center [656, 333] width 1313 height 551
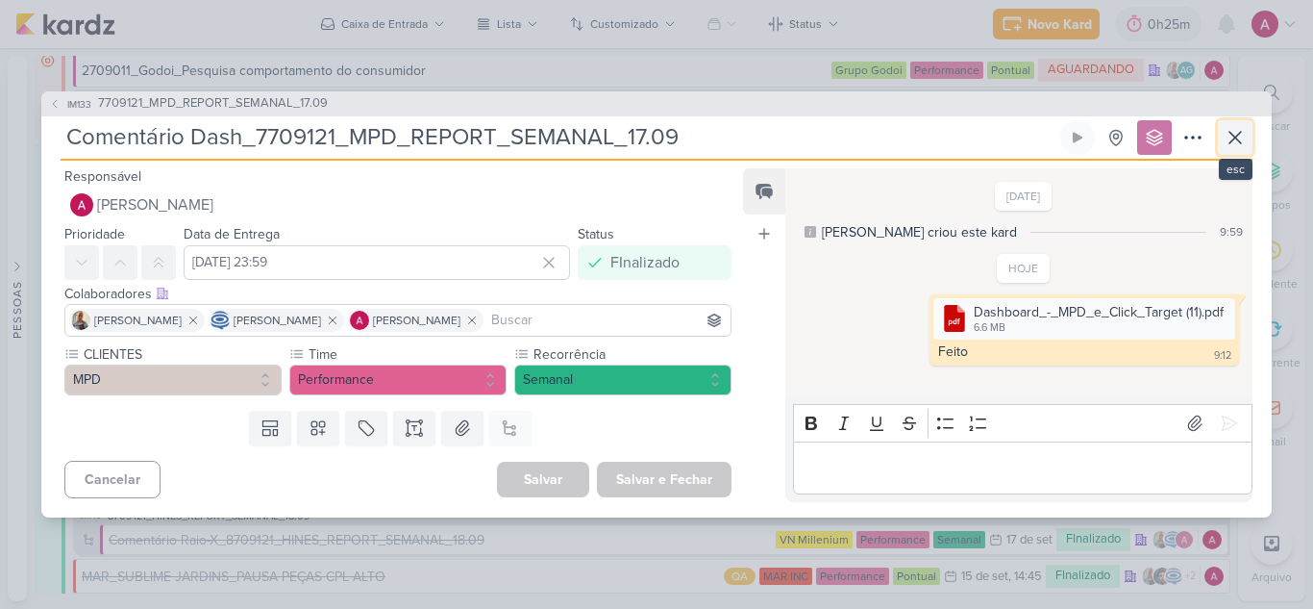
click at [1224, 138] on icon at bounding box center [1235, 137] width 23 height 23
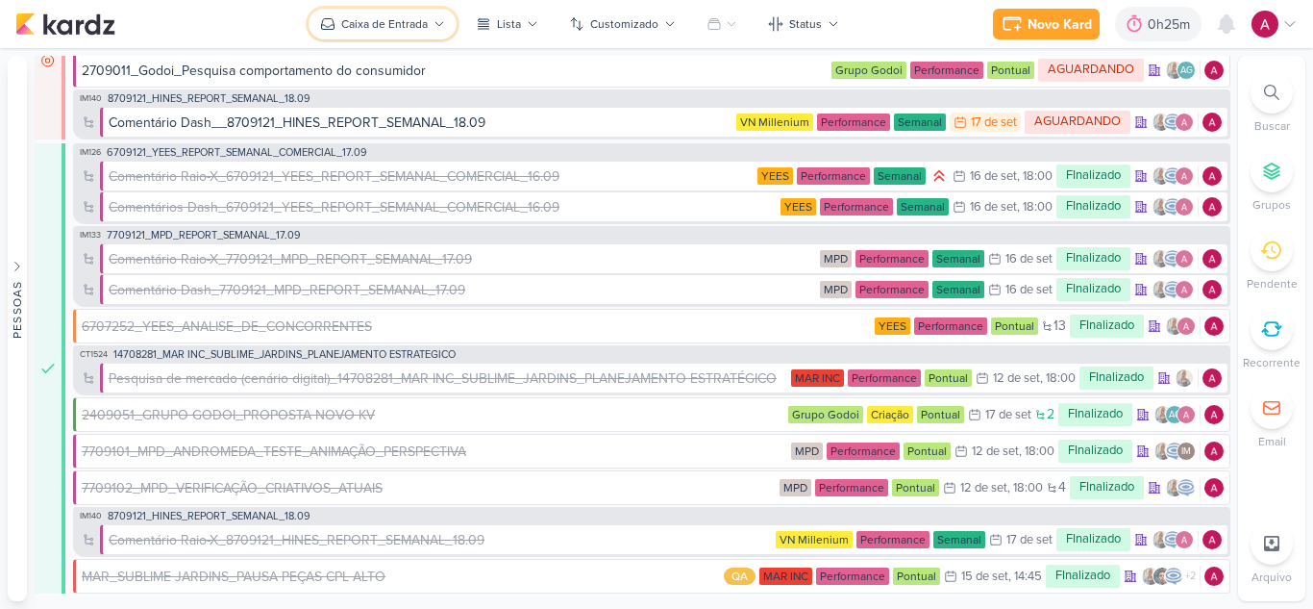
click at [355, 35] on button "Caixa de Entrada" at bounding box center [383, 24] width 148 height 31
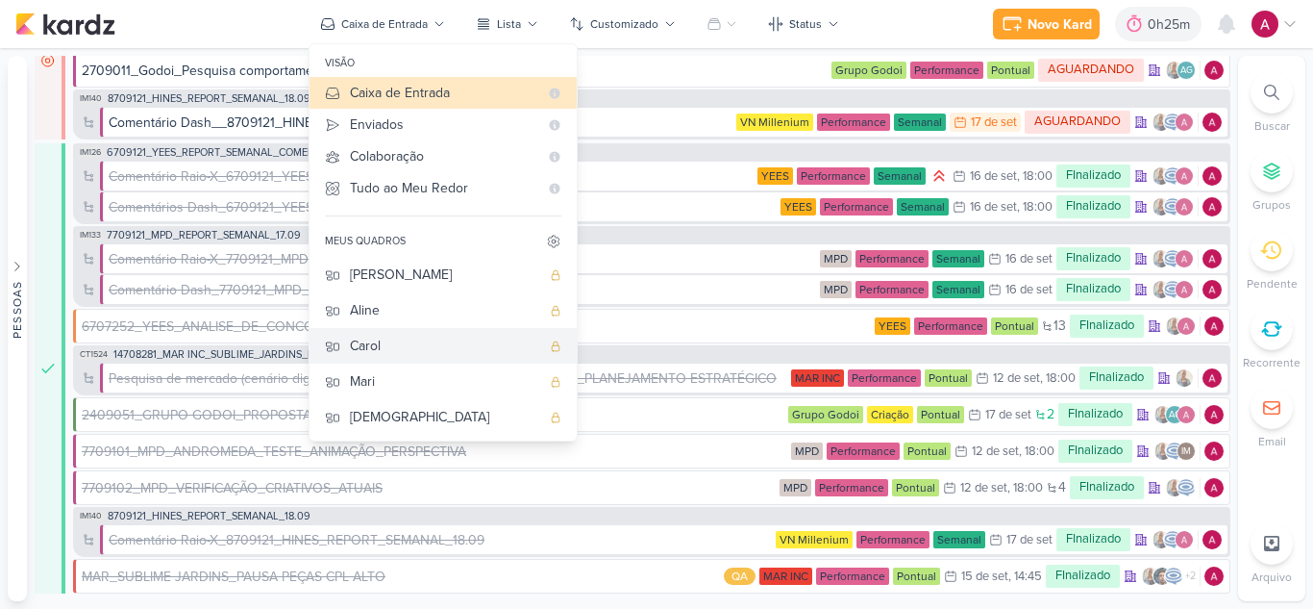
click at [389, 342] on div "Carol" at bounding box center [445, 346] width 190 height 20
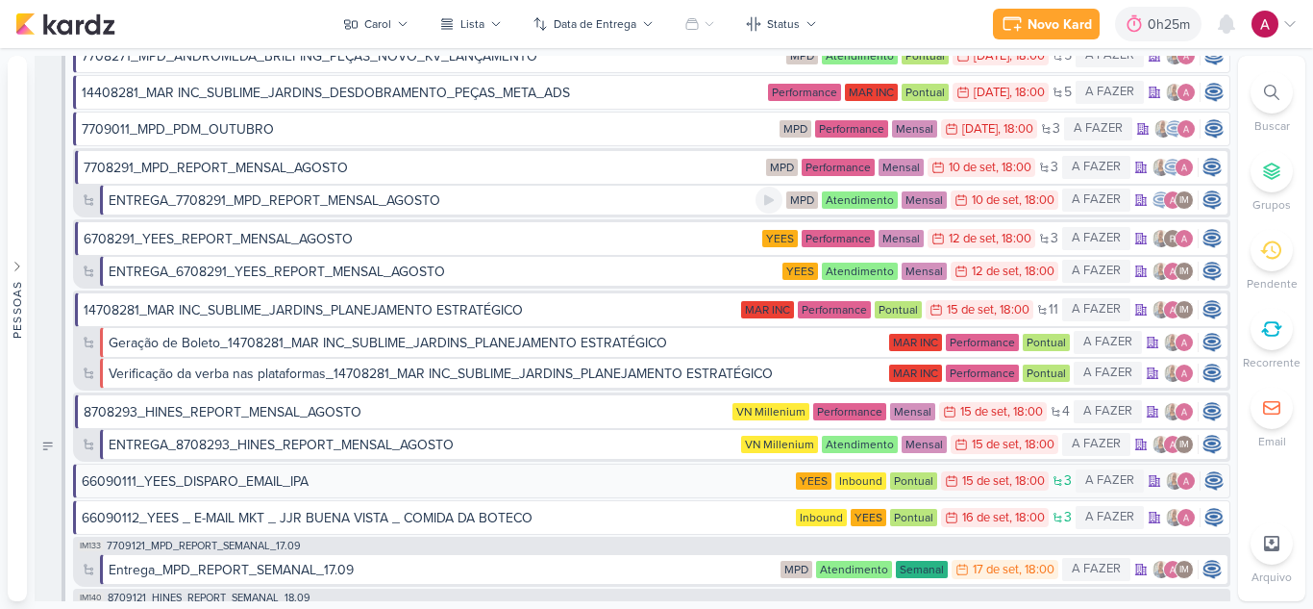
scroll to position [0, 0]
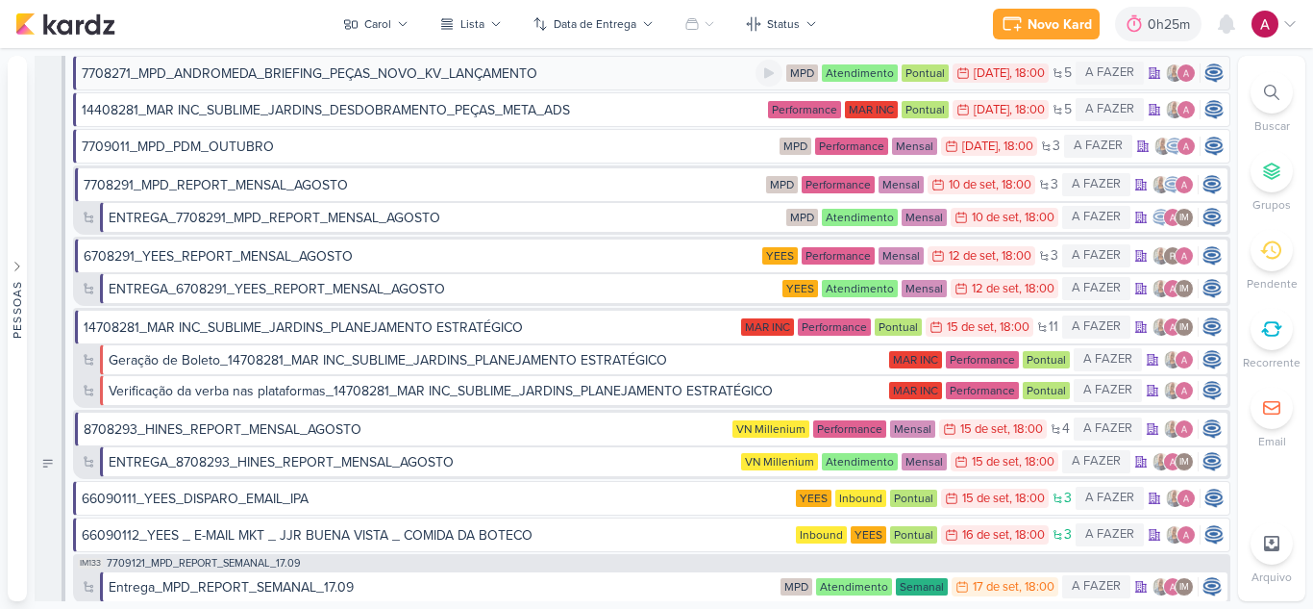
click at [379, 79] on div "7708271_MPD_ANDROMEDA_BRIEFING_PEÇAS_NOVO_KV_LANÇAMENTO" at bounding box center [310, 73] width 456 height 20
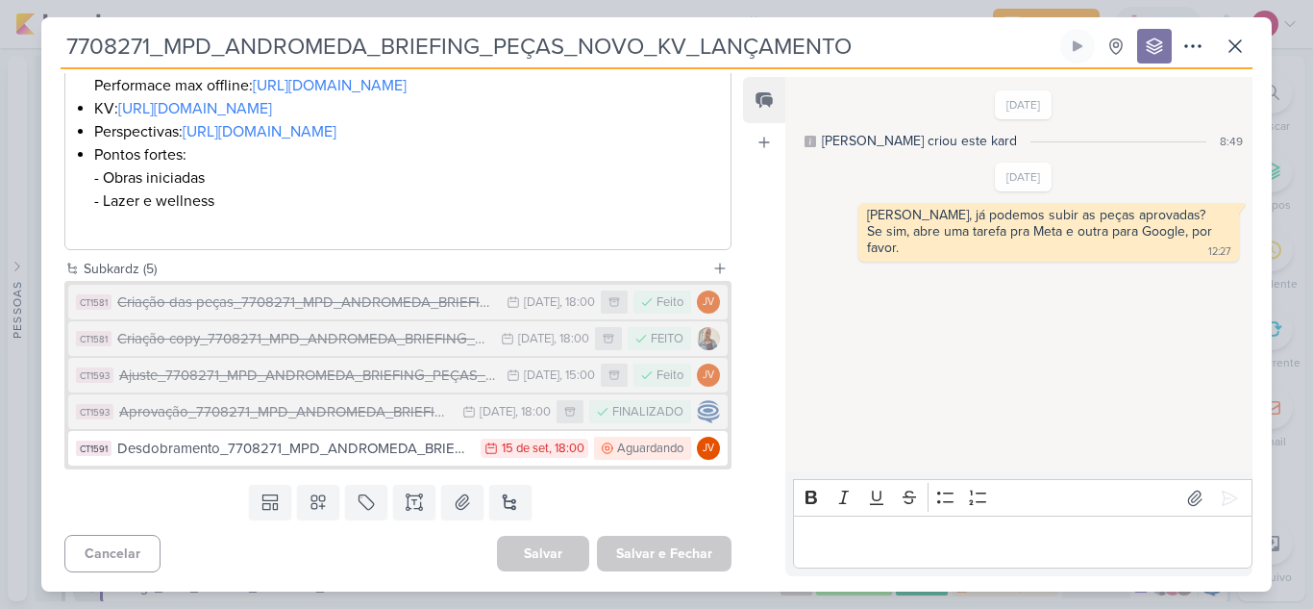
scroll to position [656, 0]
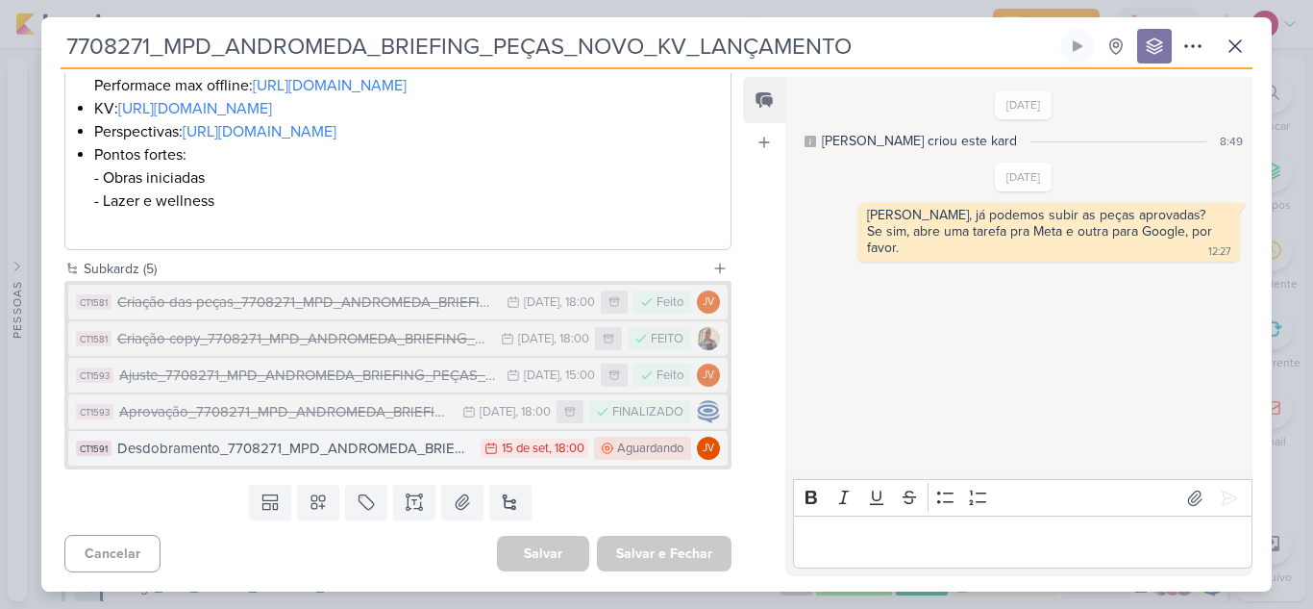
click at [382, 455] on div "Desdobramento_7708271_MPD_ANDROMEDA_BRIEFING_PEÇAS_NOVO_KV_LANÇAMENTO" at bounding box center [294, 449] width 354 height 22
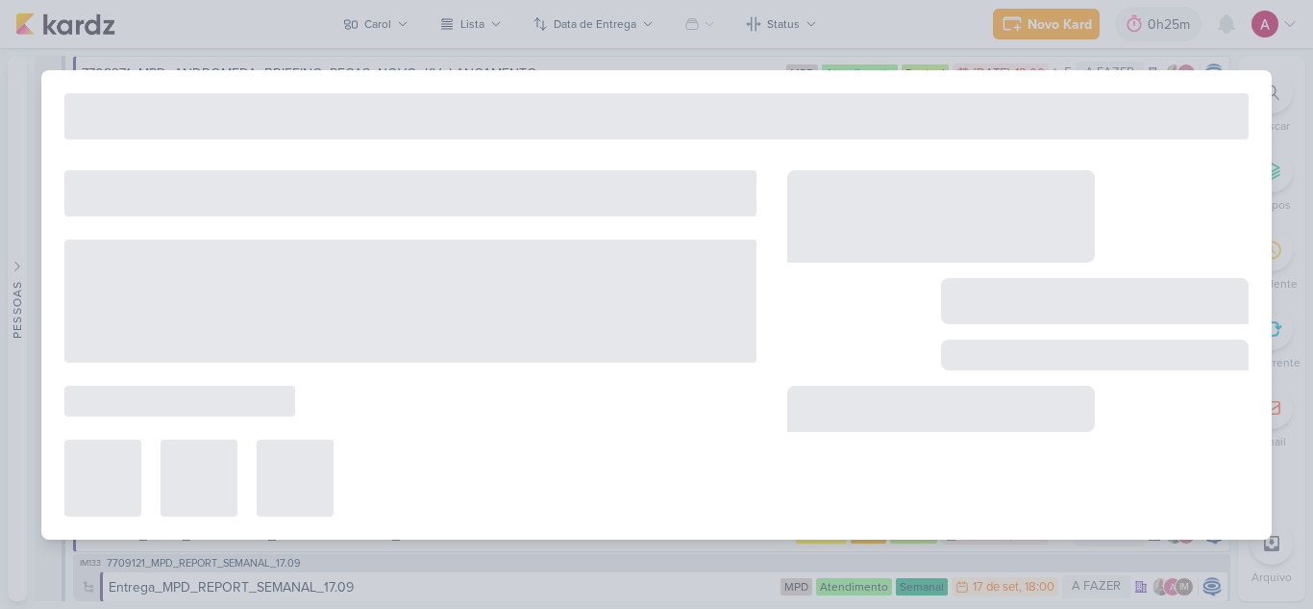
type input "Desdobramento_7708271_MPD_ANDROMEDA_BRIEFING_PEÇAS_NOVO_KV_LANÇAMENTO"
type input "[DATE] 18:00"
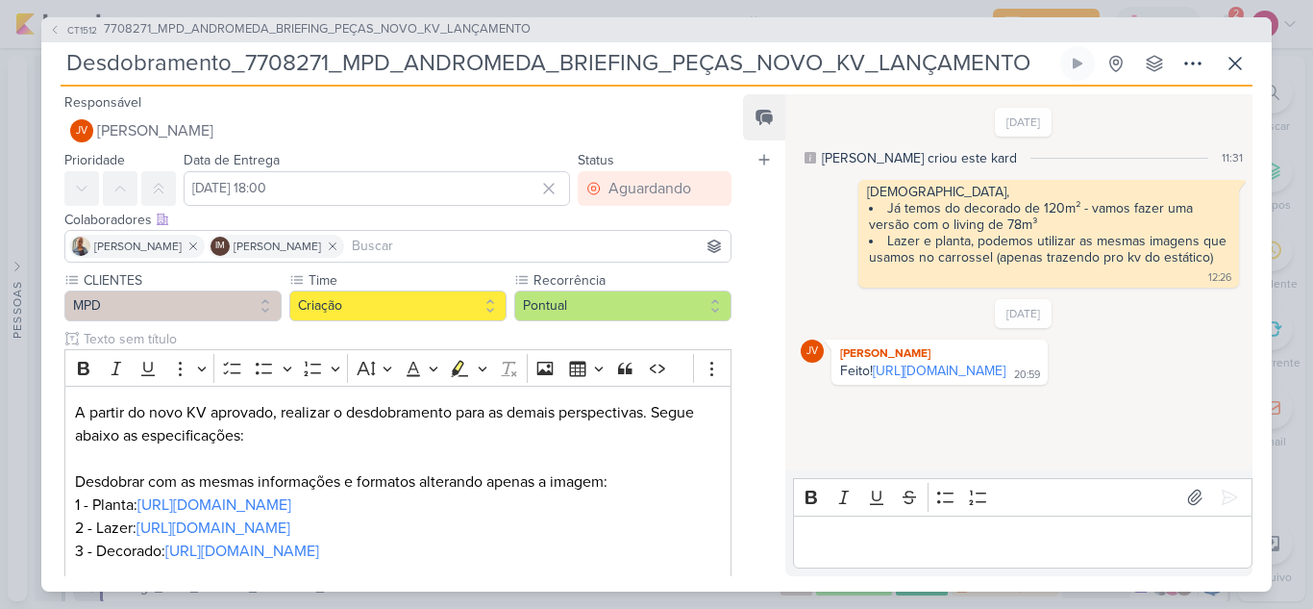
click at [52, 32] on icon at bounding box center [55, 30] width 12 height 12
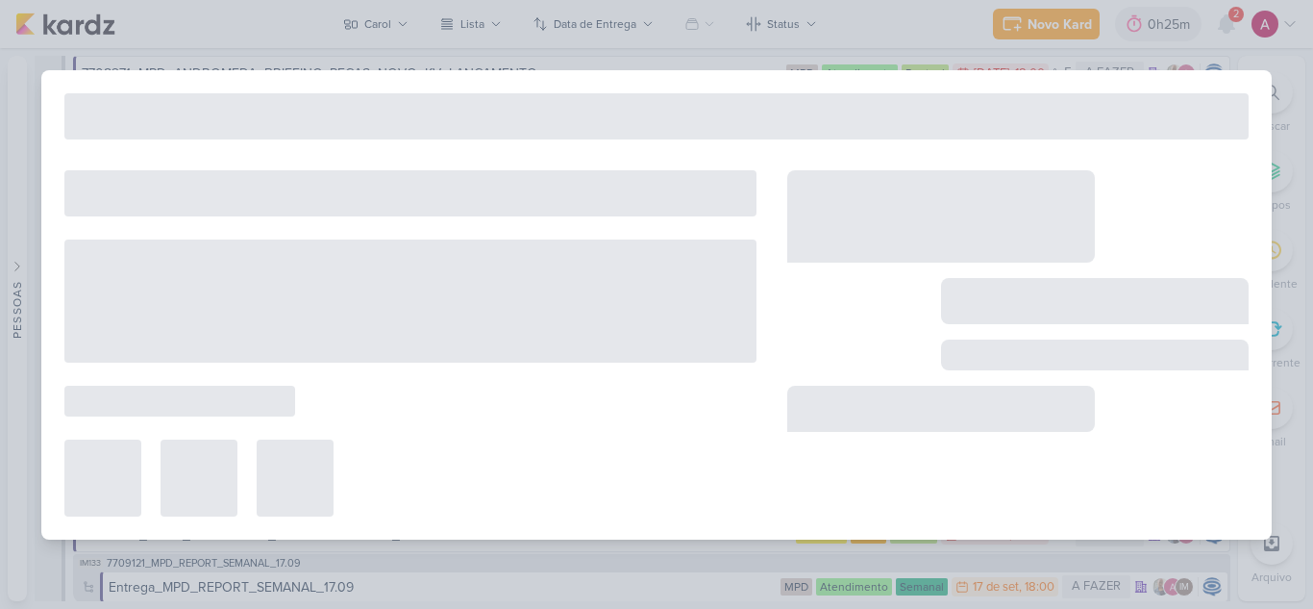
type input "7708271_MPD_ANDROMEDA_BRIEFING_PEÇAS_NOVO_KV_LANÇAMENTO"
type input "[DATE] 18:00"
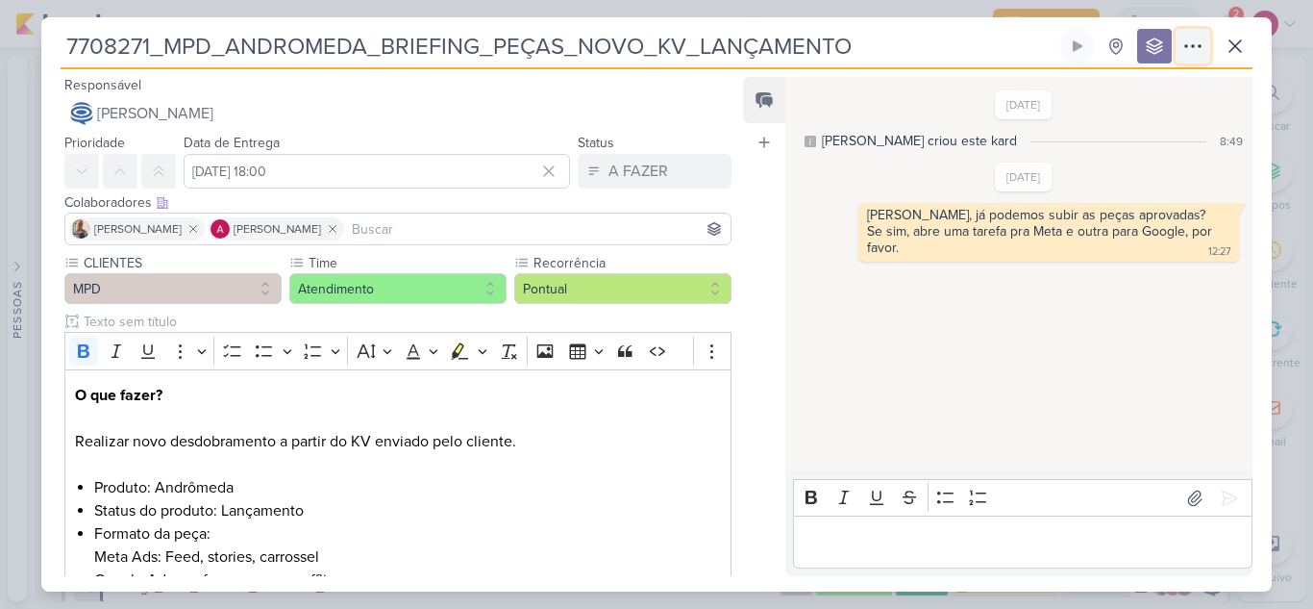
click at [1188, 45] on icon at bounding box center [1193, 46] width 23 height 23
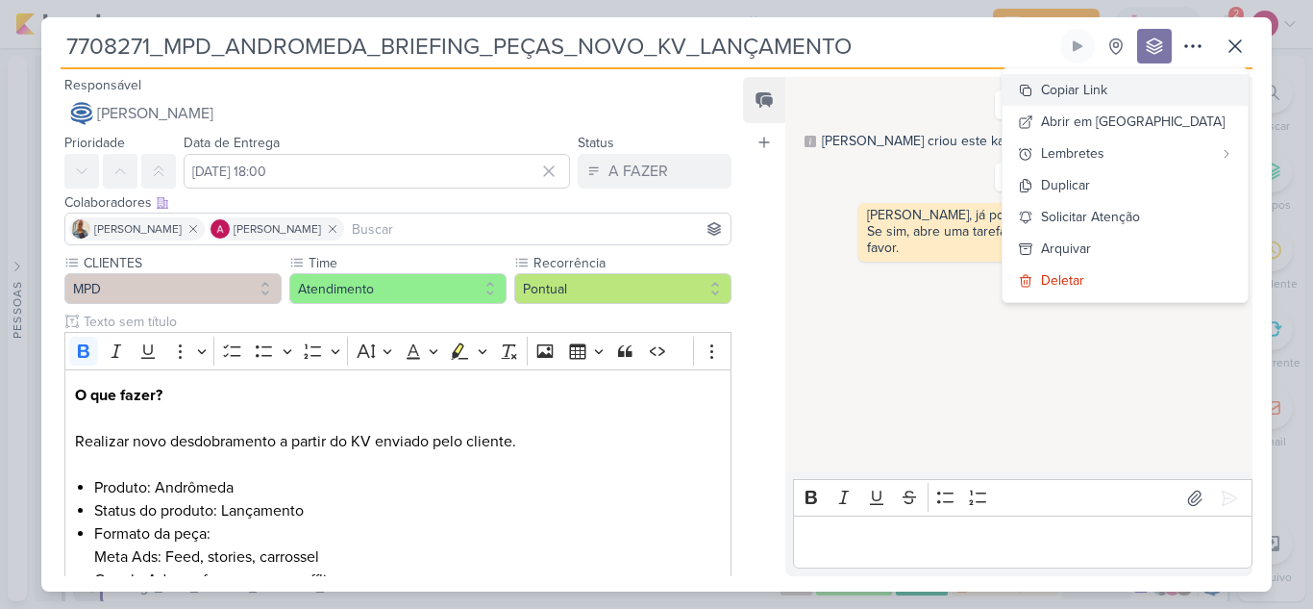
click at [1108, 93] on div "Copiar Link" at bounding box center [1074, 90] width 66 height 20
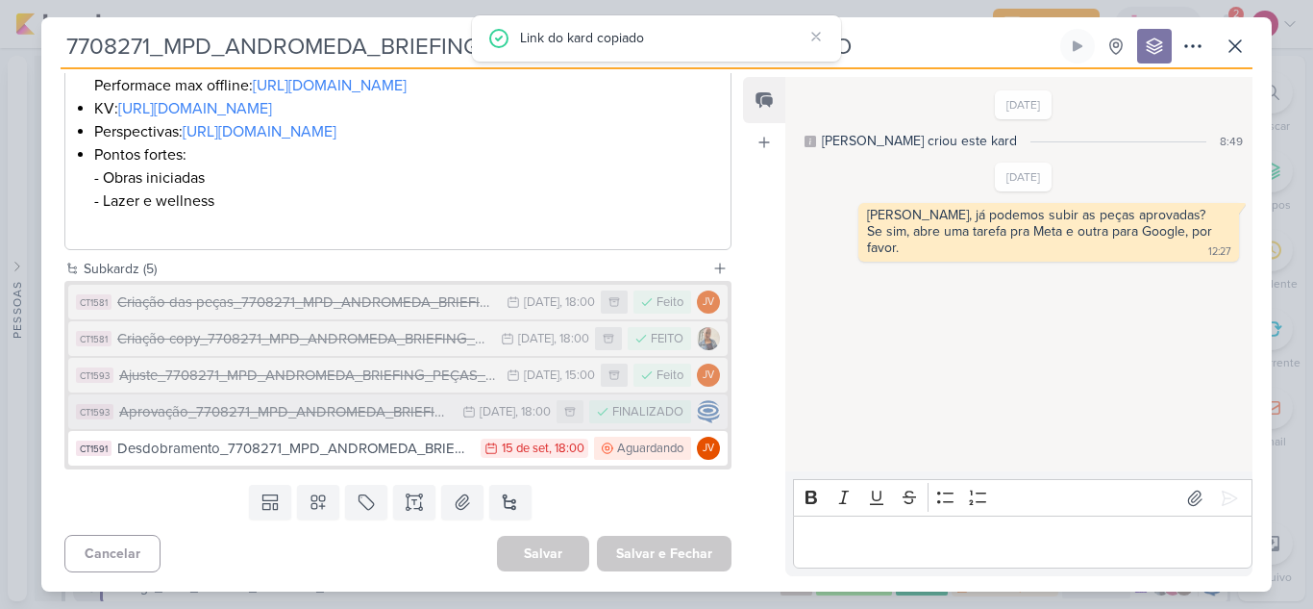
click at [325, 413] on div "Aprovação_7708271_MPD_ANDROMEDA_BRIEFING_PEÇAS_NOVO_KV_LANÇAMENTO" at bounding box center [286, 412] width 334 height 22
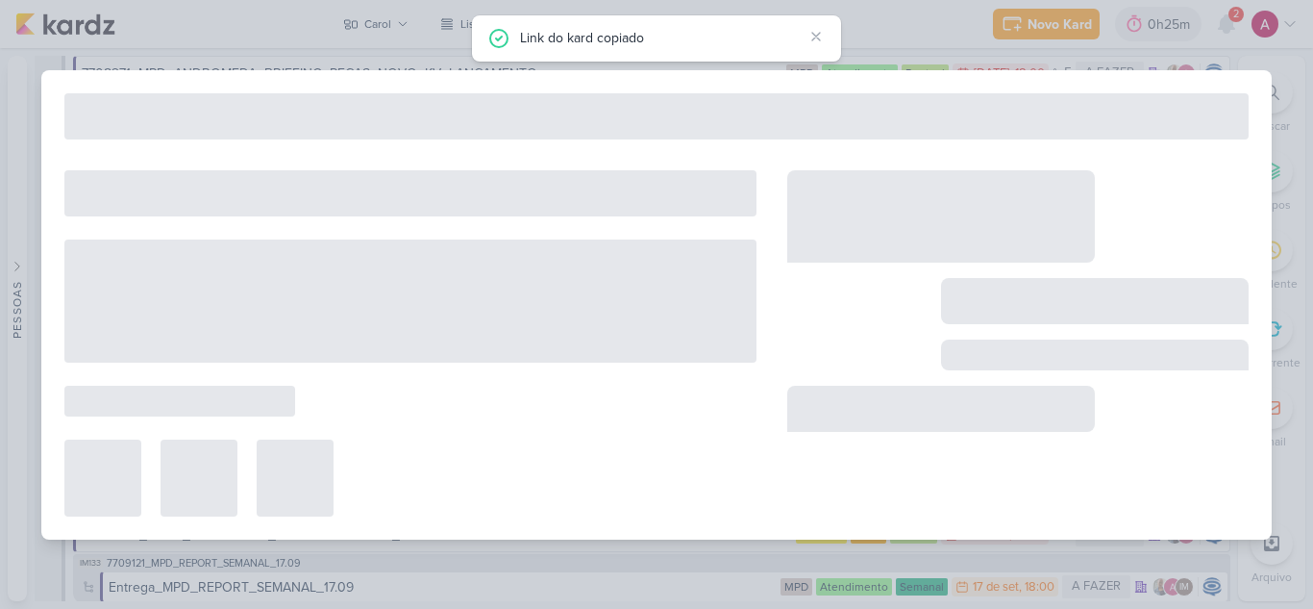
type input "Aprovação_7708271_MPD_ANDROMEDA_BRIEFING_PEÇAS_NOVO_KV_LANÇAMENTO"
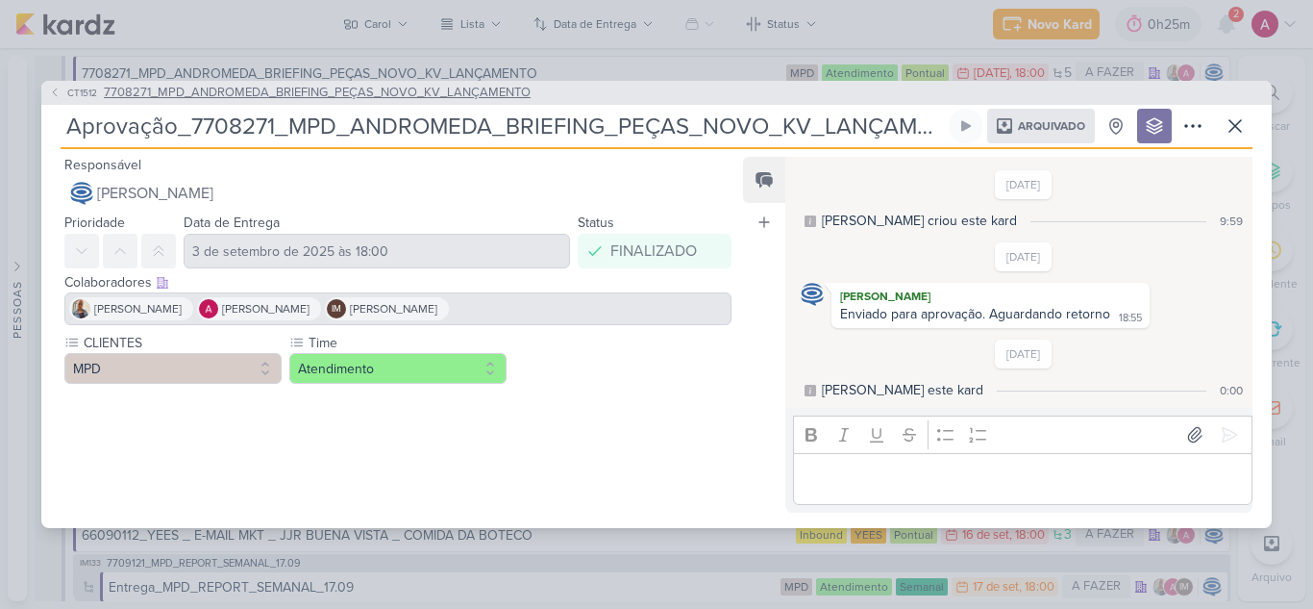
click at [73, 100] on button "CT1512 7708271_MPD_ANDROMEDA_BRIEFING_PEÇAS_NOVO_KV_LANÇAMENTO" at bounding box center [290, 93] width 482 height 19
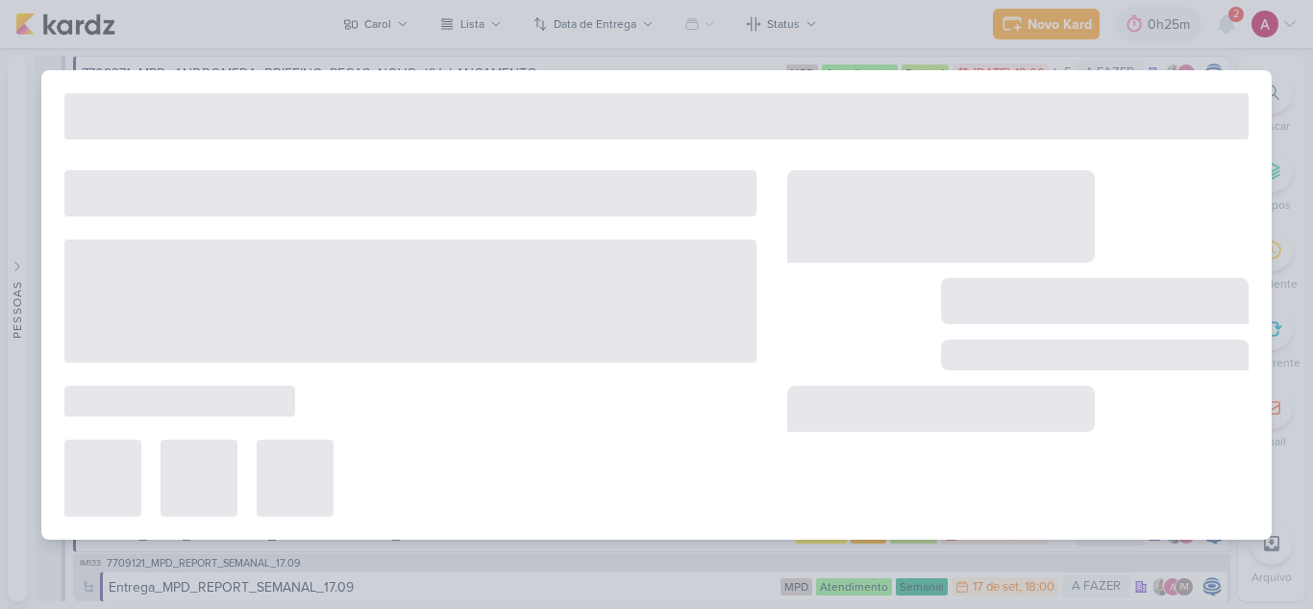
type input "7708271_MPD_ANDROMEDA_BRIEFING_PEÇAS_NOVO_KV_LANÇAMENTO"
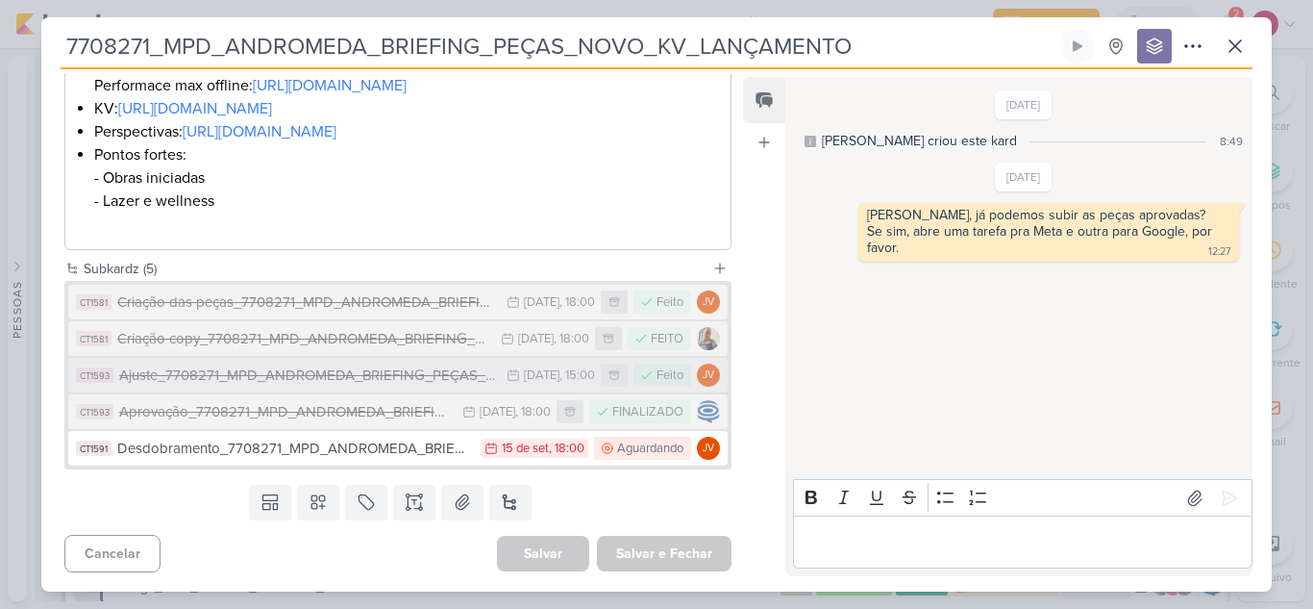
click at [357, 385] on div "Ajuste_7708271_MPD_ANDROMEDA_BRIEFING_PEÇAS_NOVO_KV_LANÇAMENTO" at bounding box center [308, 375] width 378 height 22
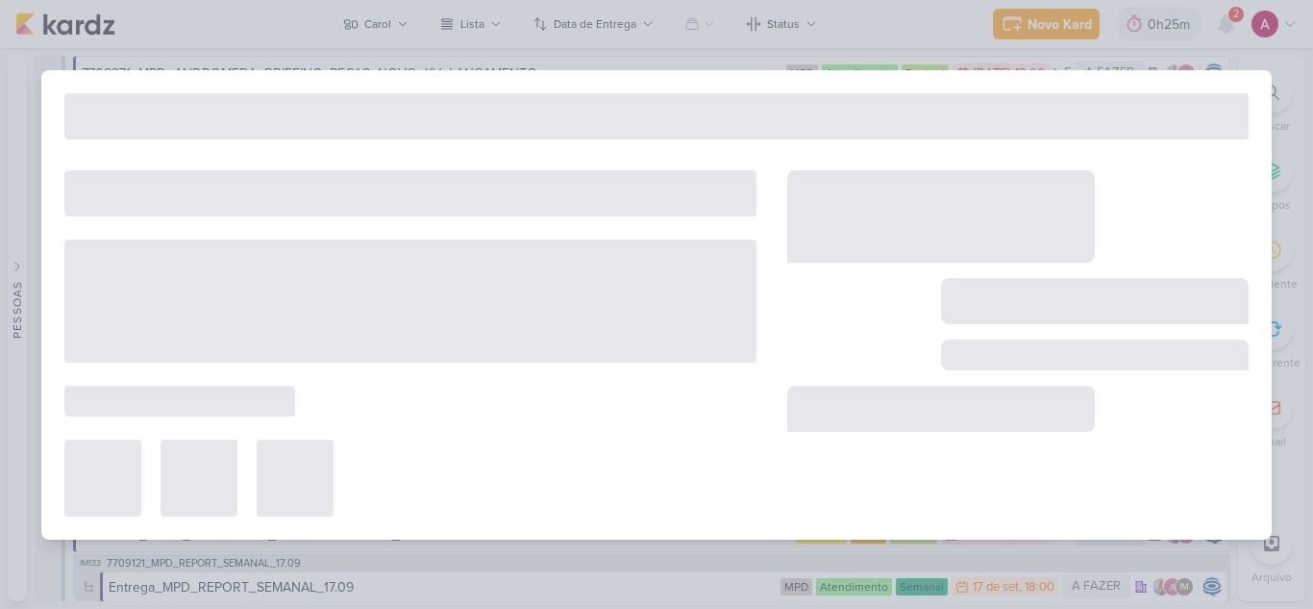
type input "Ajuste_7708271_MPD_ANDROMEDA_BRIEFING_PEÇAS_NOVO_KV_LANÇAMENTO"
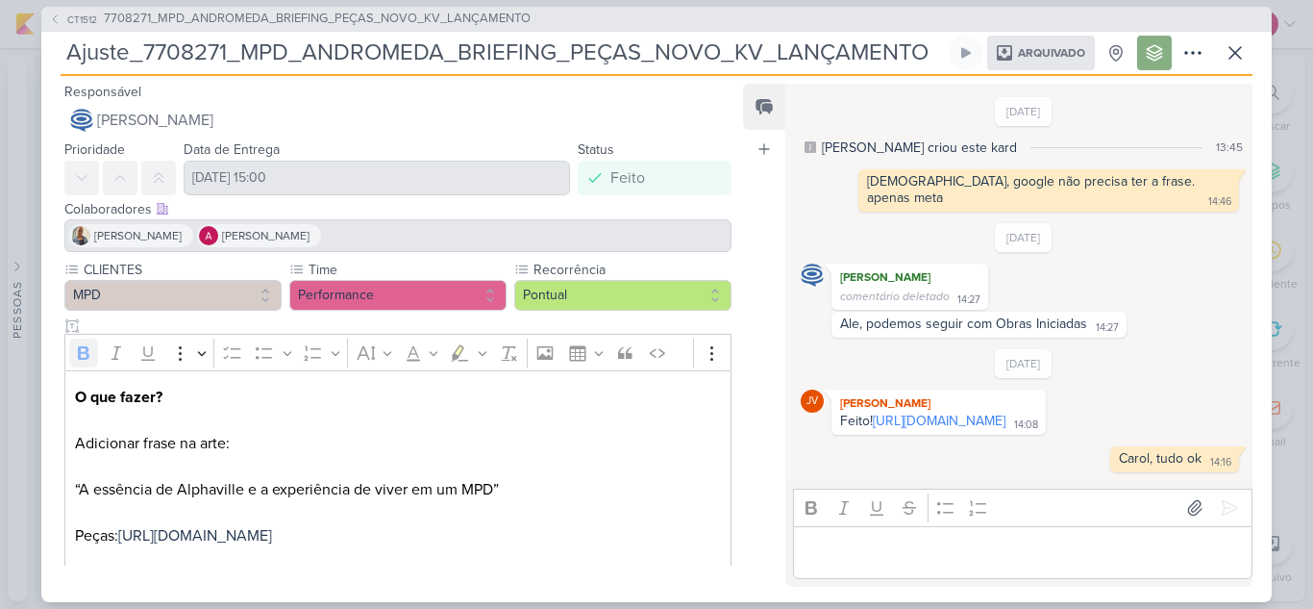
scroll to position [171, 0]
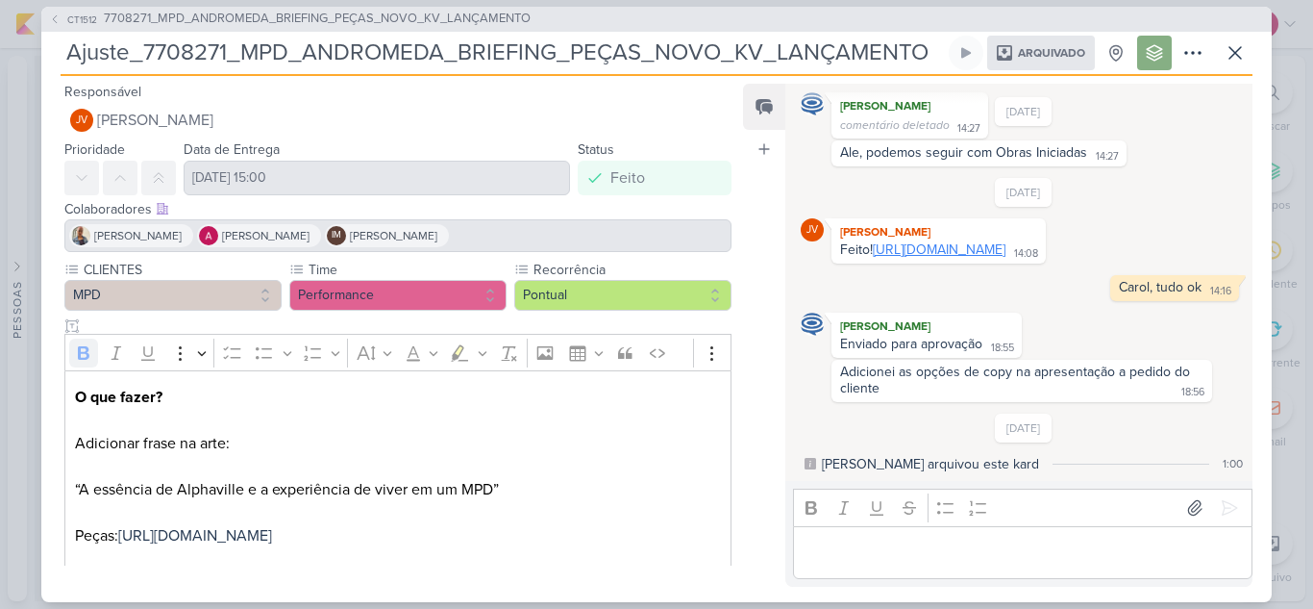
click at [988, 241] on link "[URL][DOMAIN_NAME]" at bounding box center [939, 249] width 133 height 16
click at [1237, 50] on icon at bounding box center [1235, 52] width 23 height 23
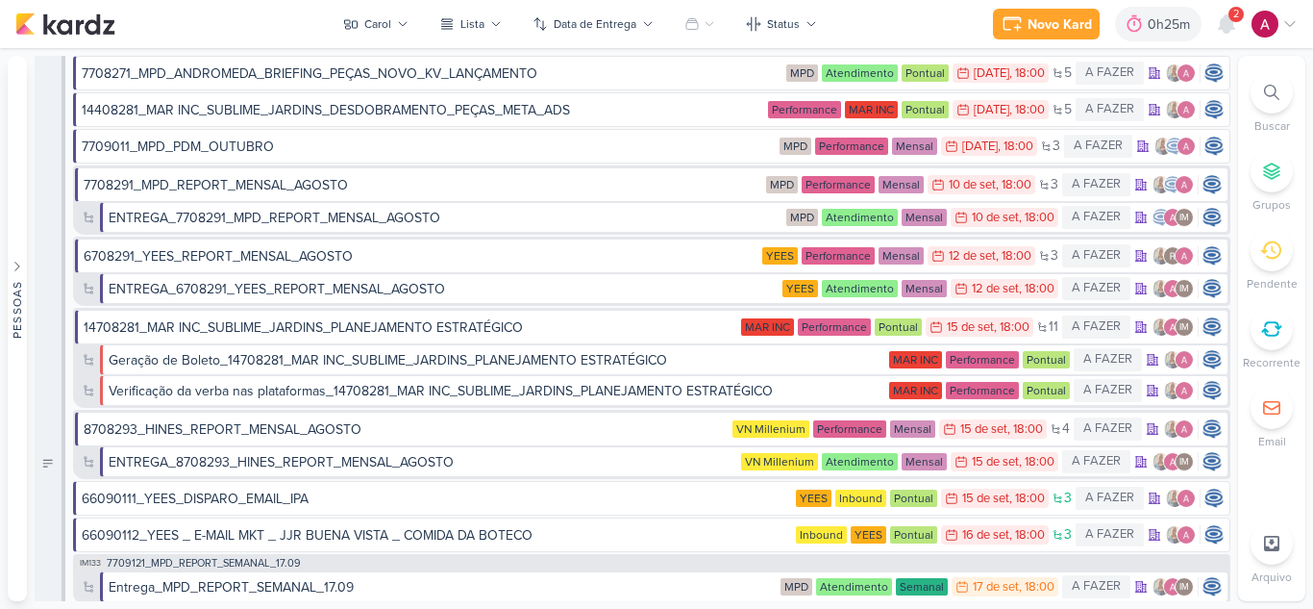
click at [1226, 43] on div "Novo Kard Ctrl + k 0h25m Sessão desligada... Hoje 0h25m Semana 0h0m Mês 0h0m" at bounding box center [656, 24] width 1283 height 48
click at [1227, 30] on icon at bounding box center [1226, 23] width 15 height 17
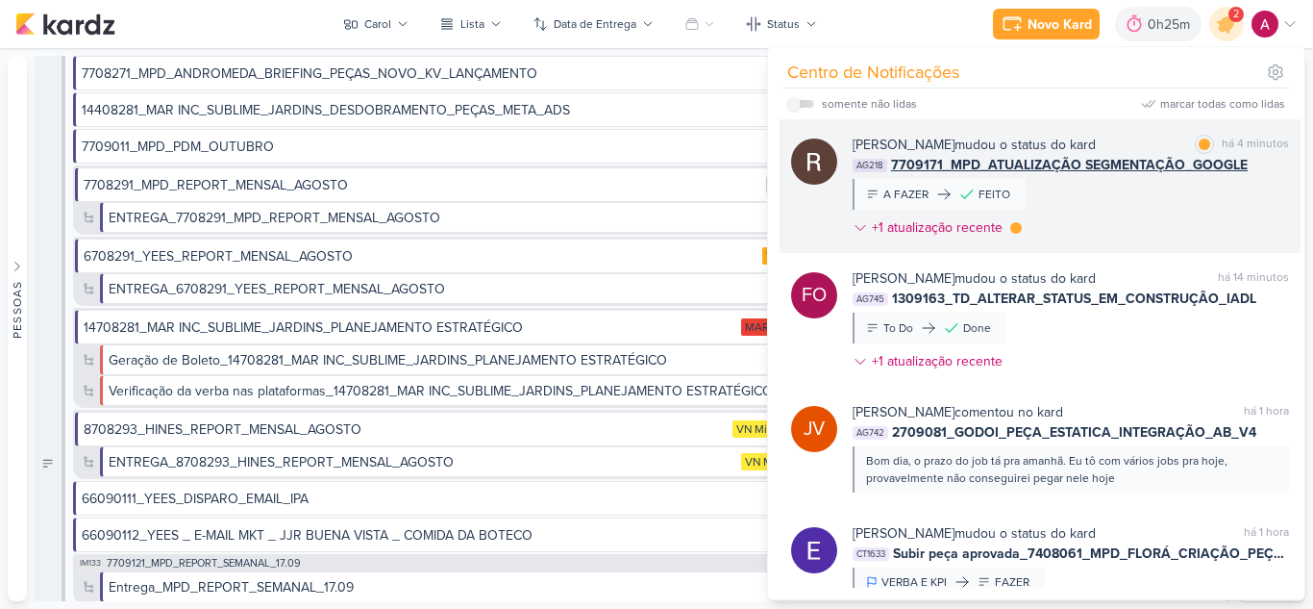
click at [1158, 214] on div "[PERSON_NAME] mudou o status do kard marcar como lida há 4 minutos AG218 770917…" at bounding box center [1071, 190] width 437 height 111
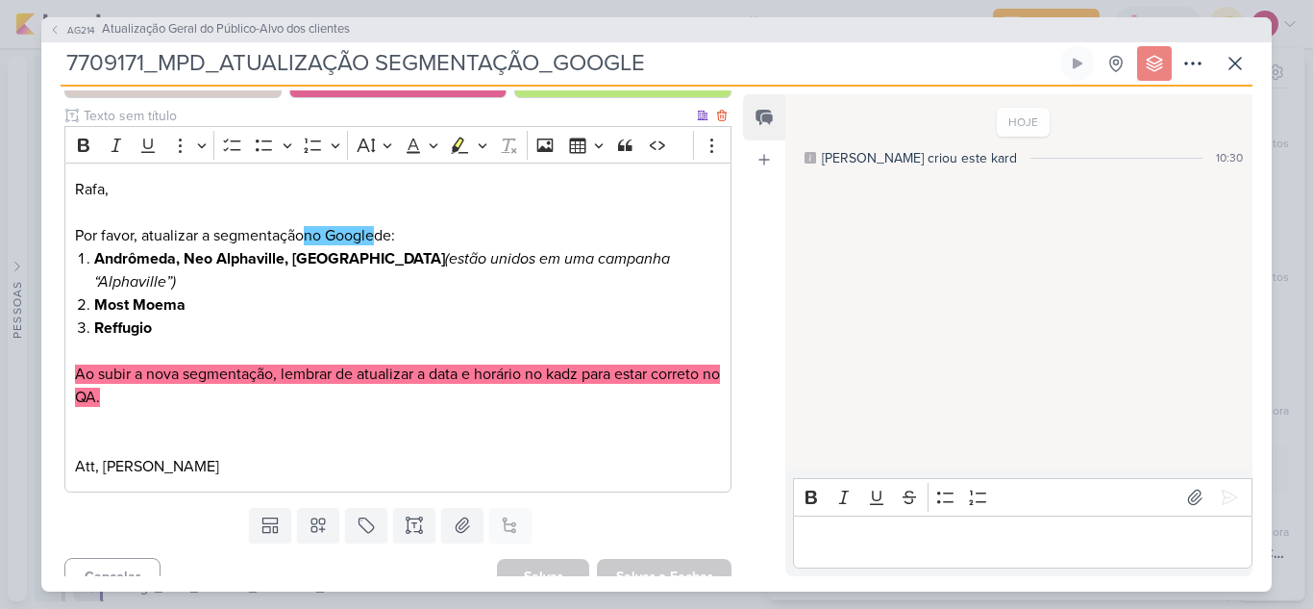
scroll to position [0, 0]
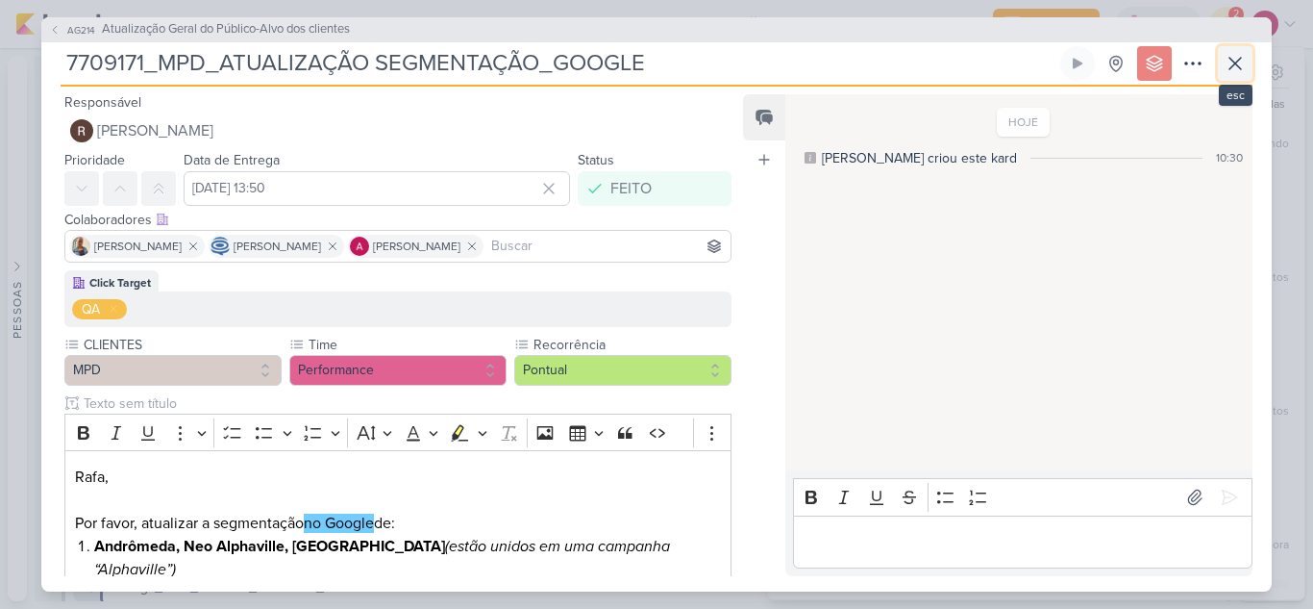
click at [1240, 63] on icon at bounding box center [1235, 63] width 23 height 23
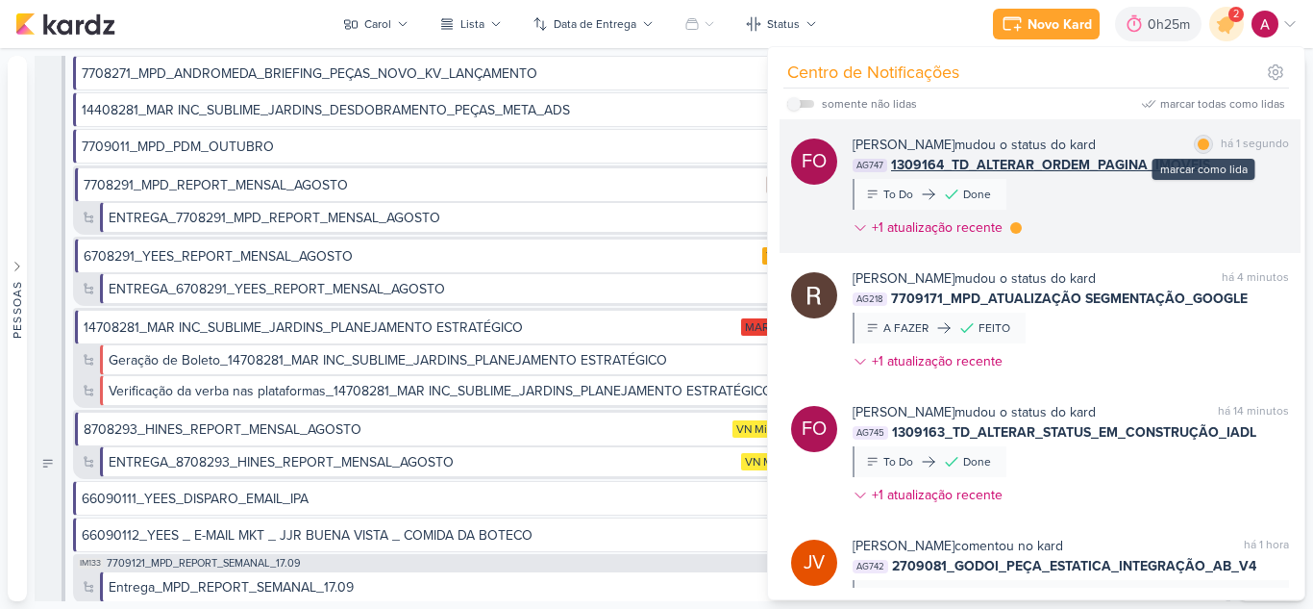
click at [1198, 146] on div at bounding box center [1204, 144] width 12 height 12
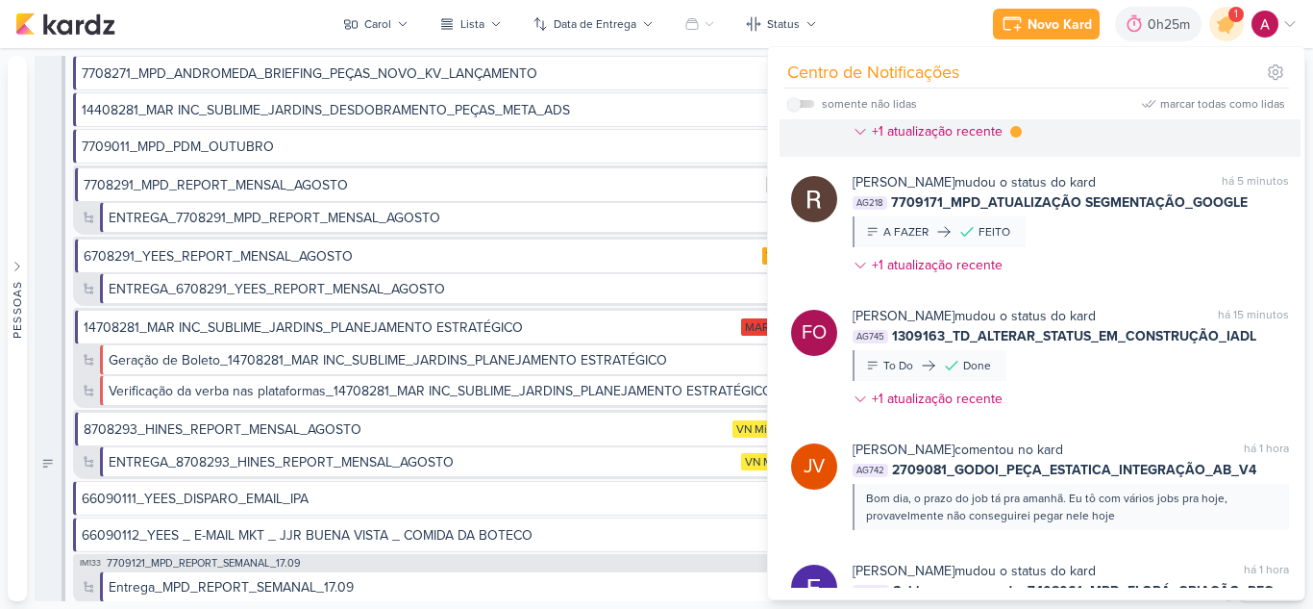
click at [1023, 132] on div "[PERSON_NAME] mudou o status do kard marcar como não lida há 41 segundos AG747 …" at bounding box center [1071, 93] width 437 height 111
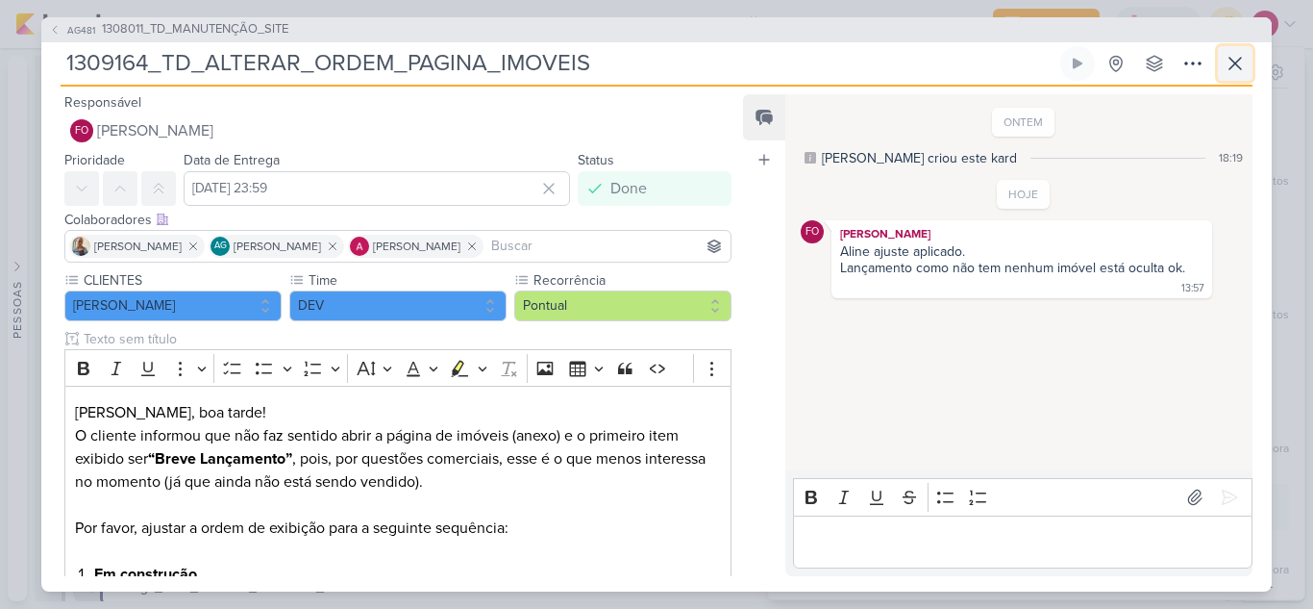
click at [1232, 46] on button at bounding box center [1235, 63] width 35 height 35
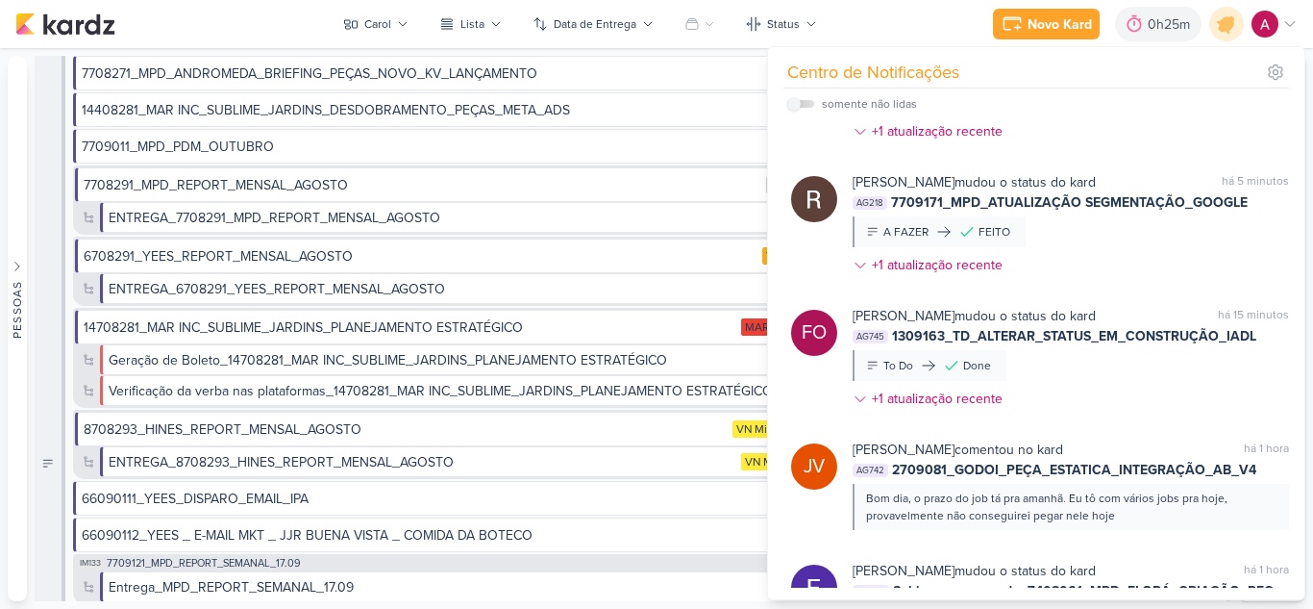
click at [914, 19] on div "Novo Kard Ctrl + k 0h25m Sessão desligada... Hoje 0h25m Semana 0h0m Mês 0h0m" at bounding box center [656, 24] width 1283 height 48
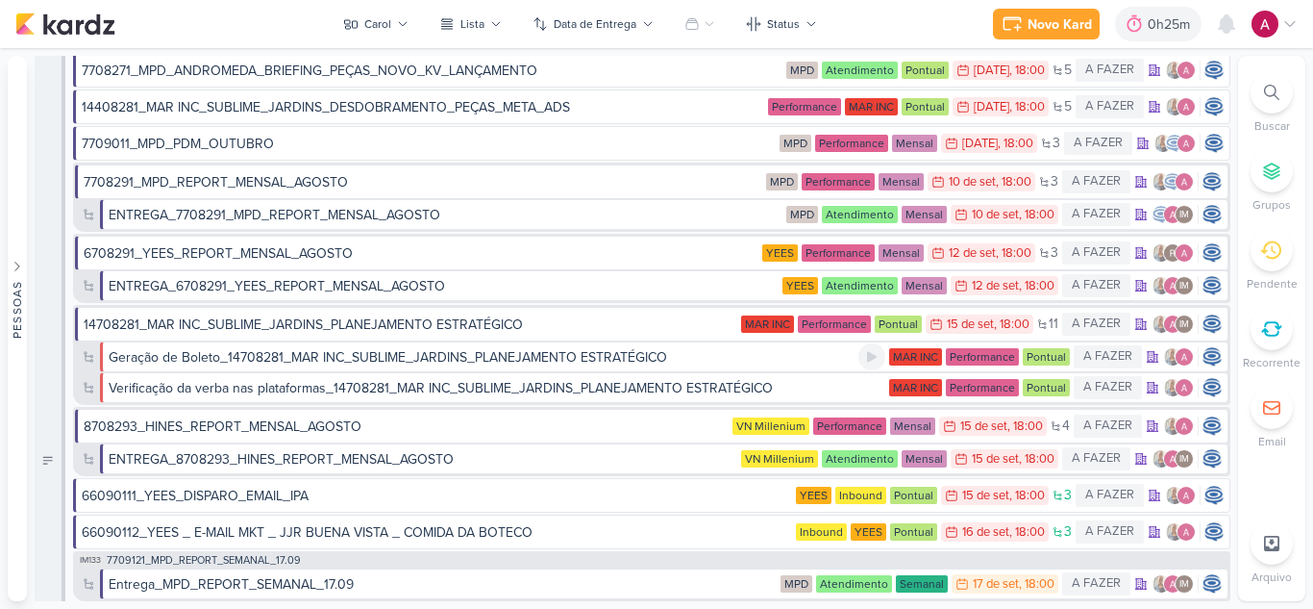
scroll to position [0, 0]
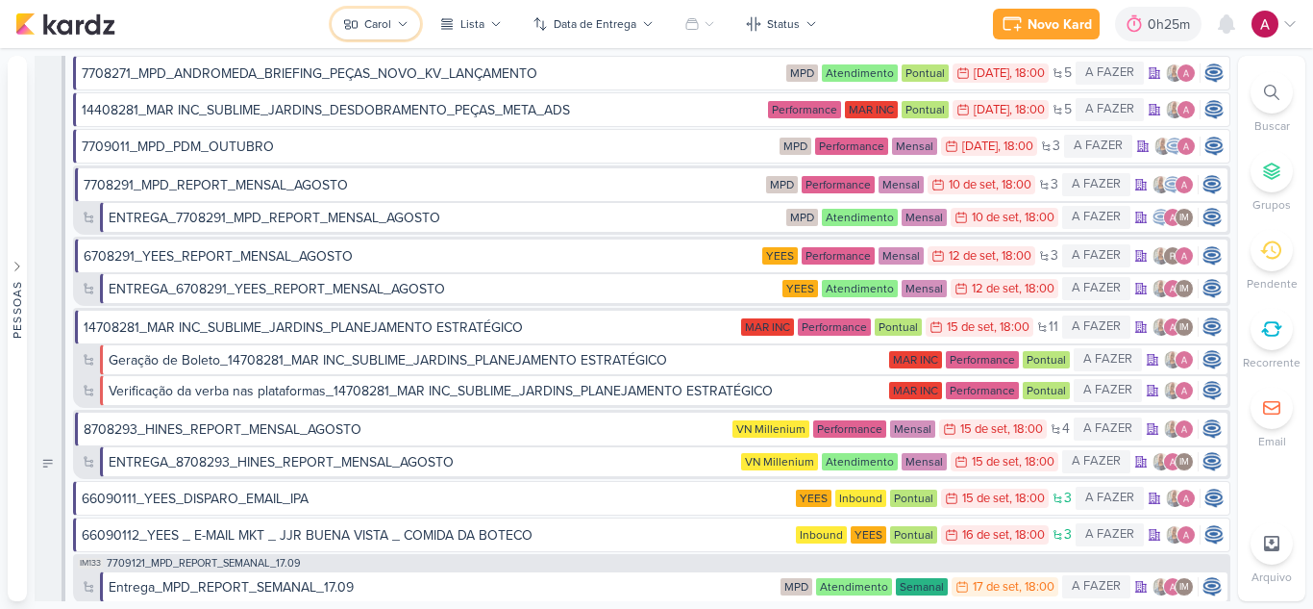
click at [385, 28] on div "Carol" at bounding box center [377, 23] width 27 height 17
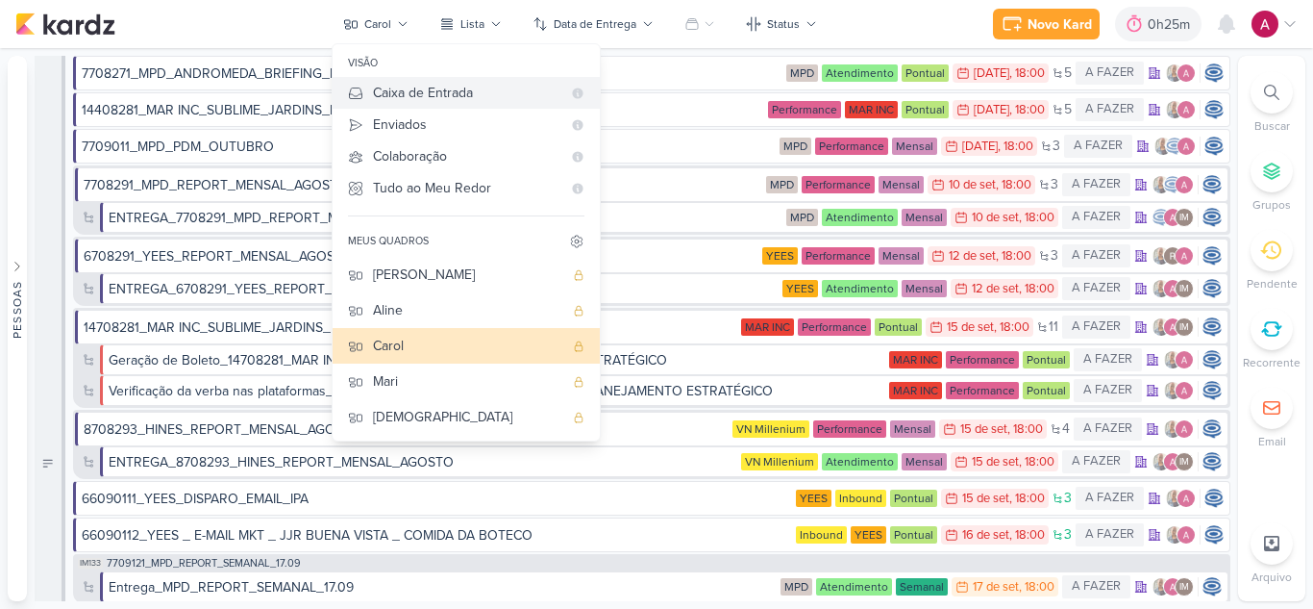
click at [459, 92] on div "Caixa de Entrada" at bounding box center [467, 93] width 188 height 20
